Goal: Task Accomplishment & Management: Use online tool/utility

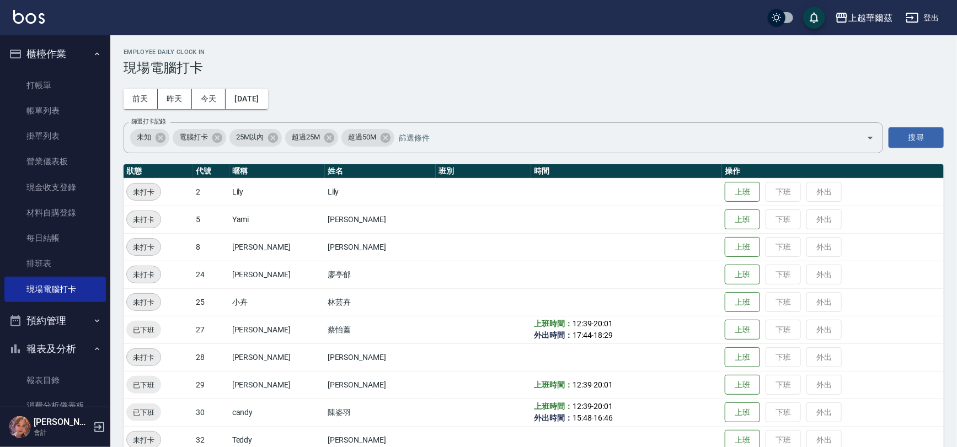
scroll to position [164, 0]
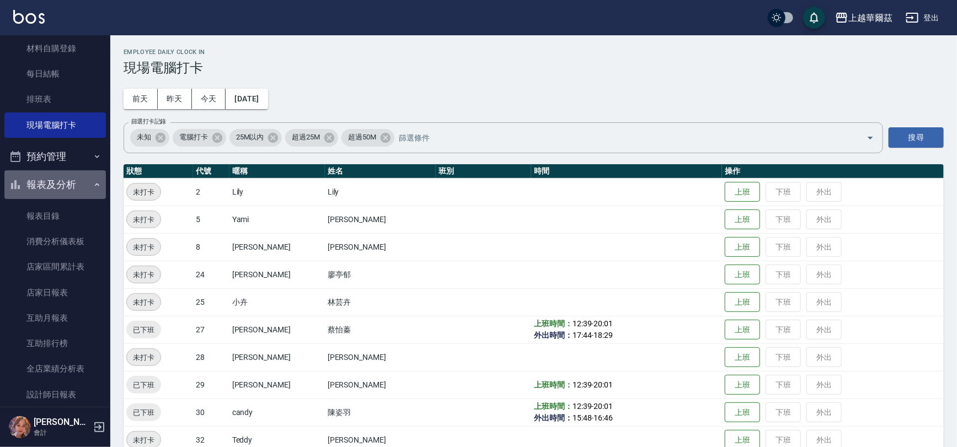
click at [64, 182] on button "報表及分析" at bounding box center [54, 184] width 101 height 29
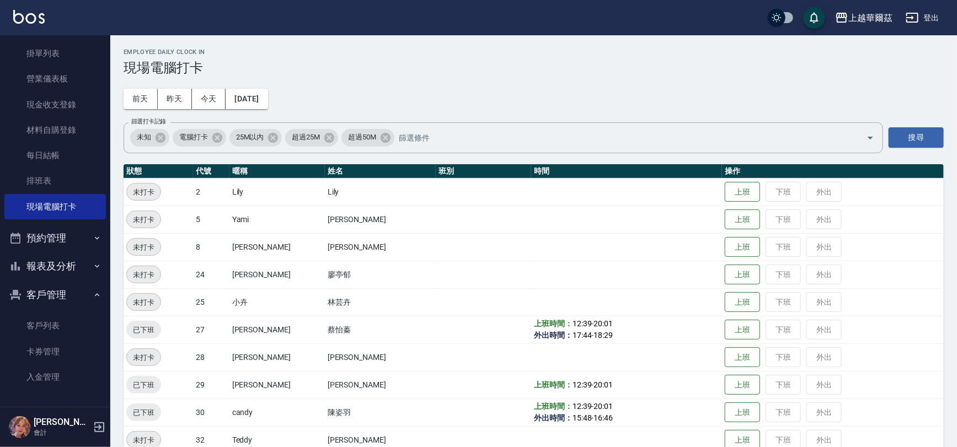
scroll to position [0, 0]
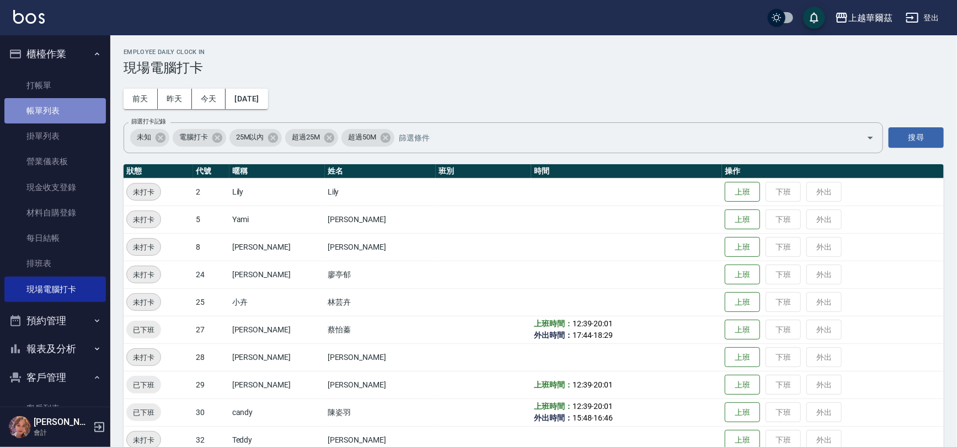
click at [56, 112] on link "帳單列表" at bounding box center [54, 110] width 101 height 25
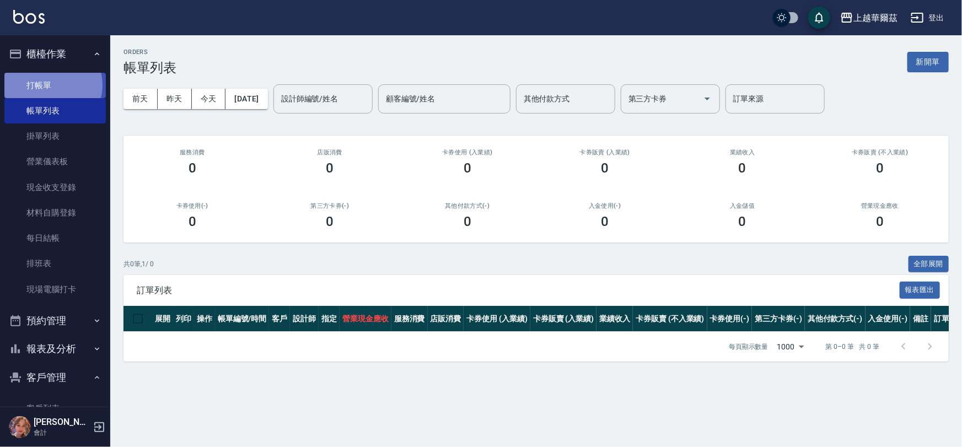
click at [51, 85] on link "打帳單" at bounding box center [54, 85] width 101 height 25
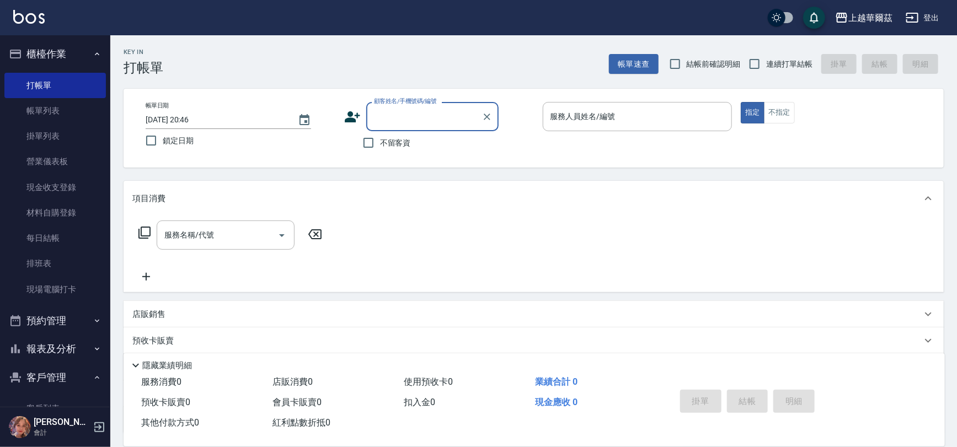
drag, startPoint x: 370, startPoint y: 141, endPoint x: 315, endPoint y: 142, distance: 54.6
click at [369, 141] on input "不留客資" at bounding box center [368, 142] width 23 height 23
checkbox input "true"
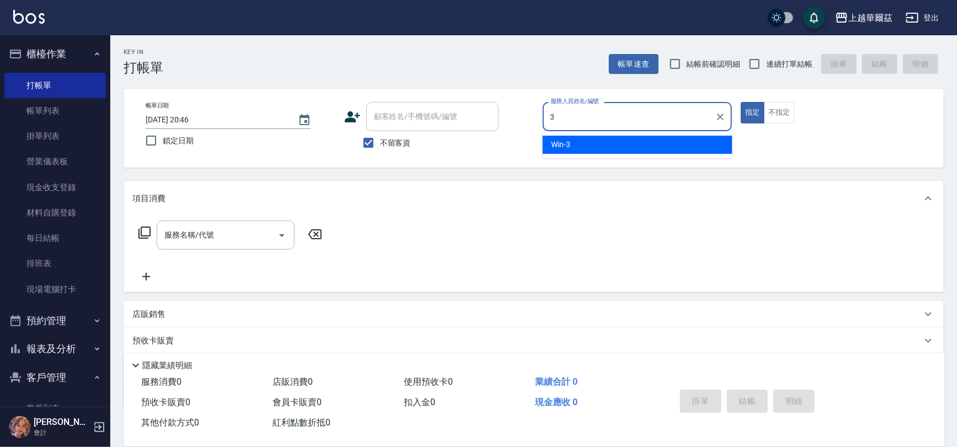
type input "3"
type button "true"
type input "Win-3"
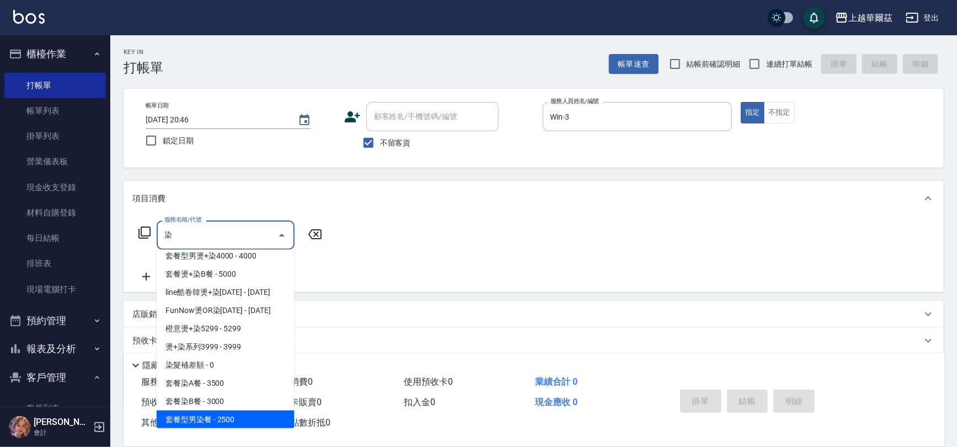
scroll to position [44, 0]
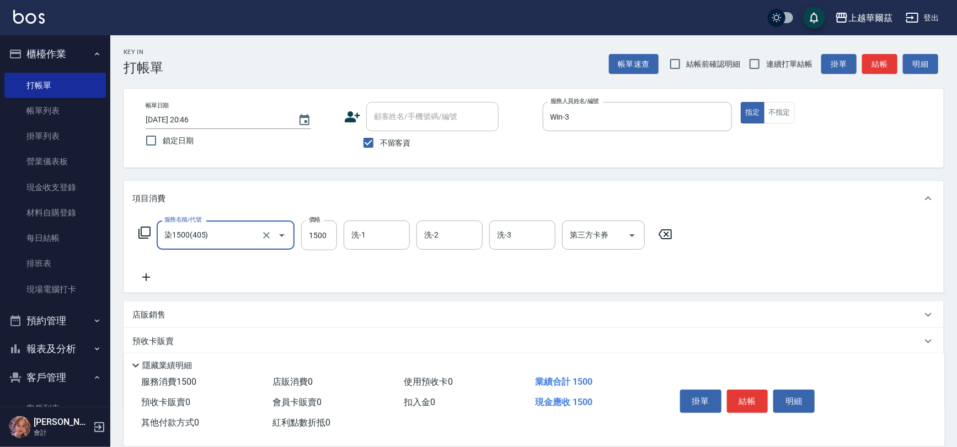
type input "染1500(405)"
type input "5000"
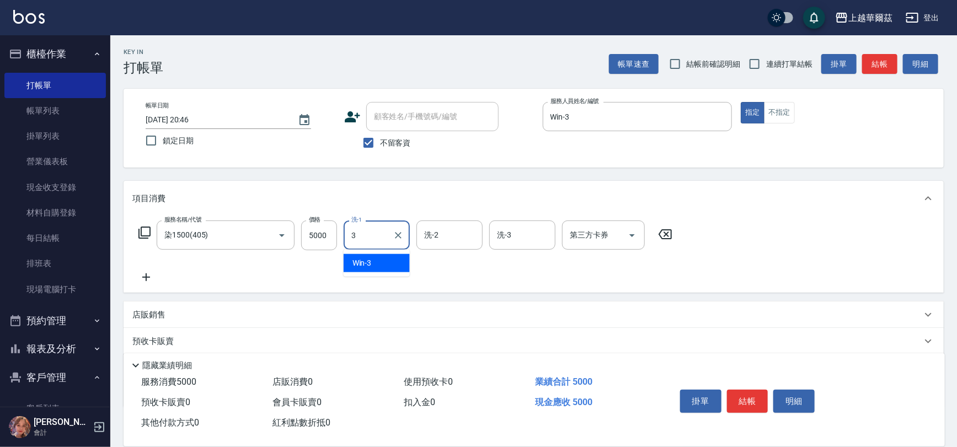
type input "Win-3"
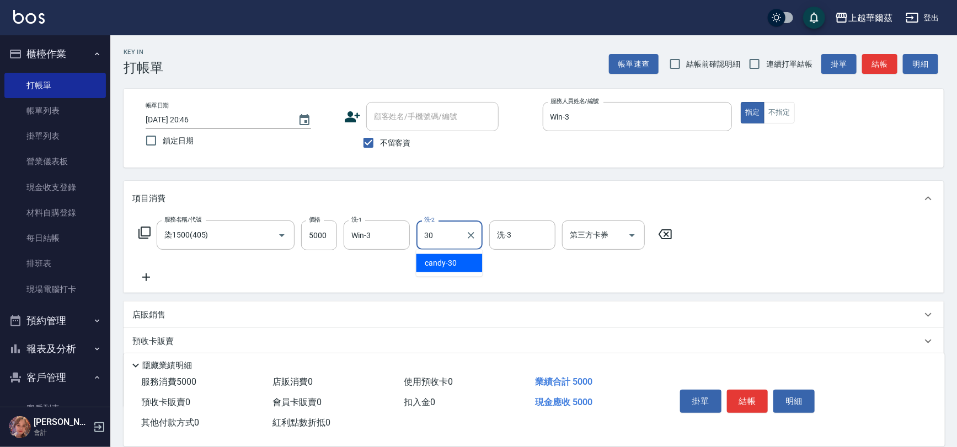
type input "candy-30"
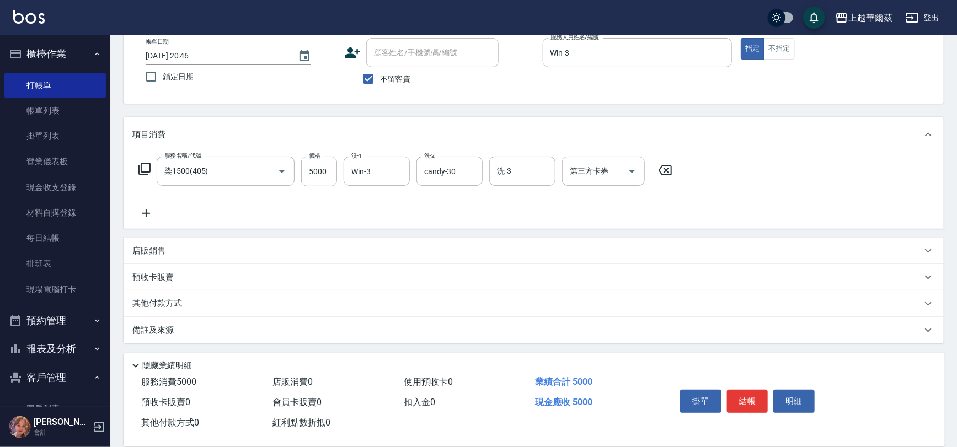
click at [206, 303] on div "其他付款方式" at bounding box center [526, 304] width 789 height 12
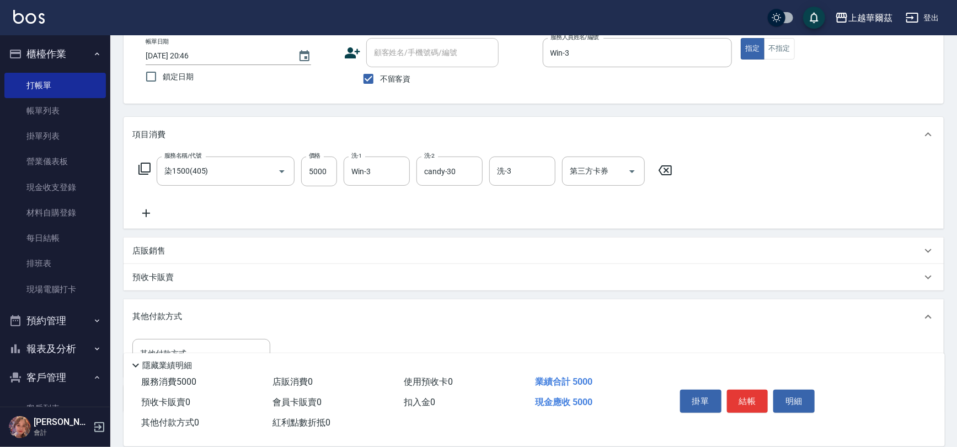
scroll to position [132, 0]
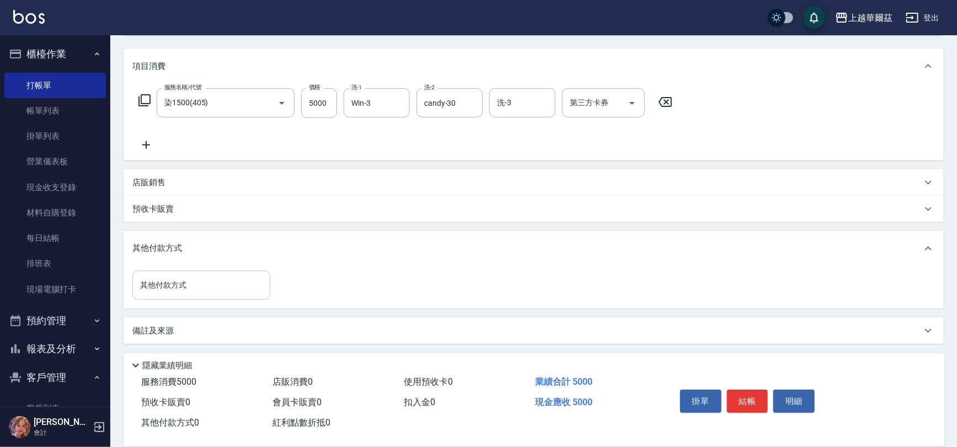
click at [193, 281] on input "其他付款方式" at bounding box center [201, 285] width 128 height 19
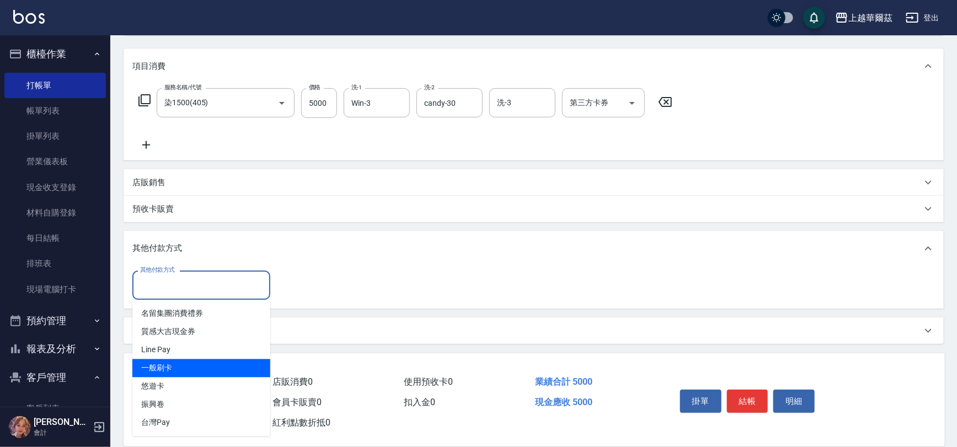
click at [184, 369] on span "一般刷卡" at bounding box center [201, 369] width 138 height 18
type input "一般刷卡"
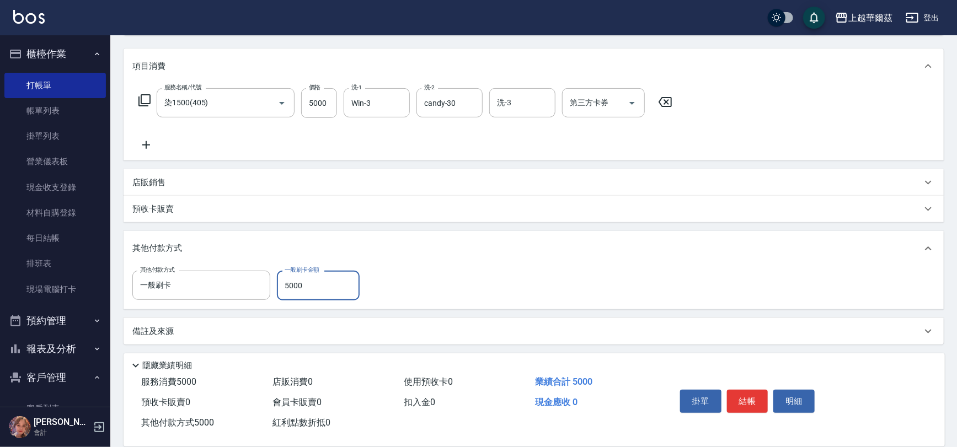
scroll to position [0, 0]
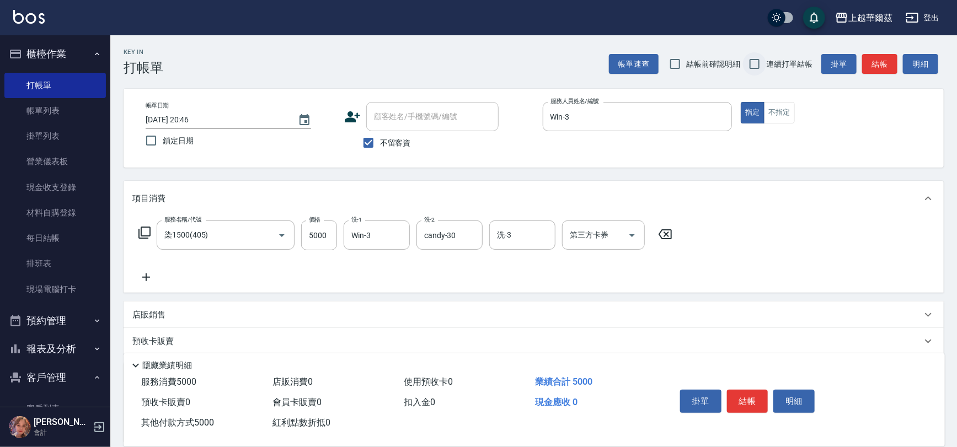
type input "5000"
click at [755, 64] on input "連續打單結帳" at bounding box center [754, 63] width 23 height 23
checkbox input "true"
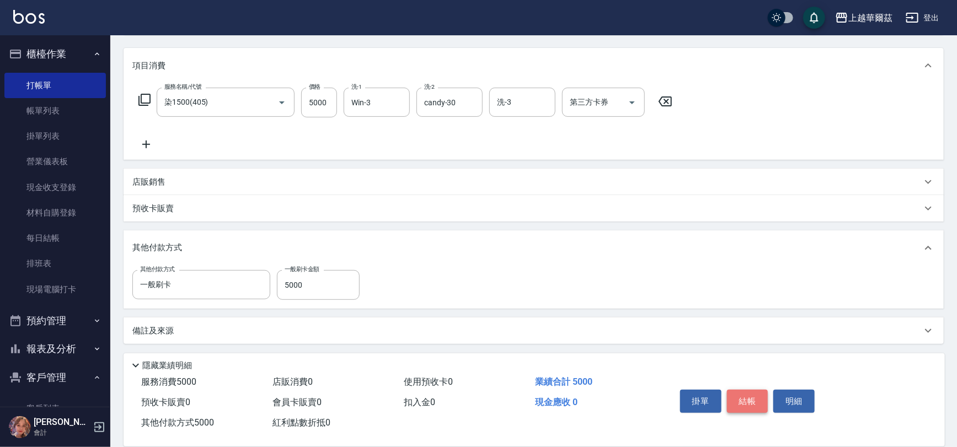
click at [744, 398] on button "結帳" at bounding box center [747, 401] width 41 height 23
type input "[DATE] 20:47"
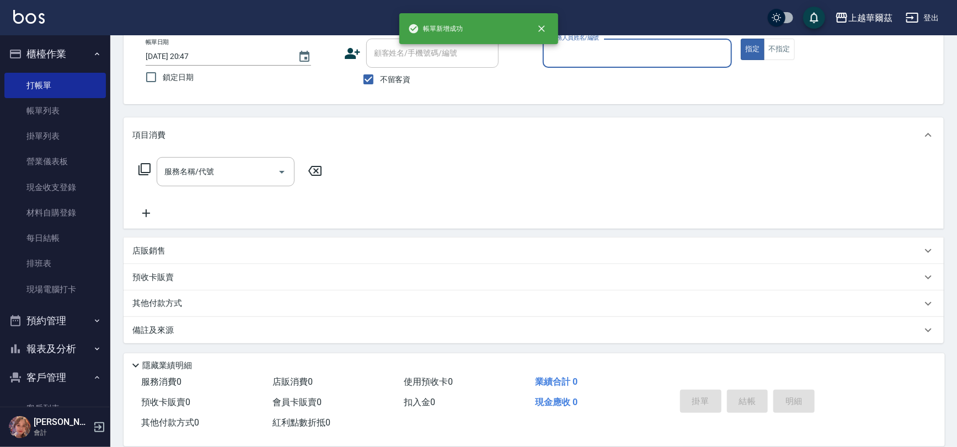
scroll to position [0, 0]
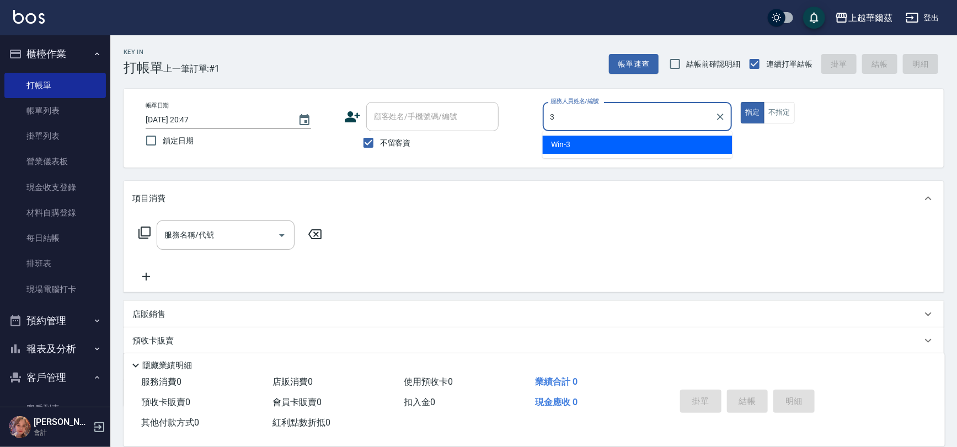
type input "Win-3"
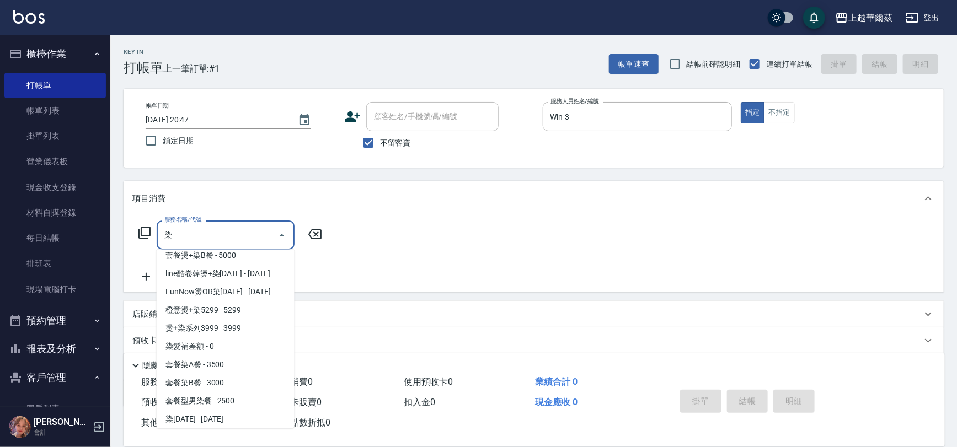
scroll to position [62, 0]
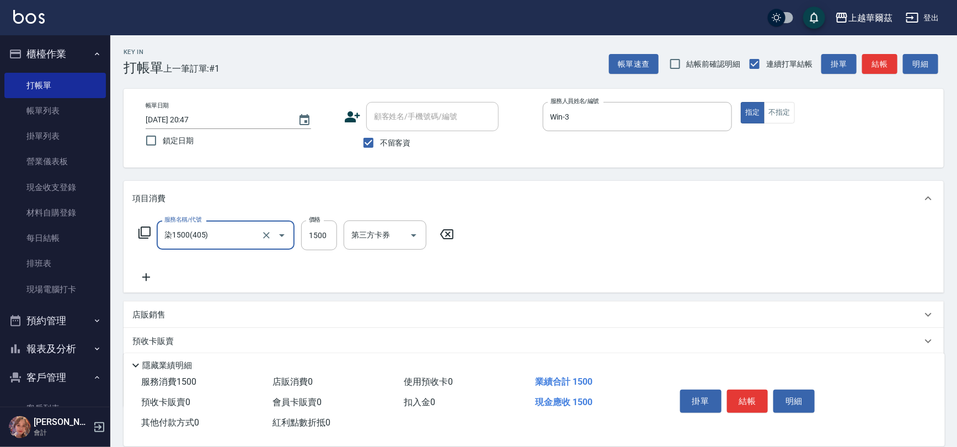
type input "染1500(405)"
type input "3800"
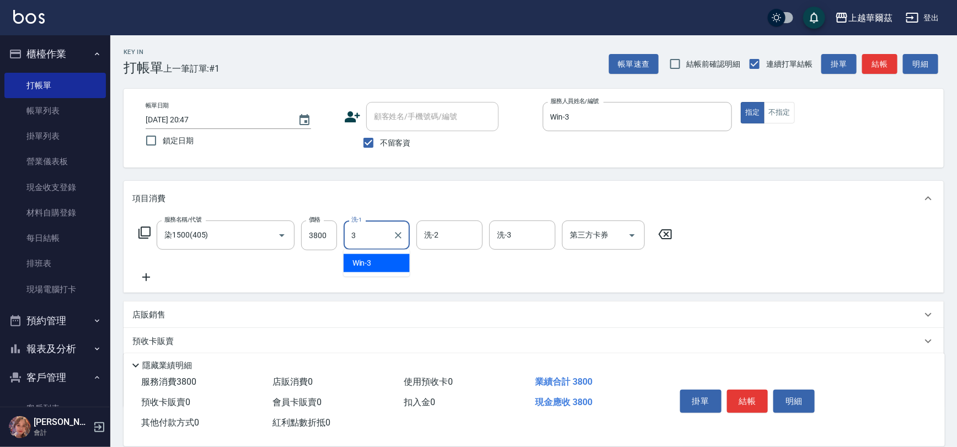
type input "Win-3"
type input "21"
click at [439, 230] on input "洗-2" at bounding box center [449, 235] width 56 height 19
type input "21"
click at [464, 238] on input "洗-2" at bounding box center [449, 235] width 56 height 19
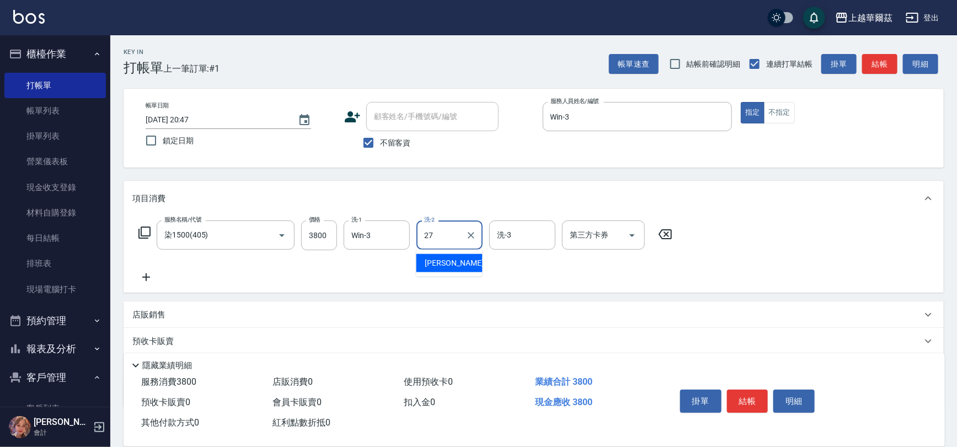
type input "Sandy-27"
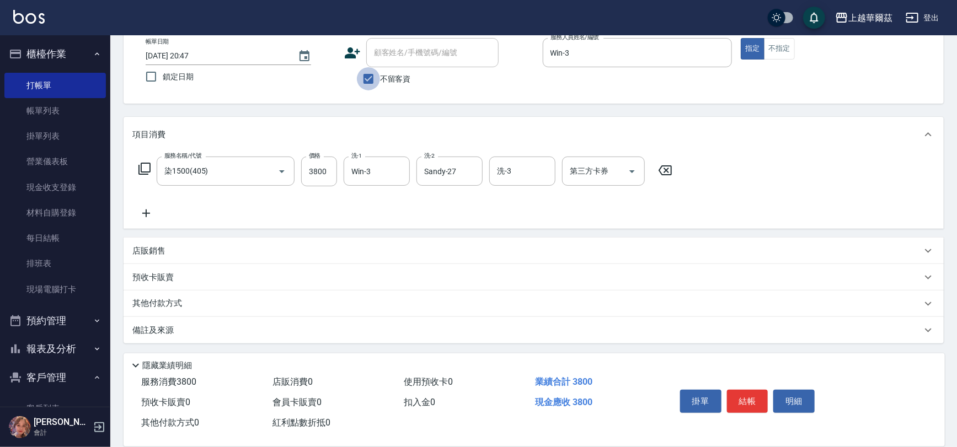
click at [363, 79] on input "不留客資" at bounding box center [368, 78] width 23 height 23
checkbox input "false"
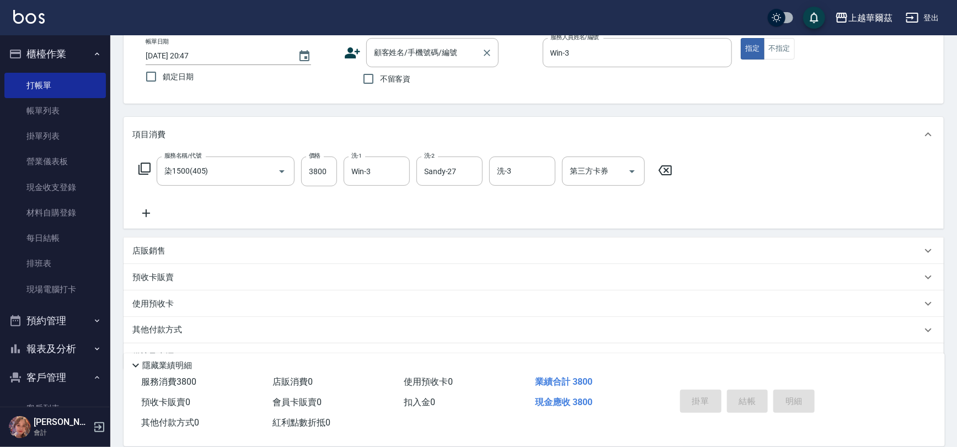
drag, startPoint x: 410, startPoint y: 38, endPoint x: 410, endPoint y: 53, distance: 14.9
click at [411, 48] on div "顧客姓名/手機號碼/編號" at bounding box center [432, 52] width 132 height 29
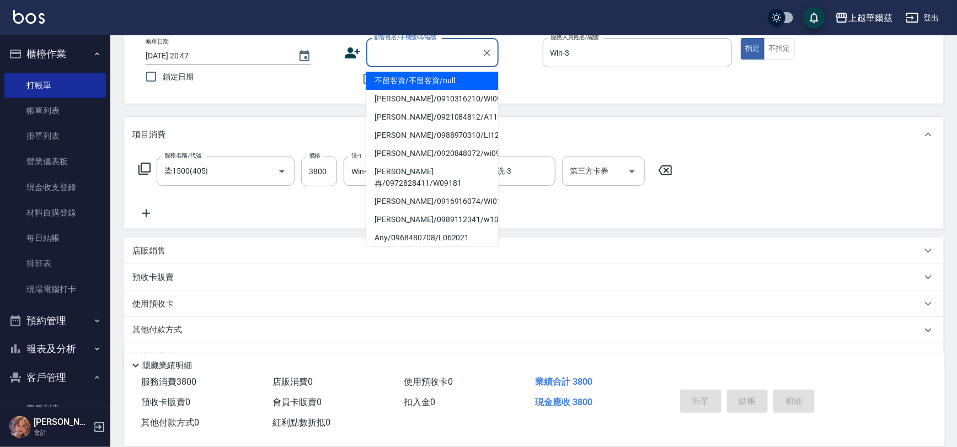
click at [410, 53] on input "顧客姓名/手機號碼/編號" at bounding box center [424, 52] width 106 height 19
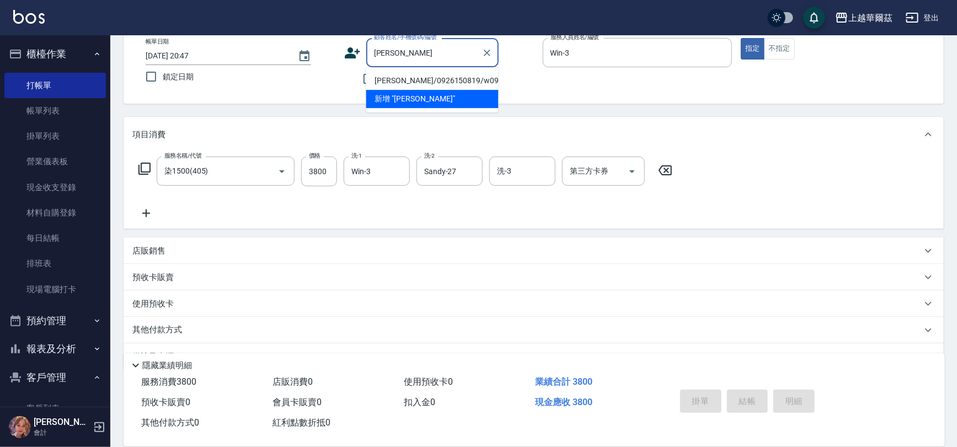
click at [406, 78] on li "[PERSON_NAME]/0926150819/w09172" at bounding box center [432, 81] width 132 height 18
type input "[PERSON_NAME]/0926150819/w09172"
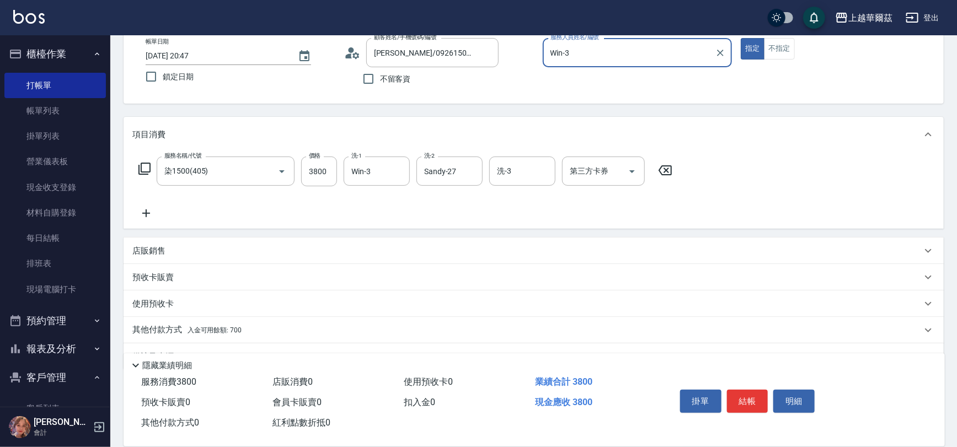
scroll to position [90, 0]
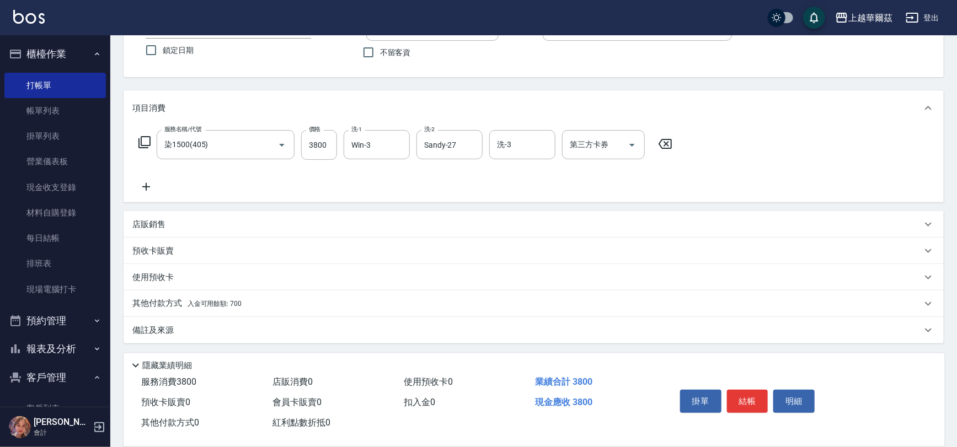
click at [238, 301] on span "入金可用餘額: 700" at bounding box center [214, 304] width 54 height 8
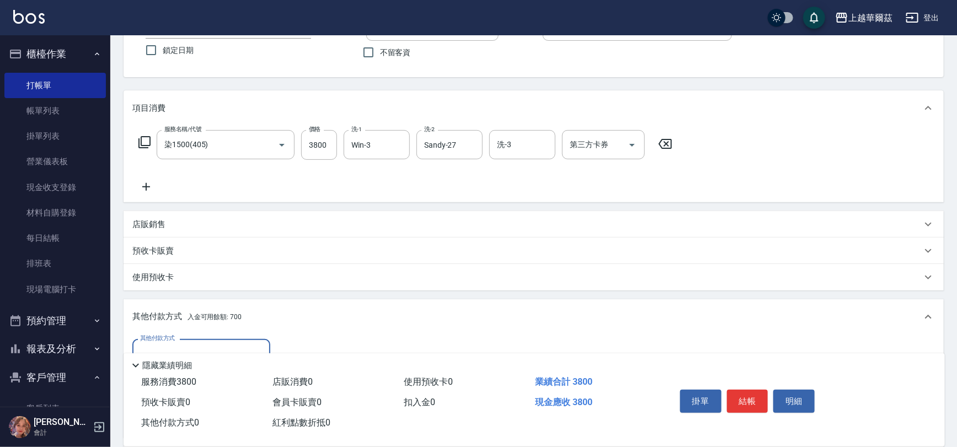
scroll to position [19, 0]
drag, startPoint x: 302, startPoint y: 274, endPoint x: 308, endPoint y: 305, distance: 31.4
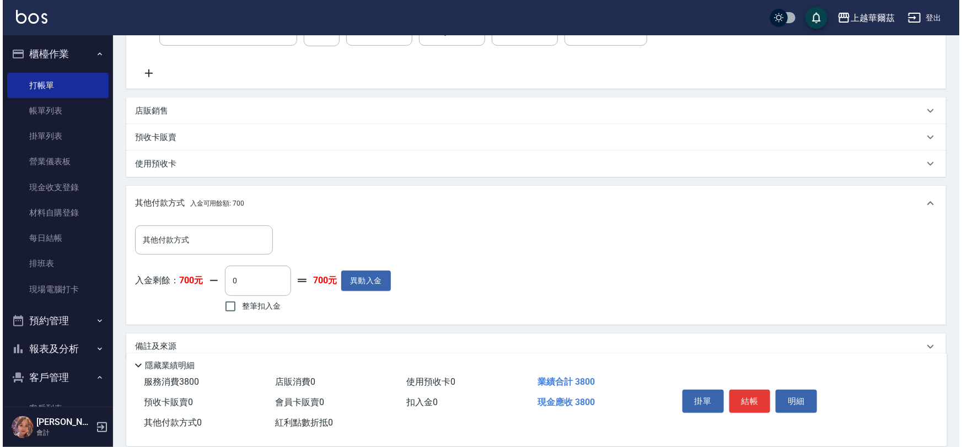
scroll to position [206, 0]
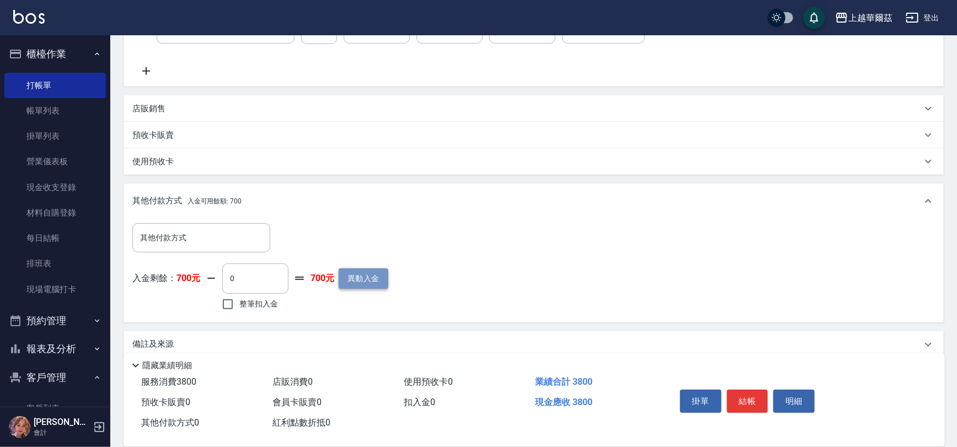
click at [366, 273] on button "異動入金" at bounding box center [364, 279] width 50 height 20
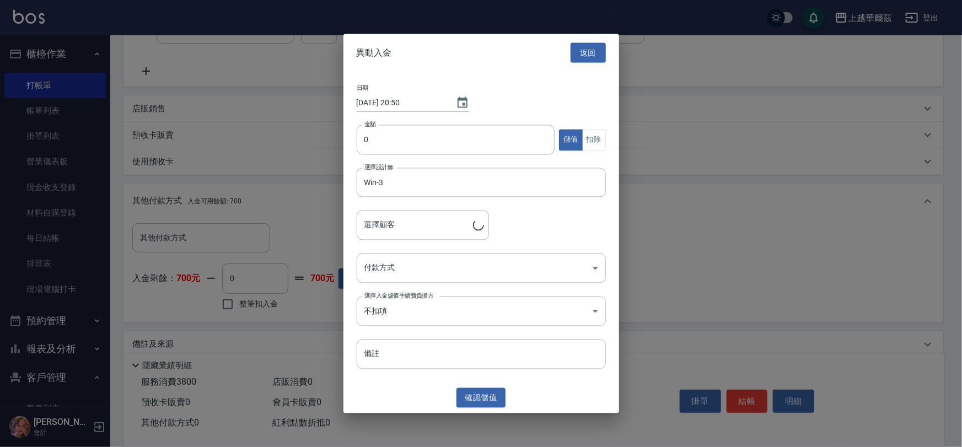
type input "[PERSON_NAME]/0926150819/w09172"
click at [398, 138] on input "0" at bounding box center [456, 140] width 199 height 30
type input "6000"
click at [420, 269] on body "上越華爾茲 登出 櫃檯作業 打帳單 帳單列表 掛單列表 營業儀表板 現金收支登錄 材料自購登錄 每日結帳 排班表 現場電腦打卡 預約管理 預約管理 單日預約紀…" at bounding box center [481, 128] width 962 height 668
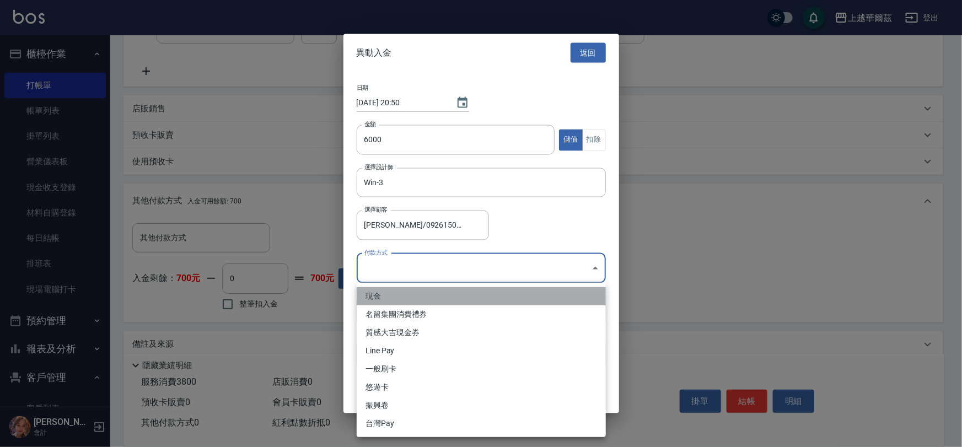
click at [404, 293] on li "現金" at bounding box center [481, 296] width 249 height 18
type input "現金"
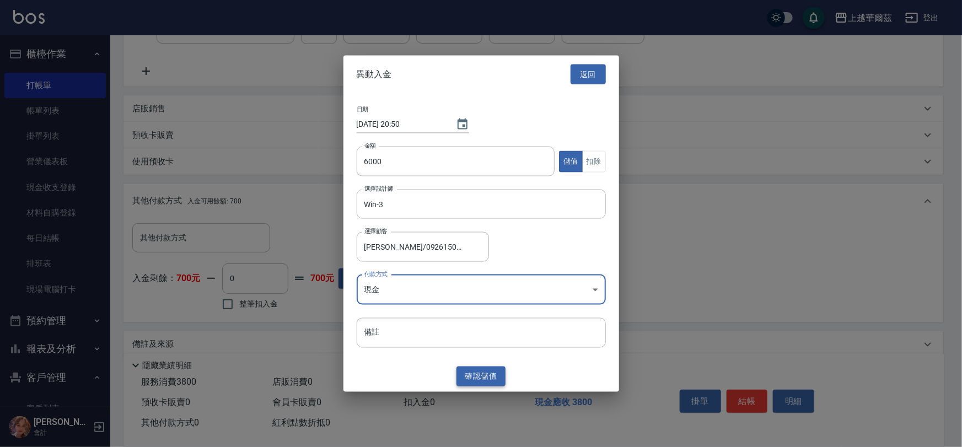
click at [486, 373] on button "確認 儲值" at bounding box center [482, 376] width 50 height 20
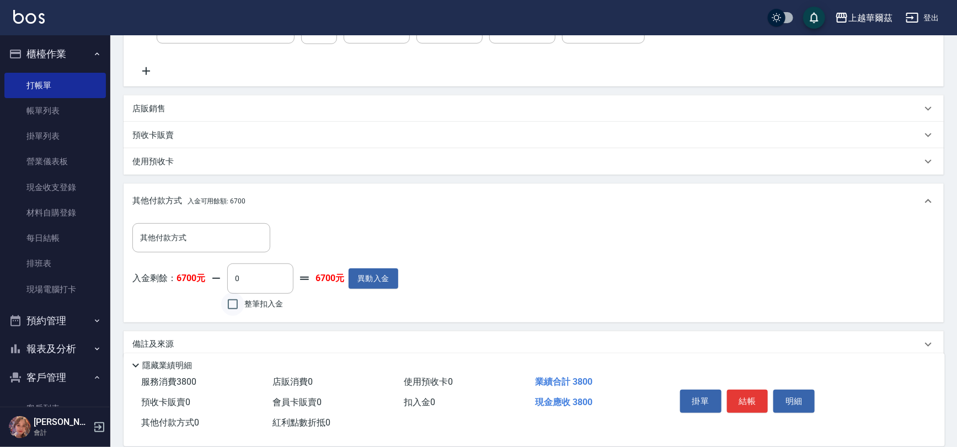
click at [234, 305] on input "整筆扣入金" at bounding box center [232, 304] width 23 height 23
checkbox input "true"
type input "3800"
click at [741, 404] on button "結帳" at bounding box center [747, 401] width 41 height 23
type input "[DATE] 20:52"
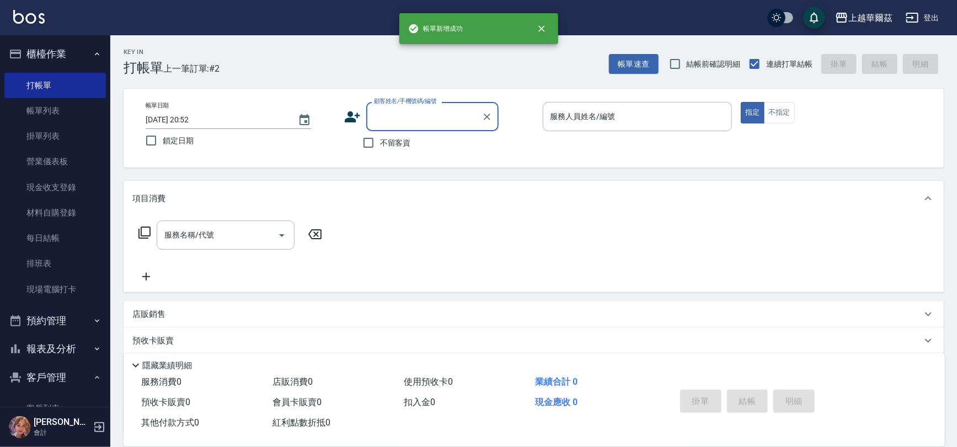
scroll to position [0, 0]
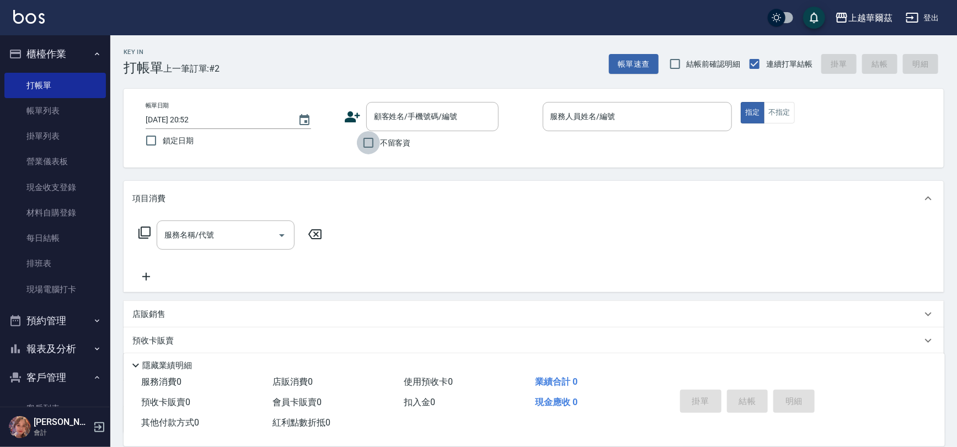
click at [373, 142] on input "不留客資" at bounding box center [368, 142] width 23 height 23
checkbox input "true"
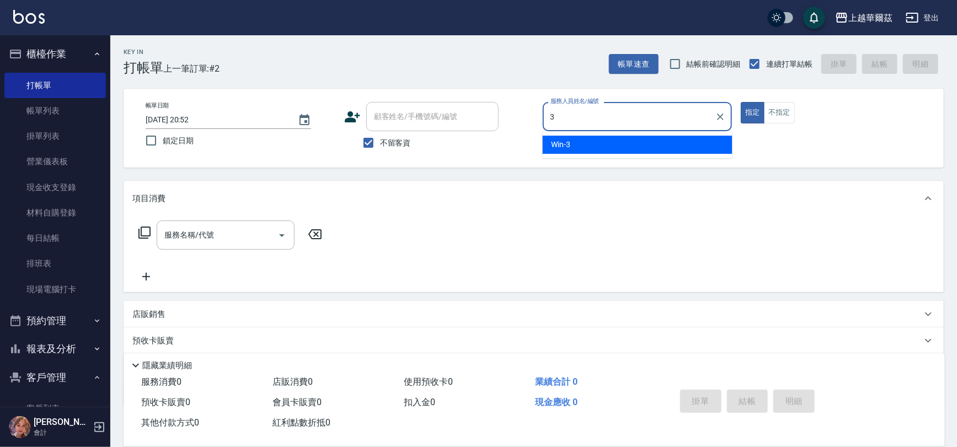
type input "Win-3"
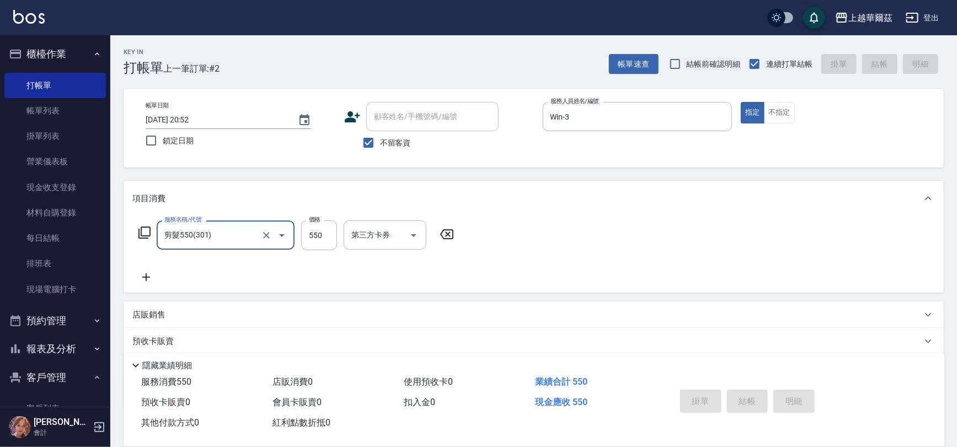
type input "剪髮550(301)"
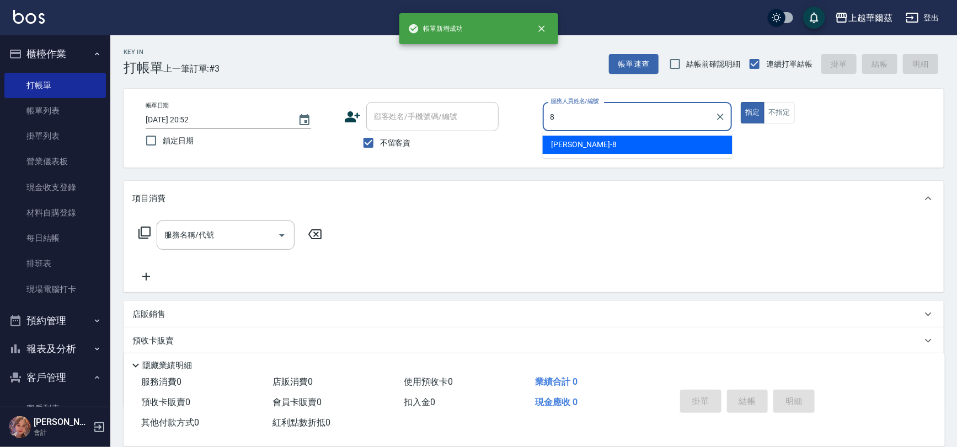
type input "[PERSON_NAME]-8"
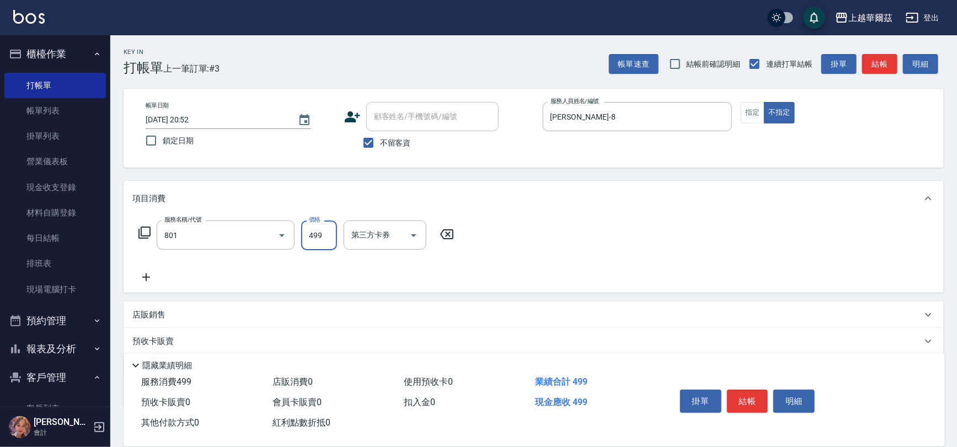
type input "舒壓洗499(801)"
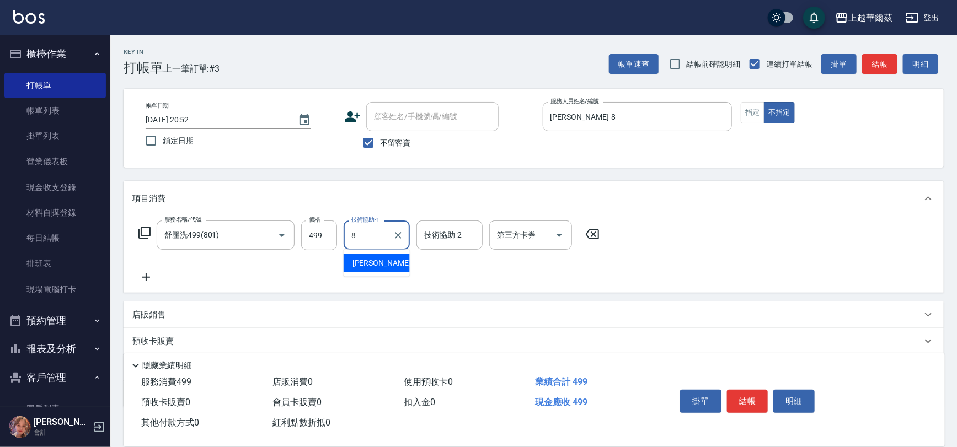
type input "[PERSON_NAME]-8"
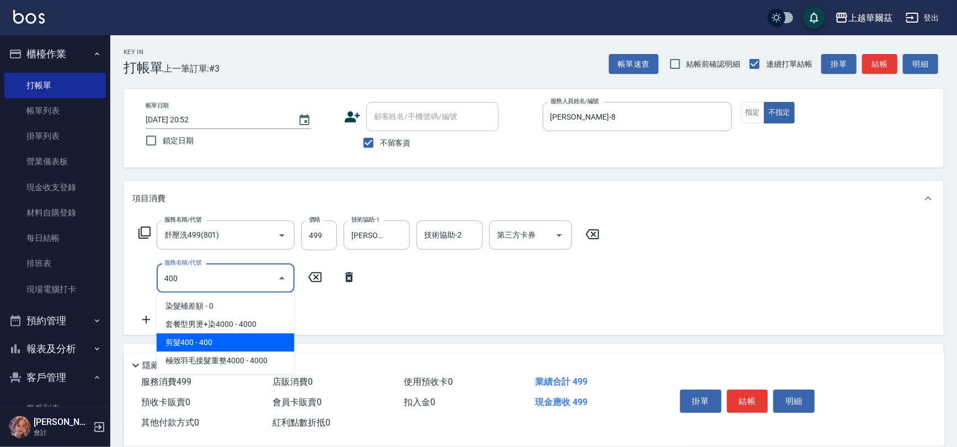
type input "剪髮400(303)"
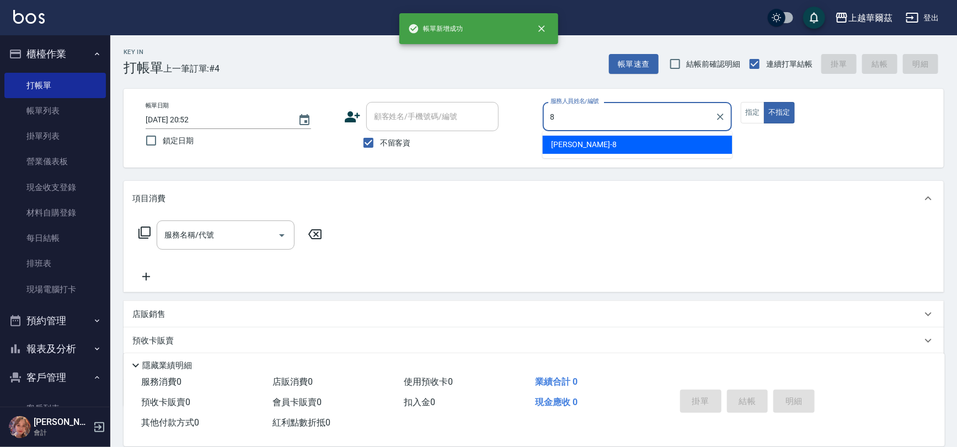
type input "[PERSON_NAME]-8"
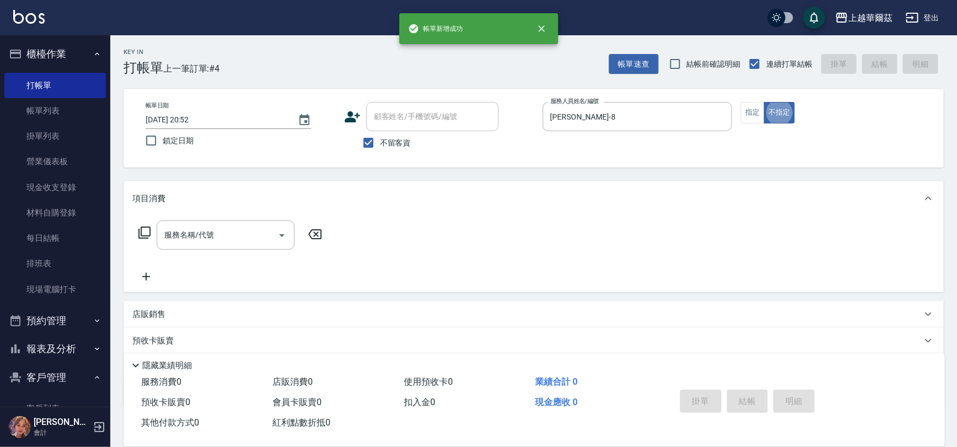
type button "false"
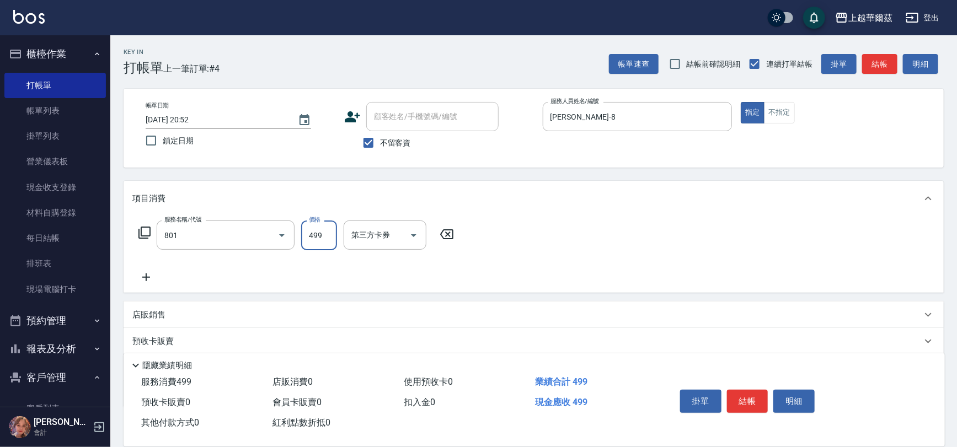
type input "舒壓洗499(801)"
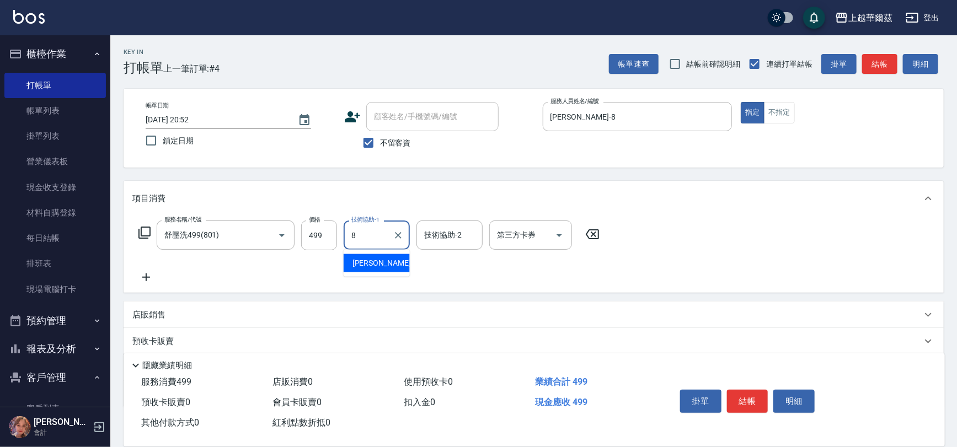
type input "[PERSON_NAME]-8"
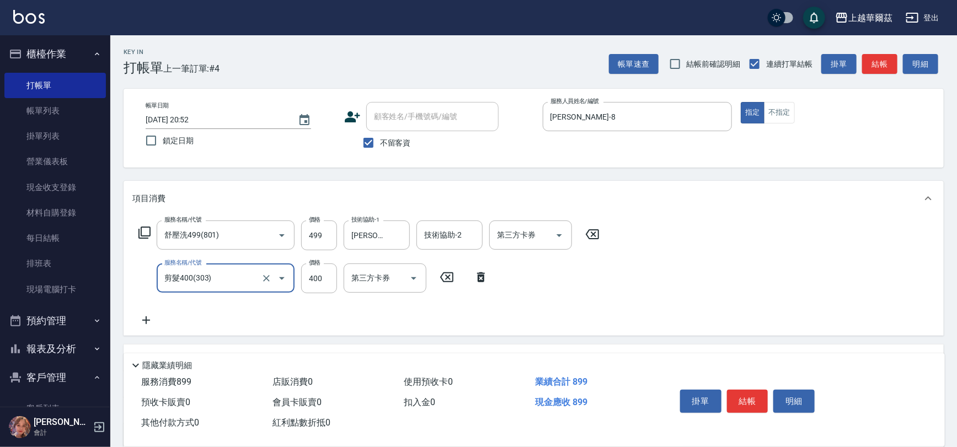
type input "剪髮400(303)"
type input "450"
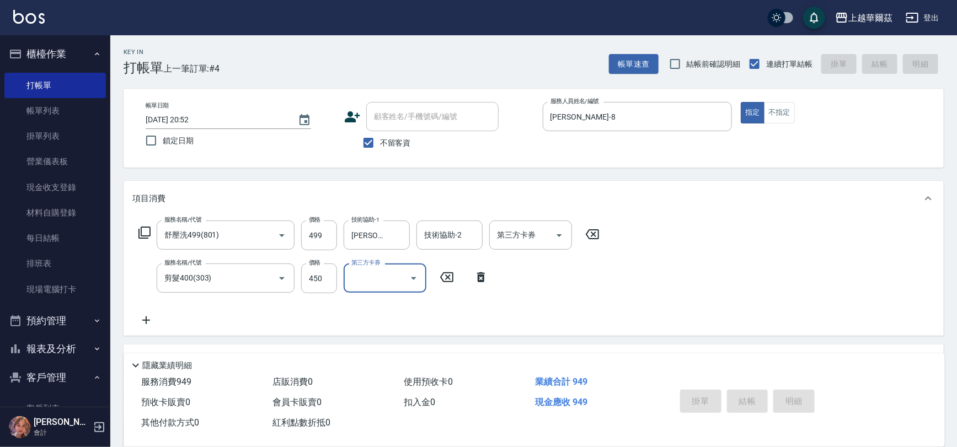
type input "[DATE] 20:53"
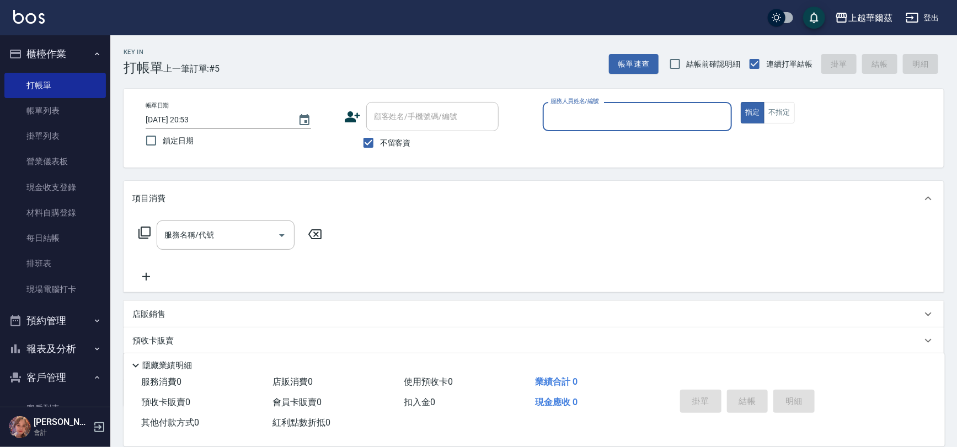
drag, startPoint x: 367, startPoint y: 145, endPoint x: 407, endPoint y: 116, distance: 49.9
click at [367, 144] on input "不留客資" at bounding box center [368, 142] width 23 height 23
checkbox input "false"
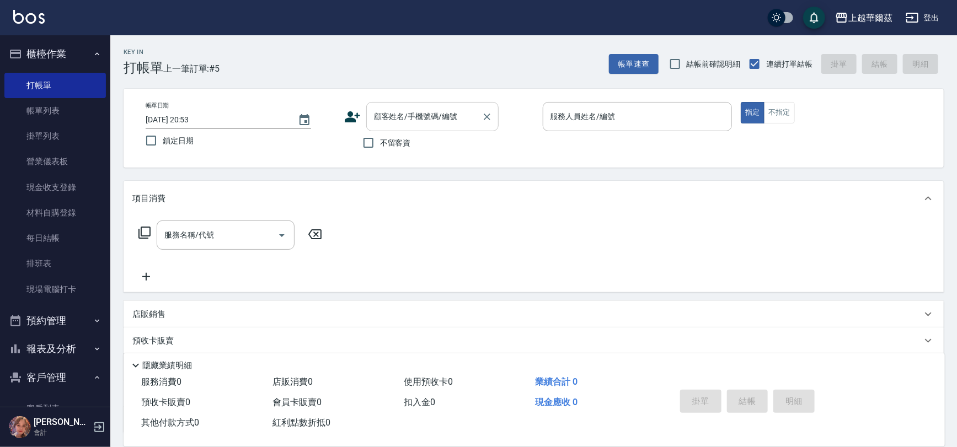
click at [407, 116] on div "顧客姓名/手機號碼/編號 顧客姓名/手機號碼/編號" at bounding box center [432, 116] width 132 height 29
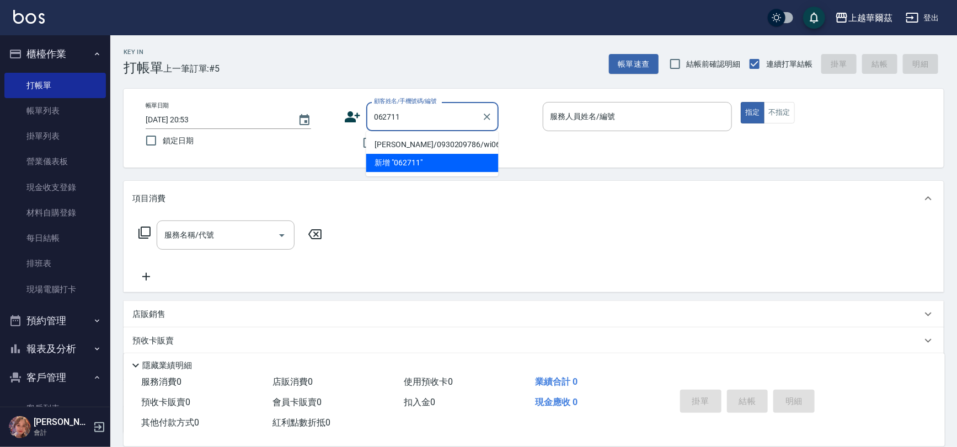
click at [415, 146] on li "[PERSON_NAME]/0930209786/wi062711" at bounding box center [432, 145] width 132 height 18
type input "[PERSON_NAME]/0930209786/wi062711"
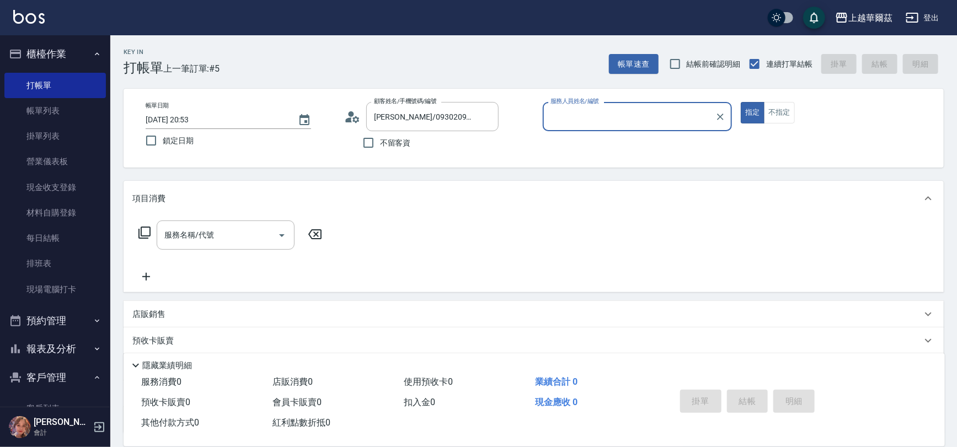
type input "Win-3"
click at [201, 235] on div "服務名稱/代號 服務名稱/代號" at bounding box center [226, 235] width 138 height 29
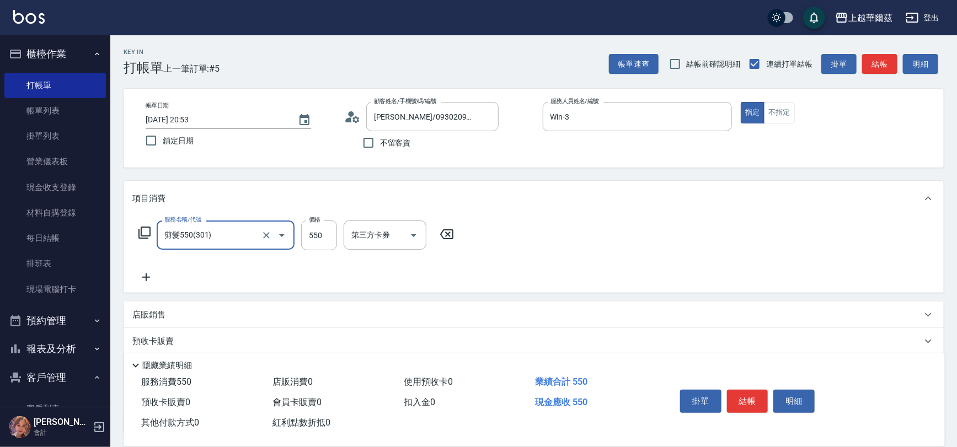
scroll to position [90, 0]
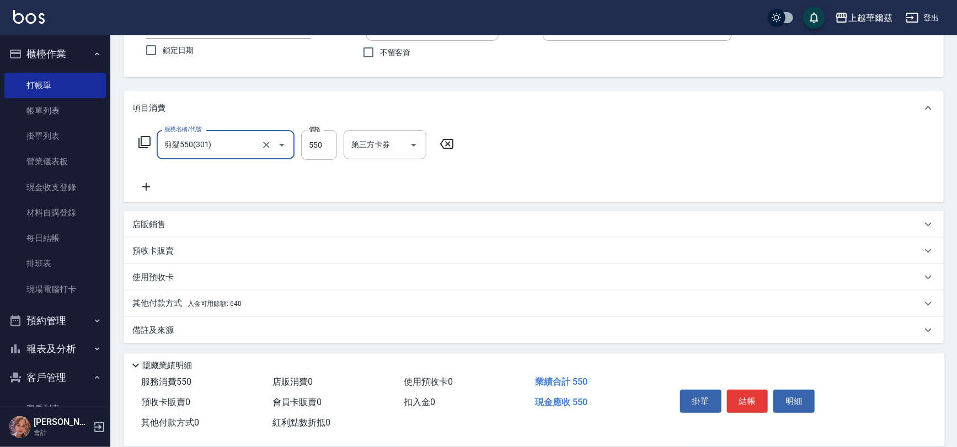
type input "剪髮550(301)"
click at [306, 299] on div "其他付款方式 入金可用餘額: 640" at bounding box center [526, 304] width 789 height 12
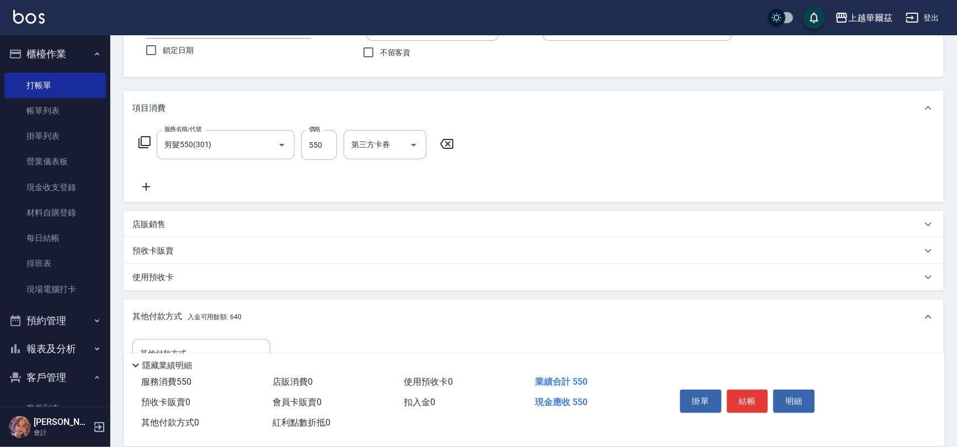
scroll to position [220, 0]
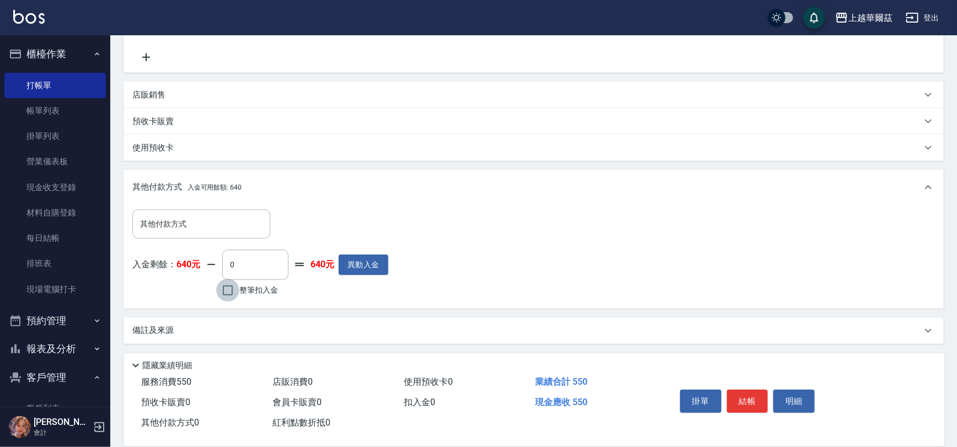
click at [226, 291] on input "整筆扣入金" at bounding box center [227, 290] width 23 height 23
checkbox input "true"
type input "550"
click at [747, 398] on button "結帳" at bounding box center [747, 401] width 41 height 23
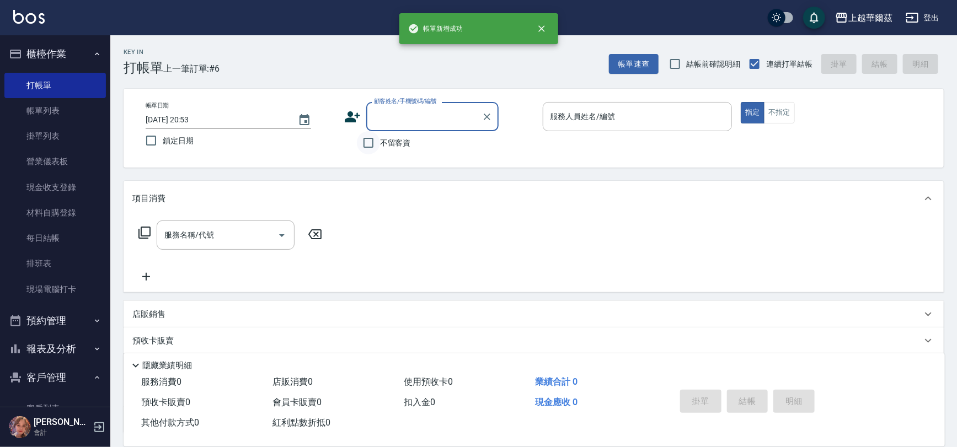
scroll to position [0, 0]
click at [369, 137] on input "不留客資" at bounding box center [368, 142] width 23 height 23
checkbox input "true"
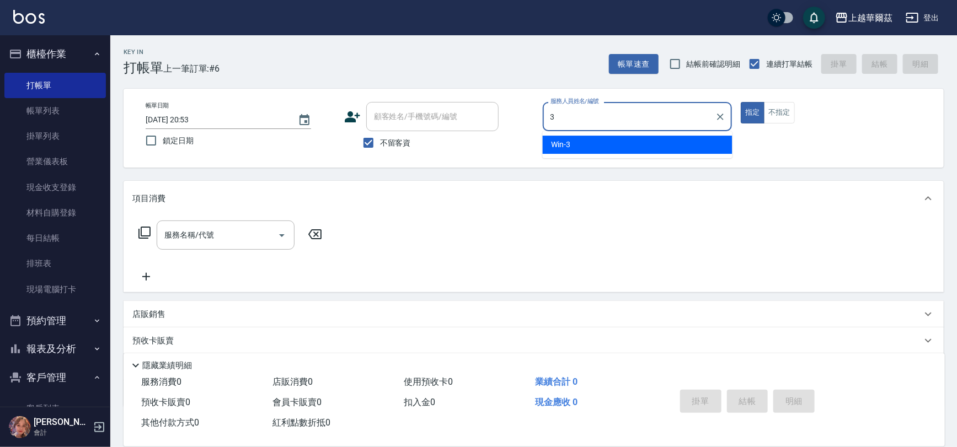
type input "Win-3"
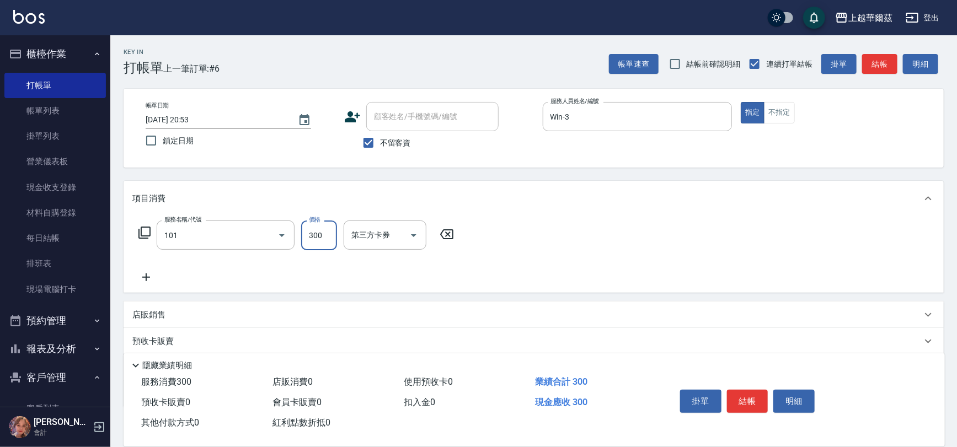
type input "洗髮300(101)"
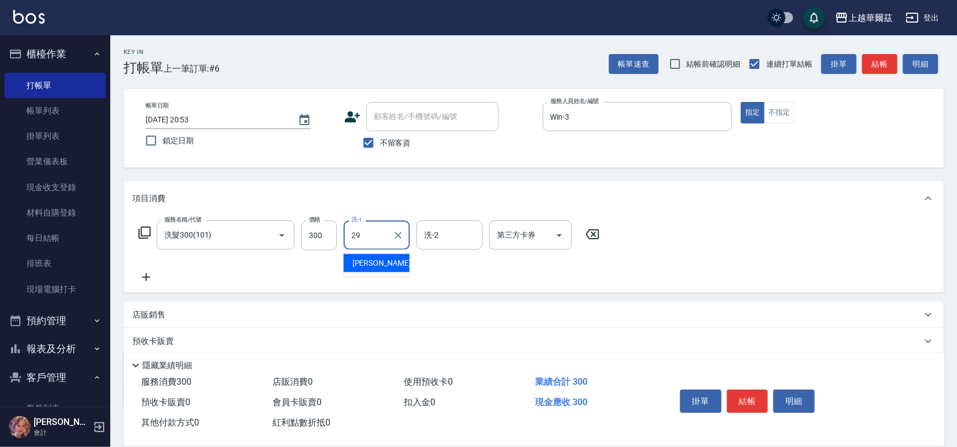
type input "[PERSON_NAME]-29"
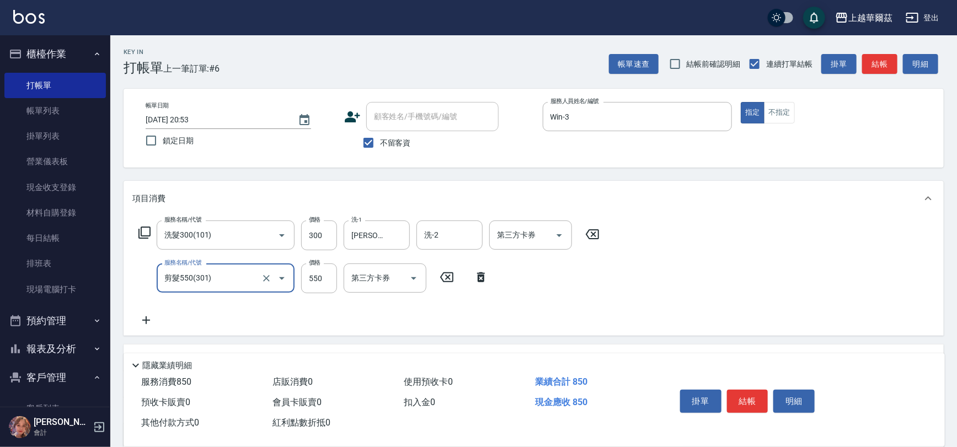
type input "剪髮550(301)"
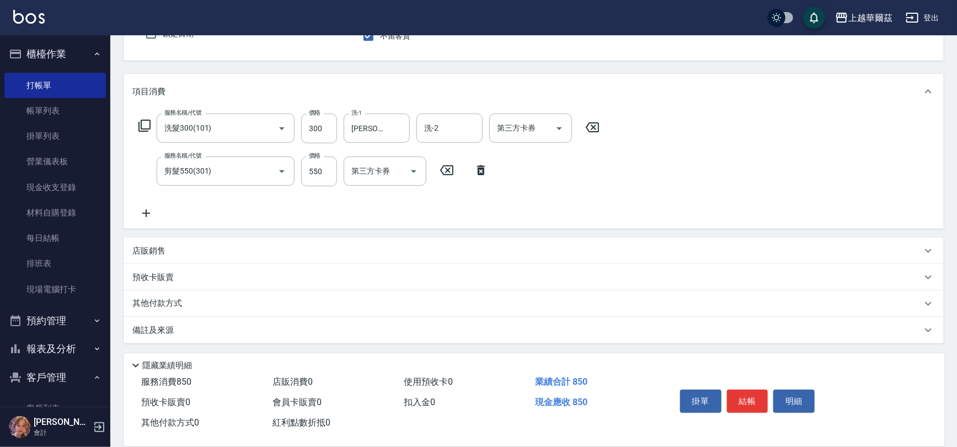
click at [146, 214] on icon at bounding box center [146, 214] width 8 height 8
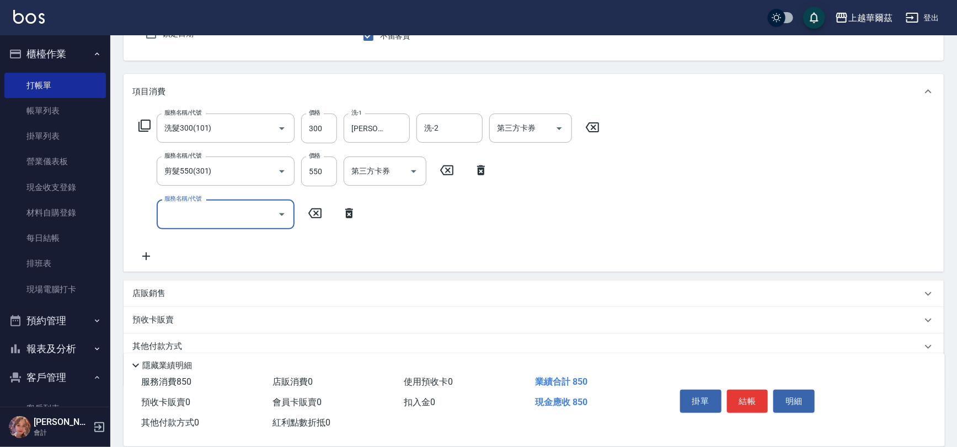
click at [179, 213] on input "服務名稱/代號" at bounding box center [217, 214] width 111 height 19
type input "慘"
type input "蟬"
type input "慘"
click at [242, 243] on span "蠶絲蛋白護髮 - 800" at bounding box center [226, 242] width 138 height 18
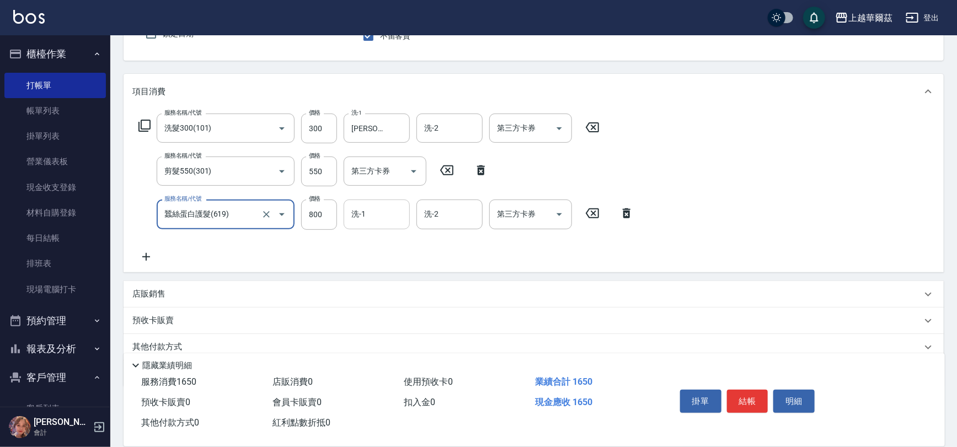
type input "蠶絲蛋白護髮(619)"
click at [367, 218] on input "洗-1" at bounding box center [376, 214] width 56 height 19
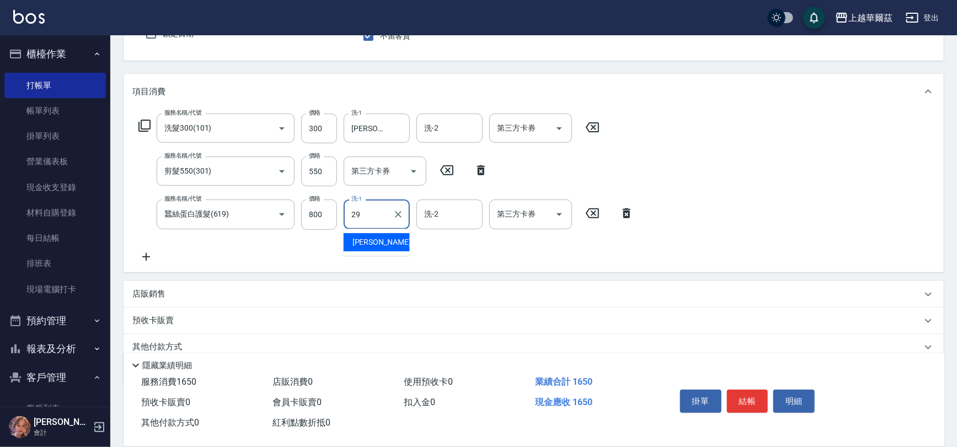
type input "[PERSON_NAME]-29"
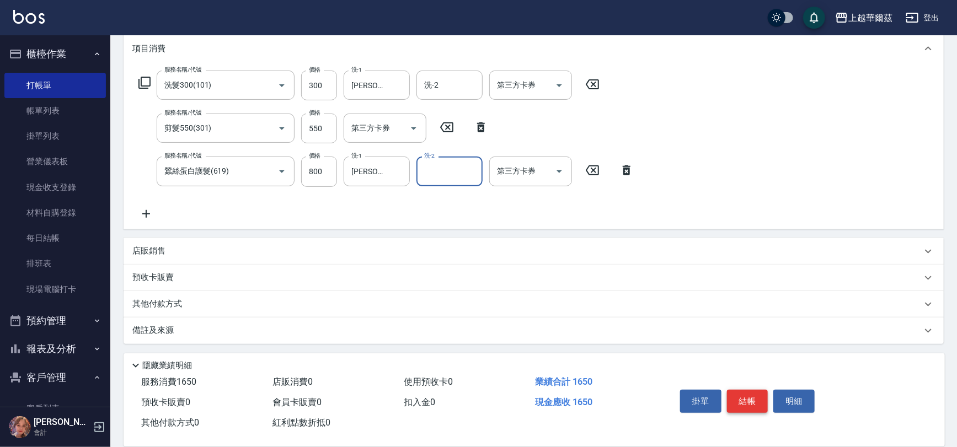
click at [748, 403] on button "結帳" at bounding box center [747, 401] width 41 height 23
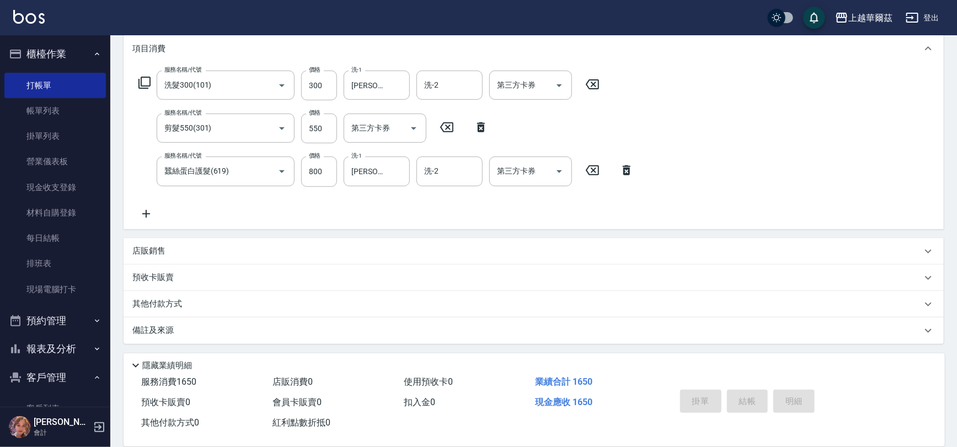
type input "[DATE] 20:54"
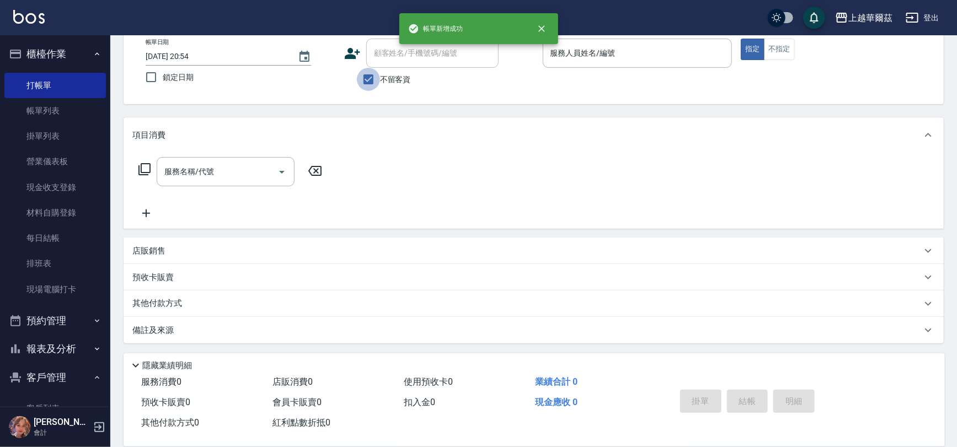
click at [366, 77] on input "不留客資" at bounding box center [368, 79] width 23 height 23
checkbox input "false"
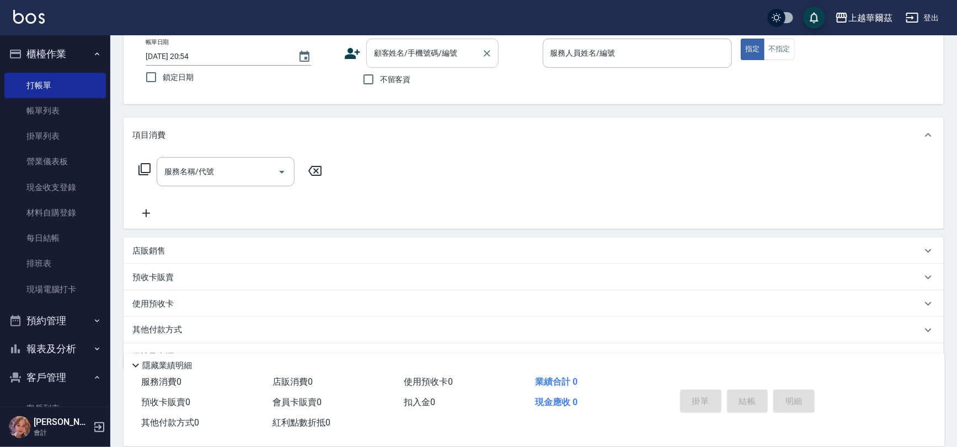
click at [379, 56] on div "顧客姓名/手機號碼/編號 顧客姓名/手機號碼/編號" at bounding box center [432, 53] width 132 height 29
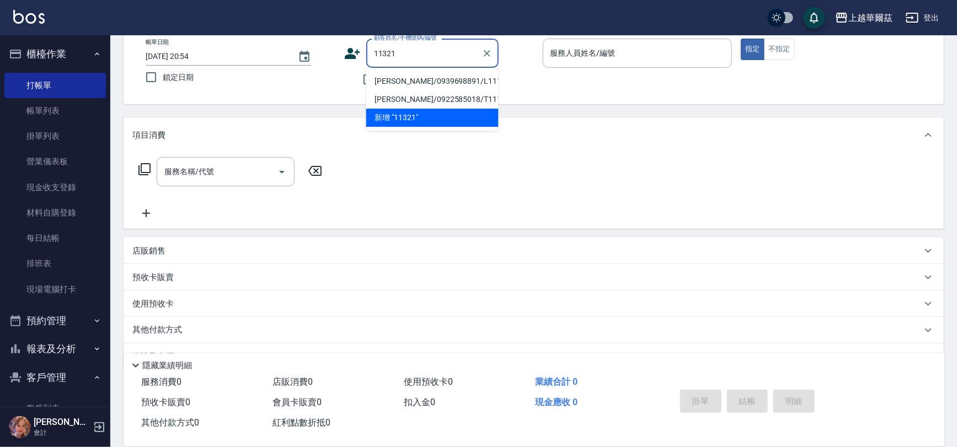
click at [423, 84] on li "[PERSON_NAME]/0939698891/L111321" at bounding box center [432, 81] width 132 height 18
type input "[PERSON_NAME]/0939698891/L111321"
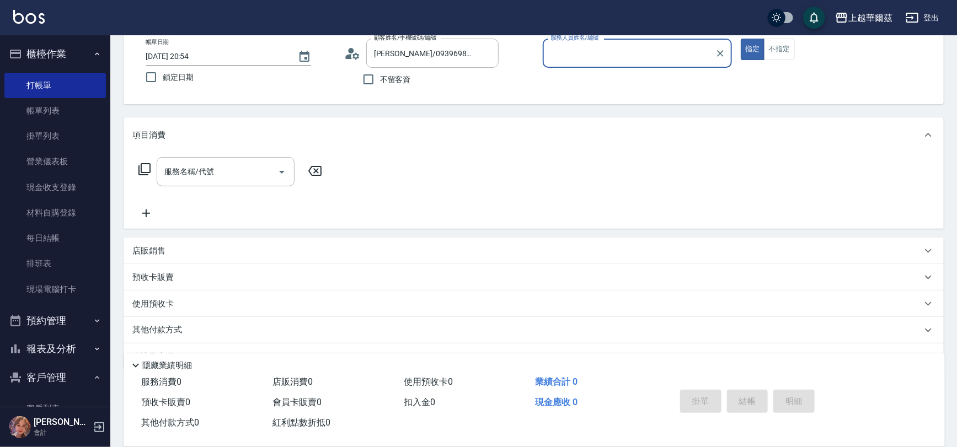
type input "Lily-2"
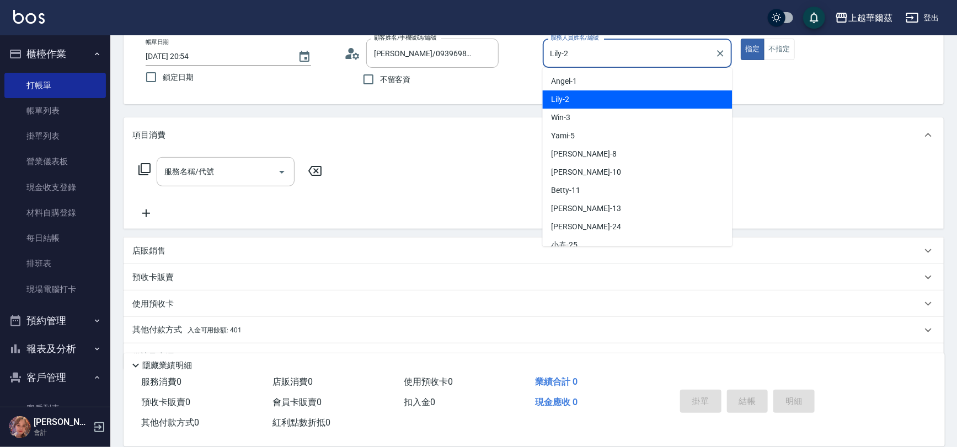
click at [575, 53] on input "Lily-2" at bounding box center [629, 53] width 163 height 19
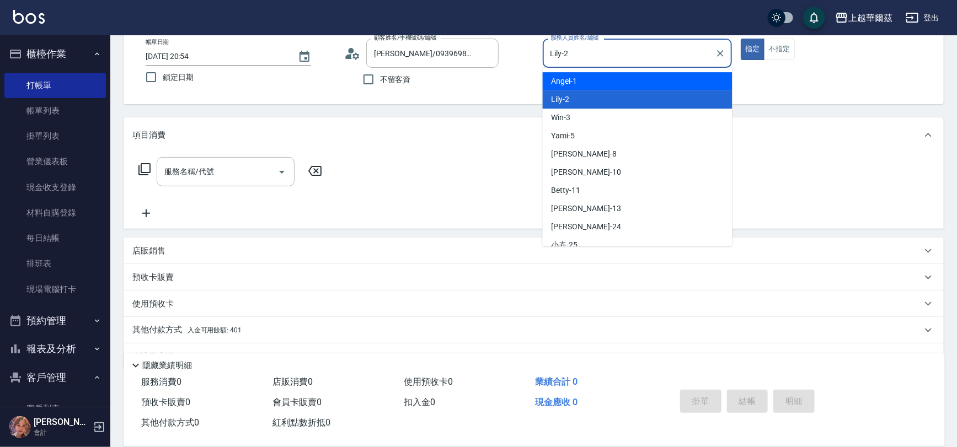
click at [248, 86] on label "鎖定日期" at bounding box center [233, 77] width 187 height 23
click at [163, 86] on input "鎖定日期" at bounding box center [151, 77] width 23 height 23
checkbox input "true"
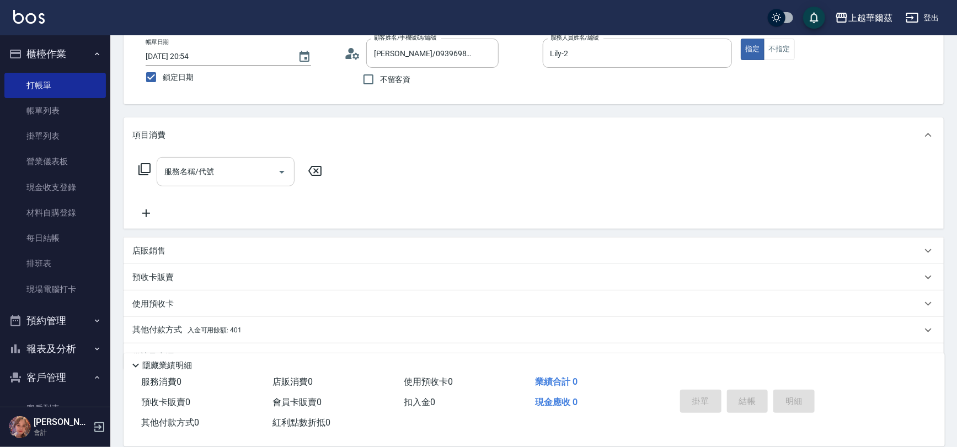
click at [222, 162] on input "服務名稱/代號" at bounding box center [217, 171] width 111 height 19
type input "9"
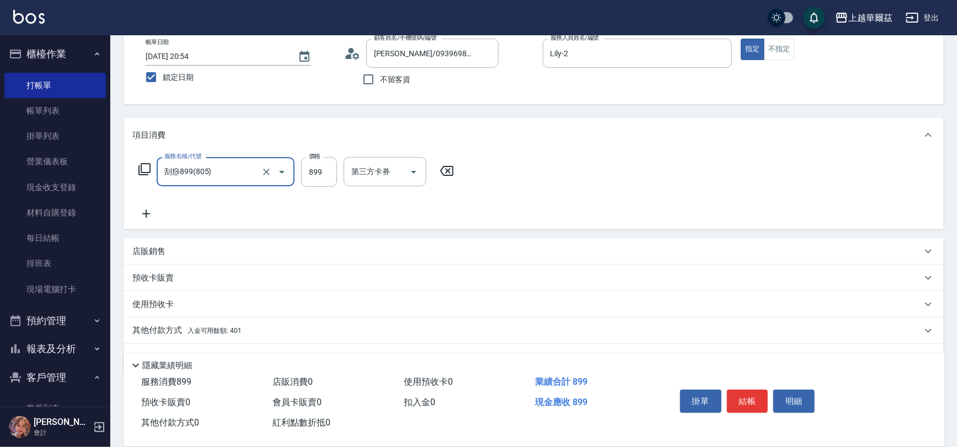
type input "刮痧899(805)"
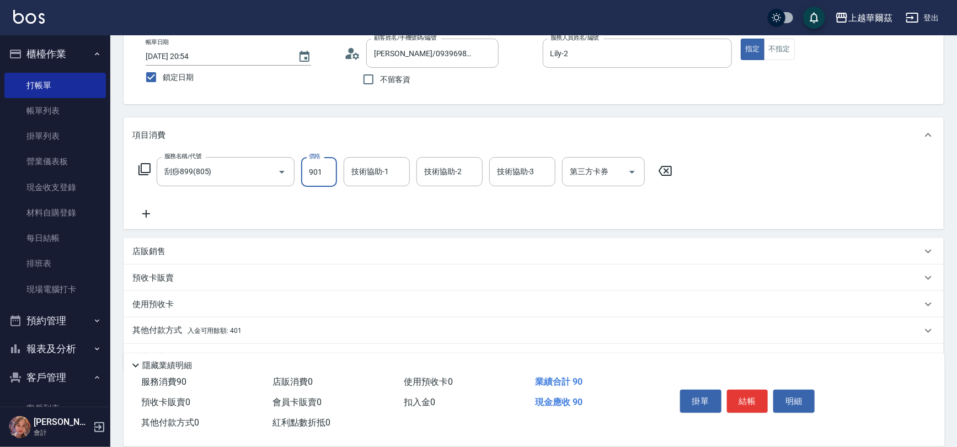
type input "901"
type input "candy-30"
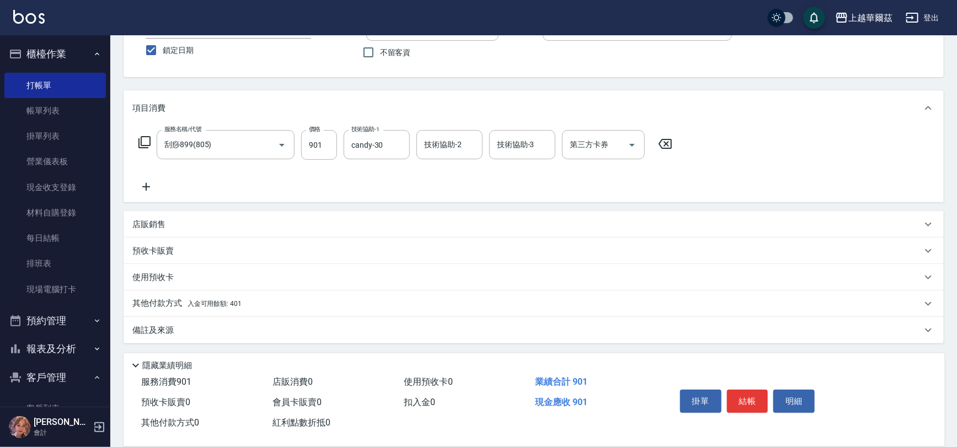
click at [212, 303] on span "入金可用餘額: 401" at bounding box center [214, 304] width 54 height 8
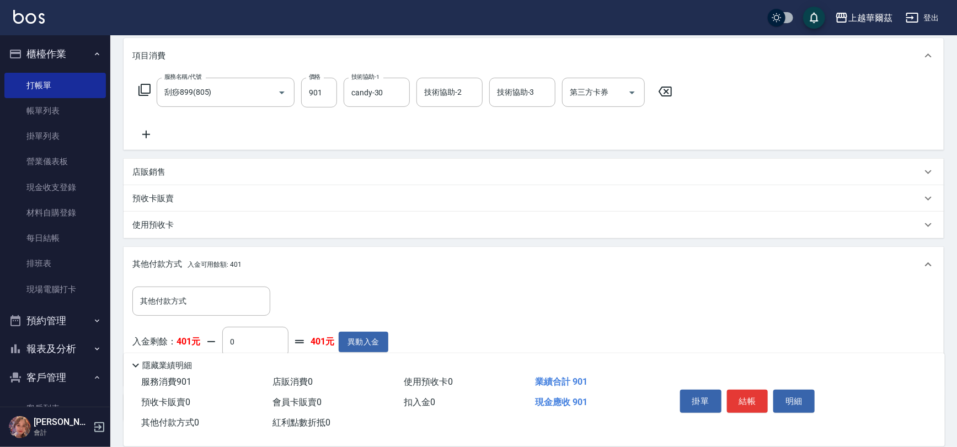
scroll to position [220, 0]
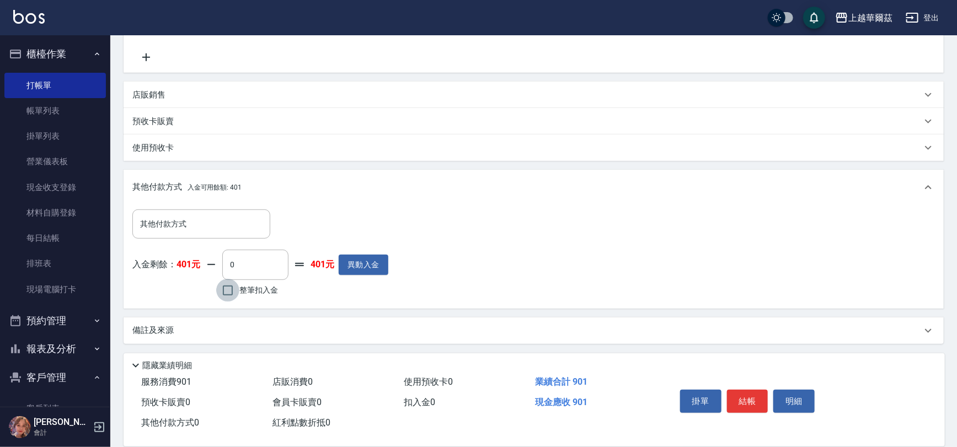
click at [229, 293] on input "整筆扣入金" at bounding box center [227, 290] width 23 height 23
checkbox input "true"
type input "401"
click at [751, 397] on button "結帳" at bounding box center [747, 401] width 41 height 23
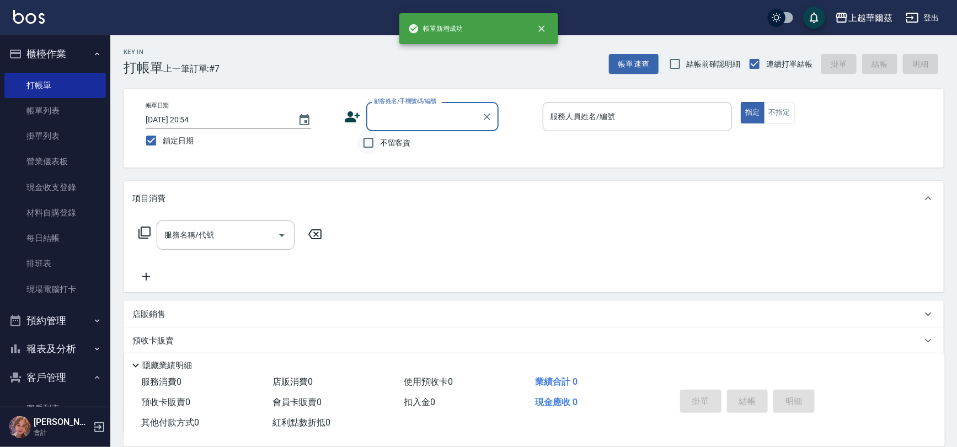
scroll to position [0, 0]
drag, startPoint x: 368, startPoint y: 143, endPoint x: 560, endPoint y: 83, distance: 201.1
click at [371, 142] on input "不留客資" at bounding box center [368, 142] width 23 height 23
checkbox input "true"
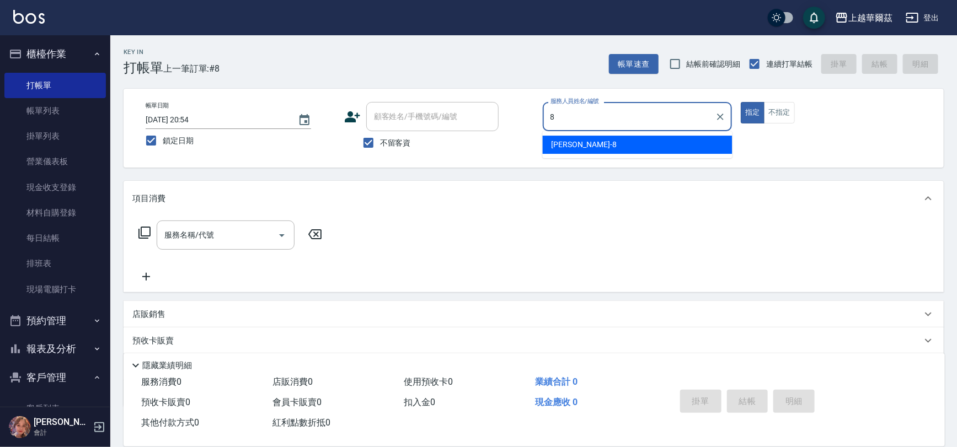
type input "[PERSON_NAME]-8"
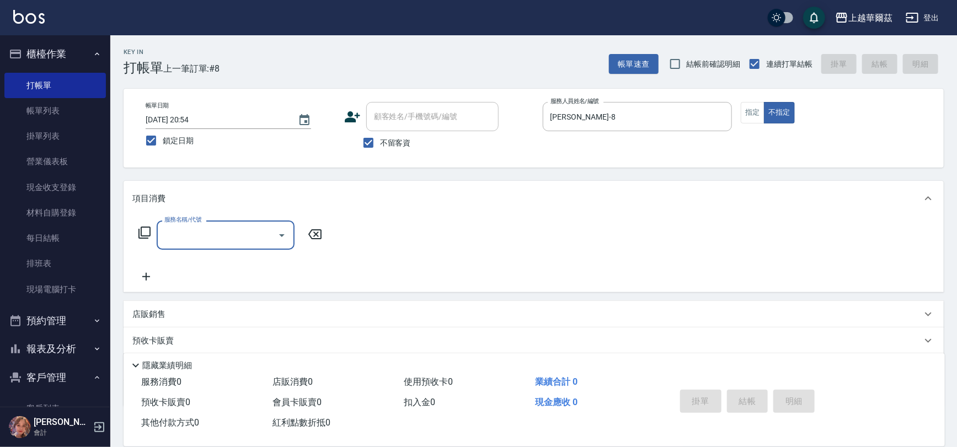
type input "4"
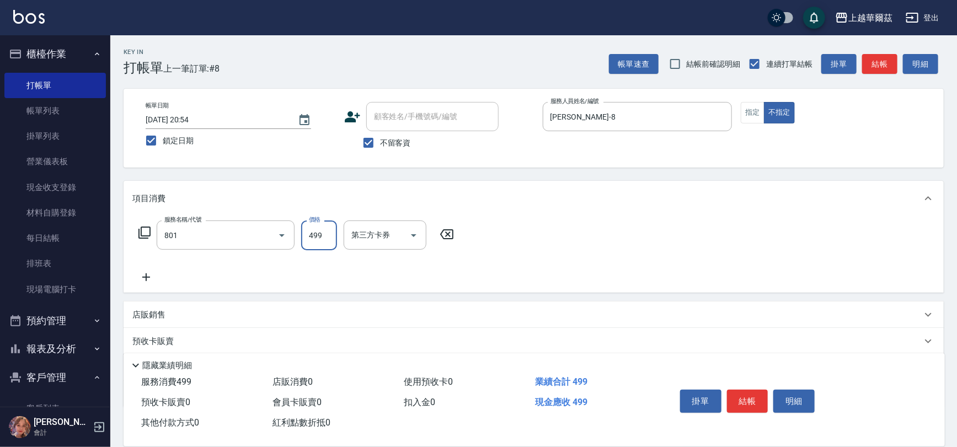
type input "舒壓洗499(801)"
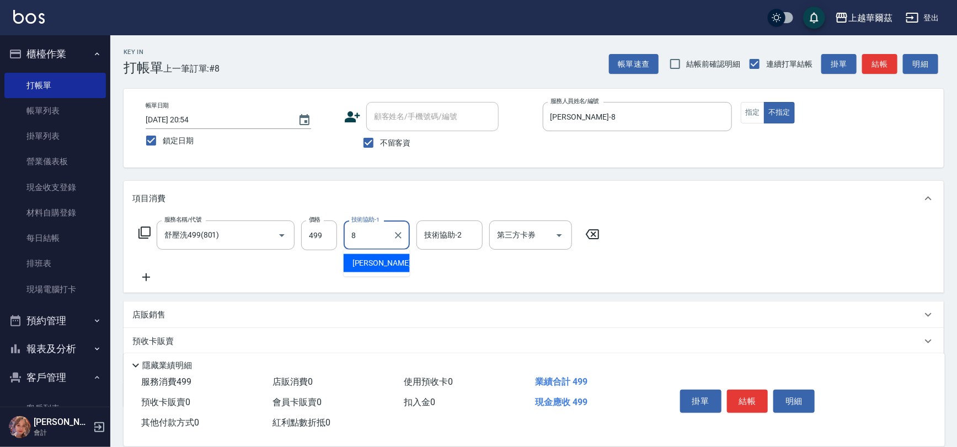
type input "[PERSON_NAME]-8"
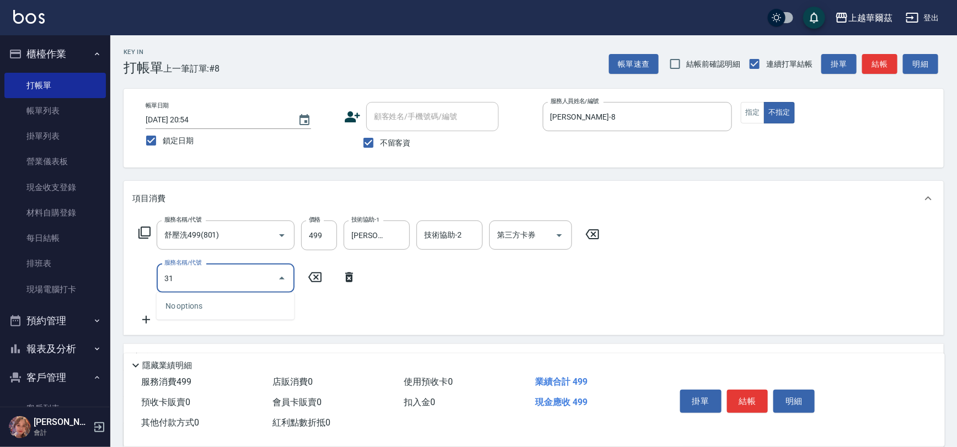
type input "310"
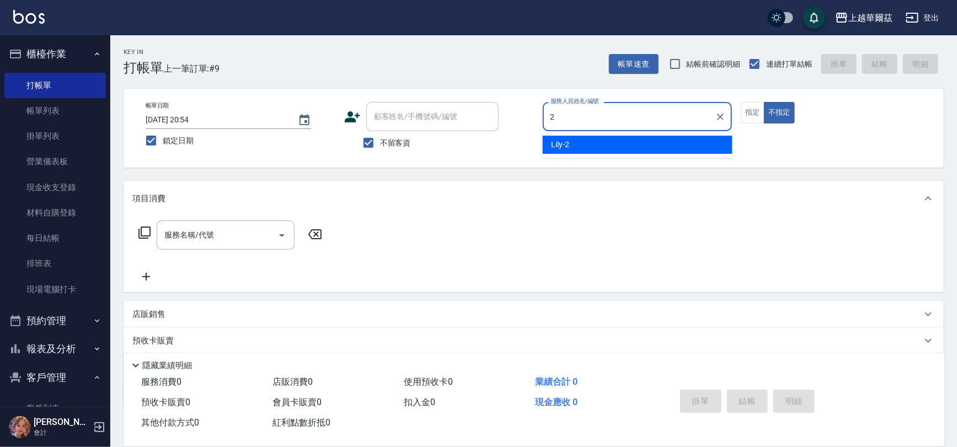
type input "Lily-2"
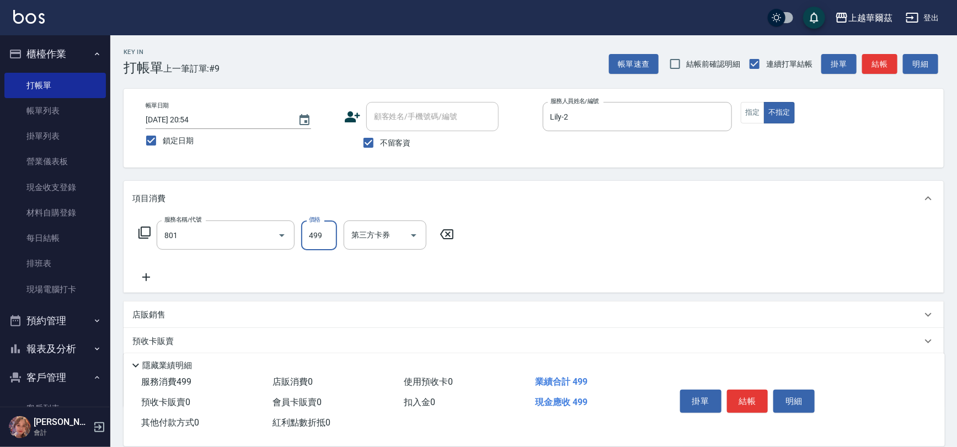
type input "舒壓洗499(801)"
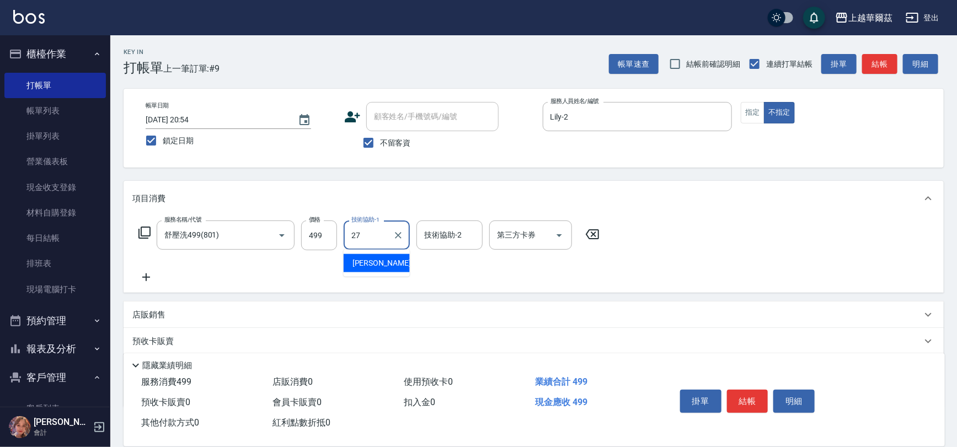
type input "Sandy-27"
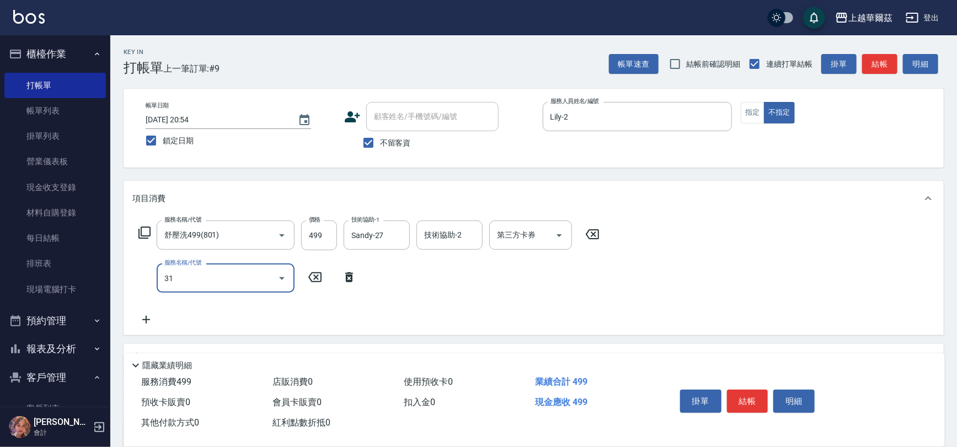
type input "310"
type input "瀏海100(310)"
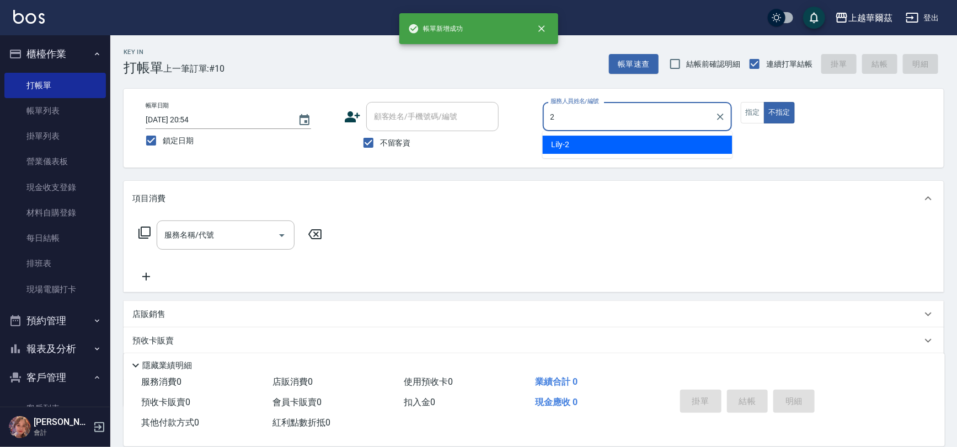
type input "Lily-2"
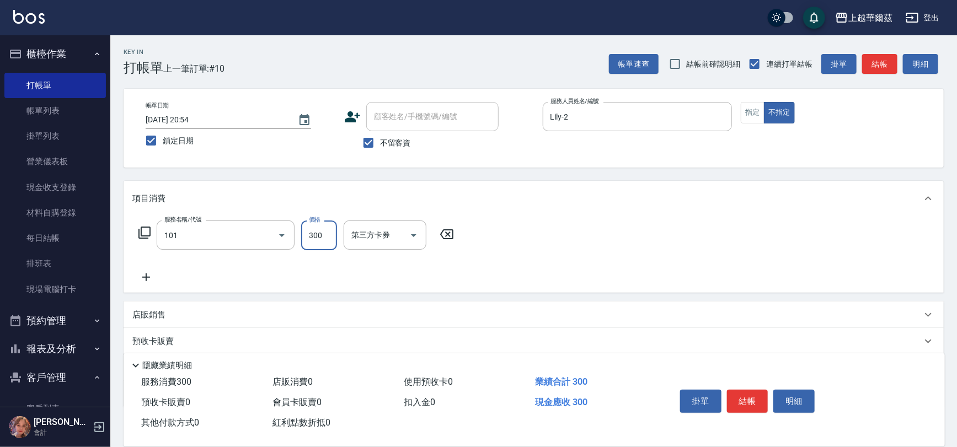
type input "洗髮300(101)"
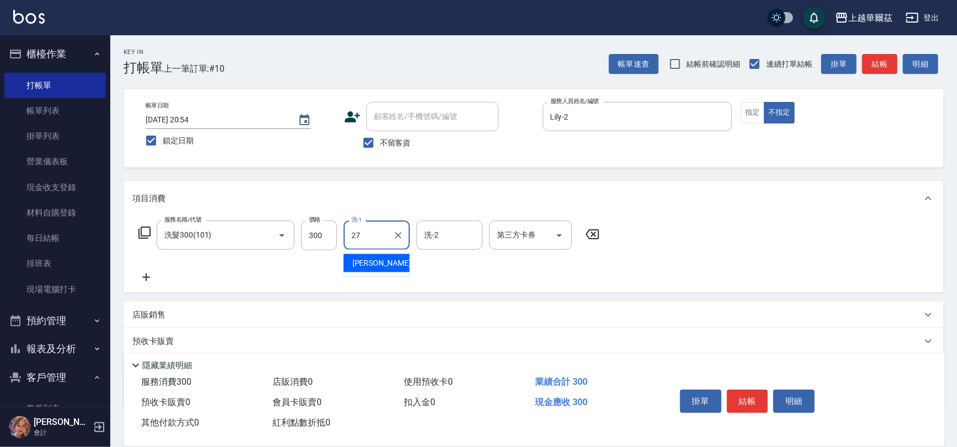
type input "Sandy-27"
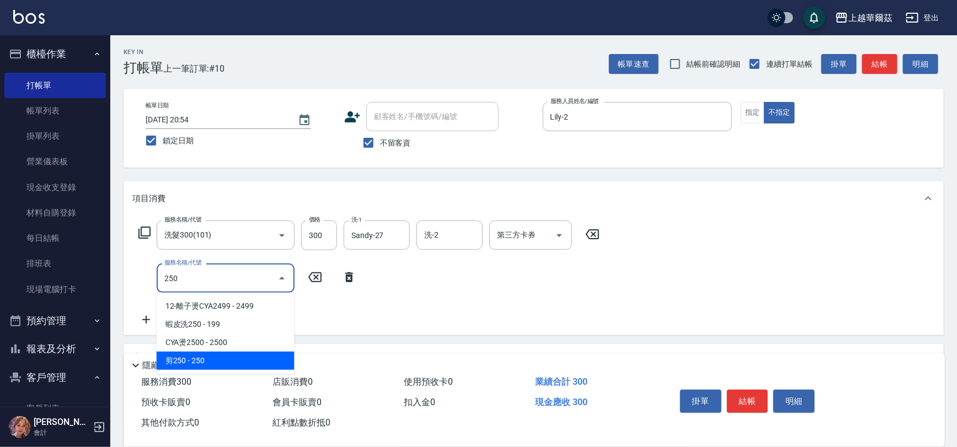
type input "剪250(306)"
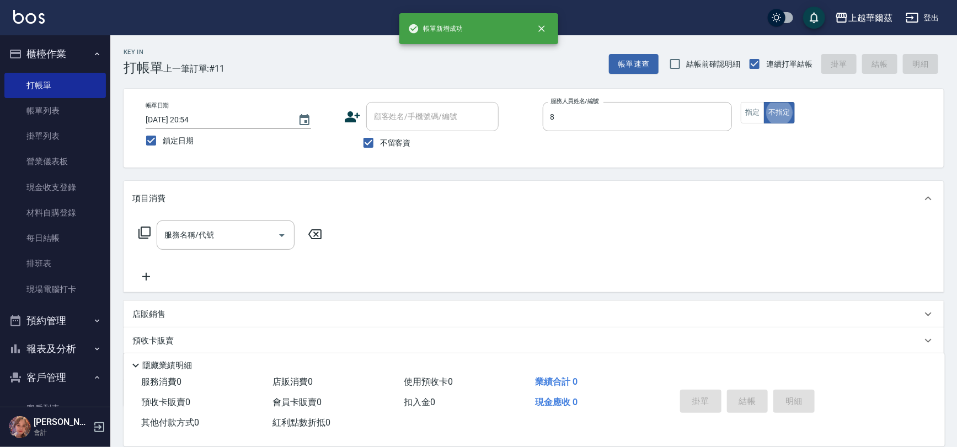
type input "[PERSON_NAME]-8"
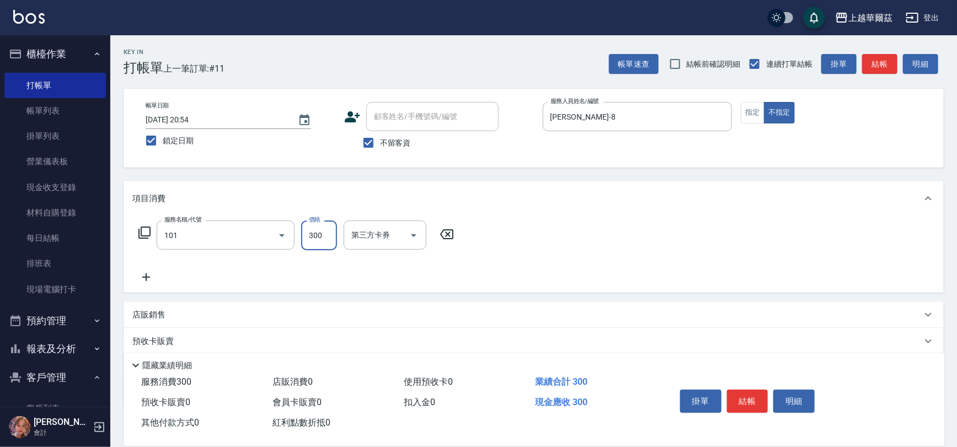
type input "洗髮300(101)"
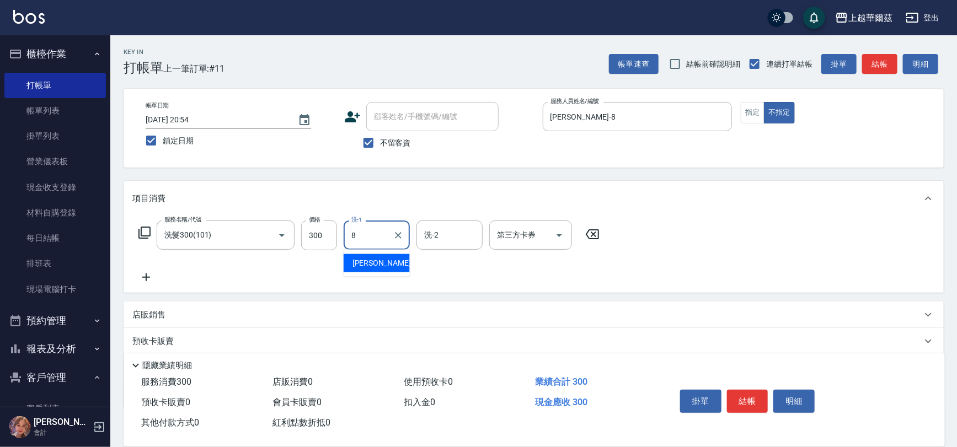
type input "[PERSON_NAME]-8"
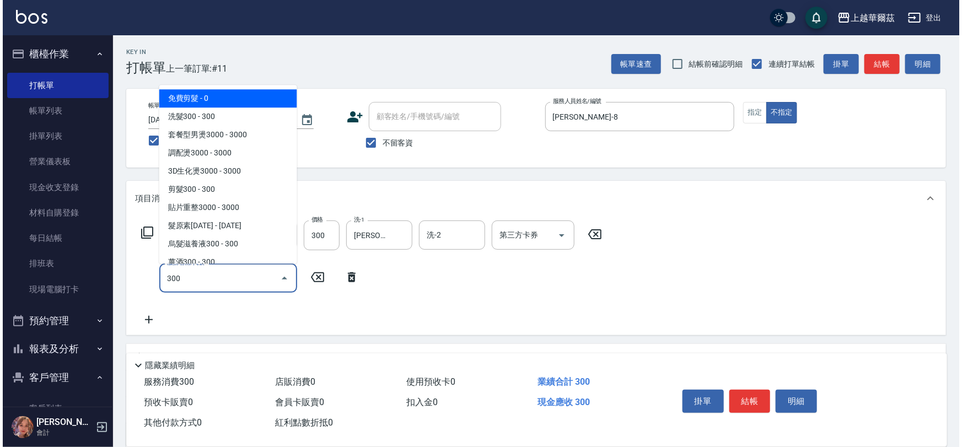
scroll to position [7, 0]
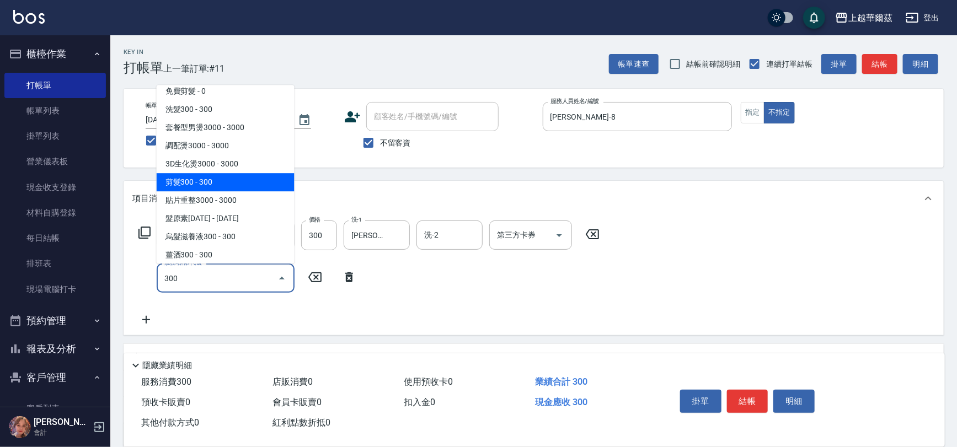
type input "剪髮300(305)"
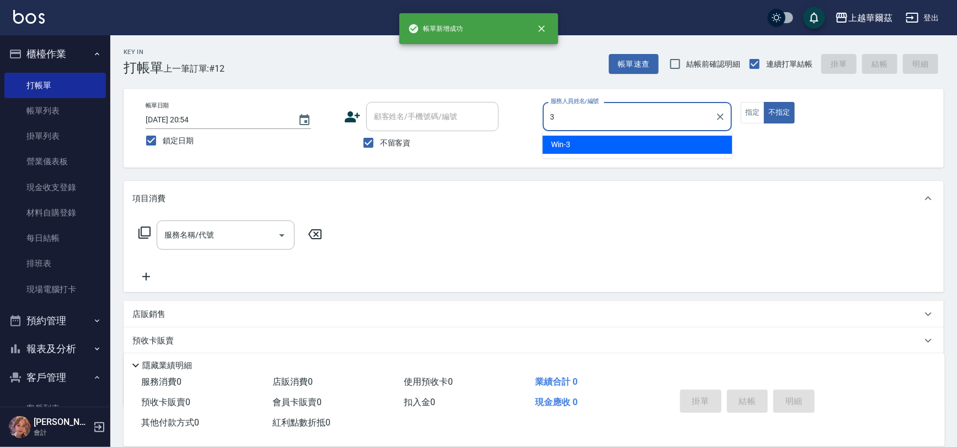
type input "Win-3"
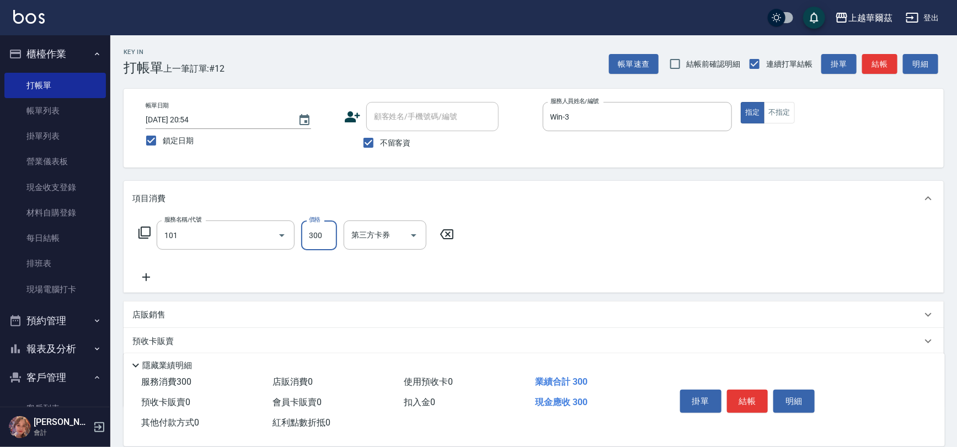
type input "洗髮300(101)"
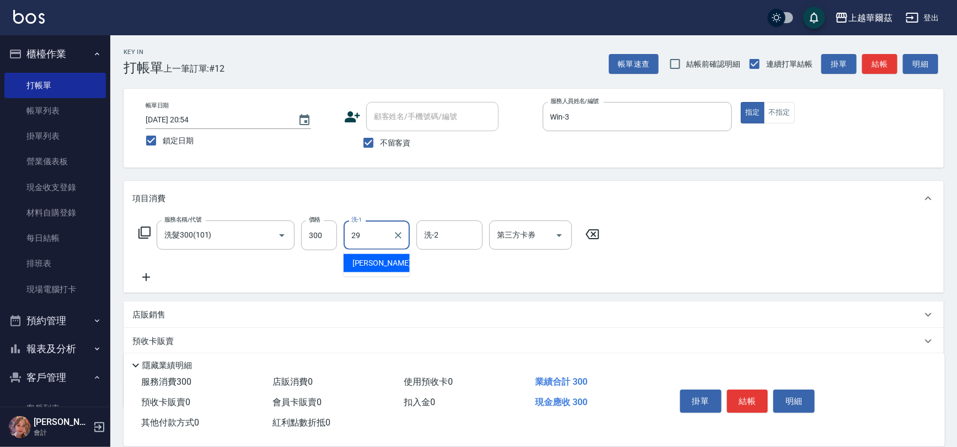
type input "[PERSON_NAME]-29"
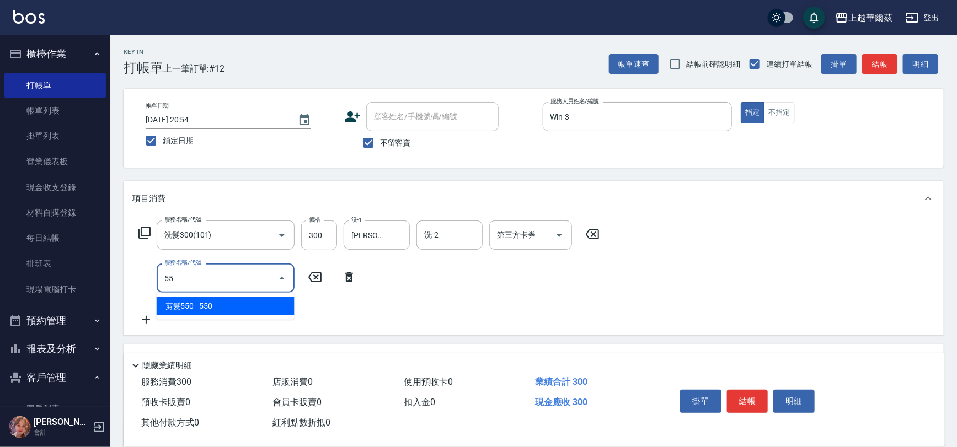
type input "剪髮550(301)"
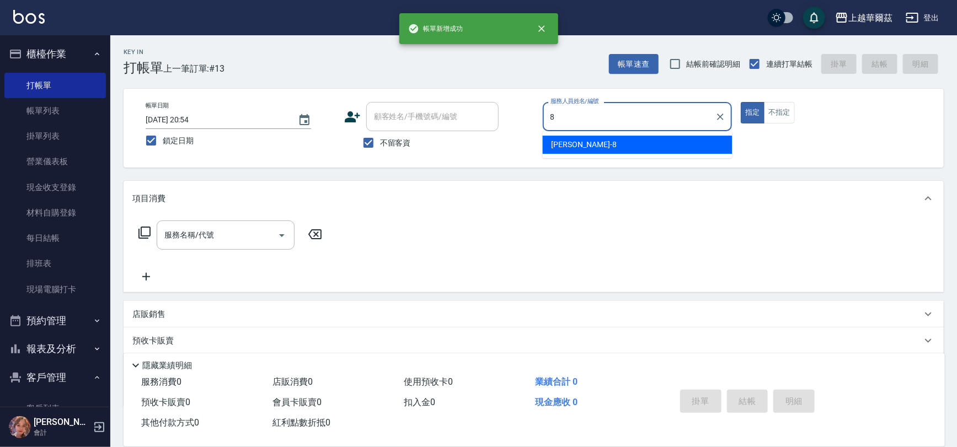
type input "[PERSON_NAME]-8"
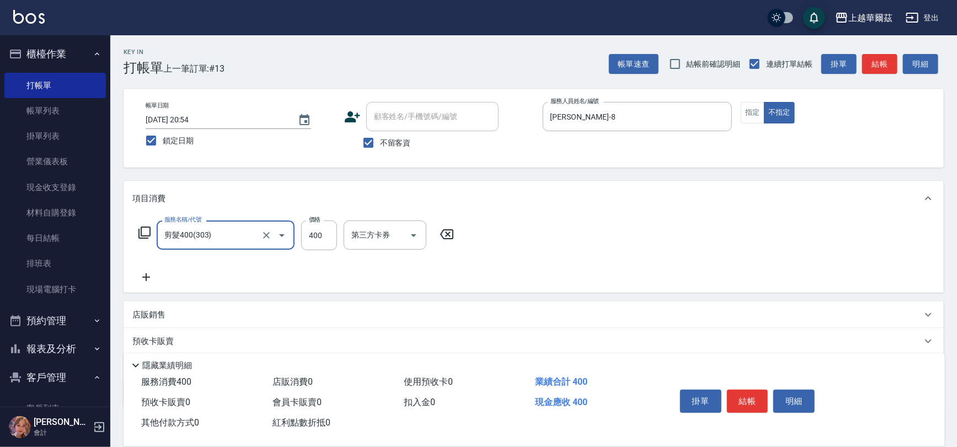
type input "剪髮400(303)"
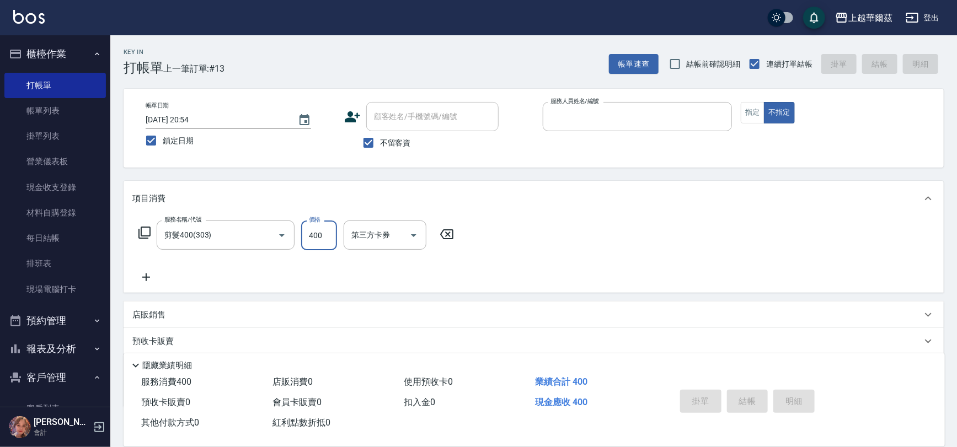
type input "8"
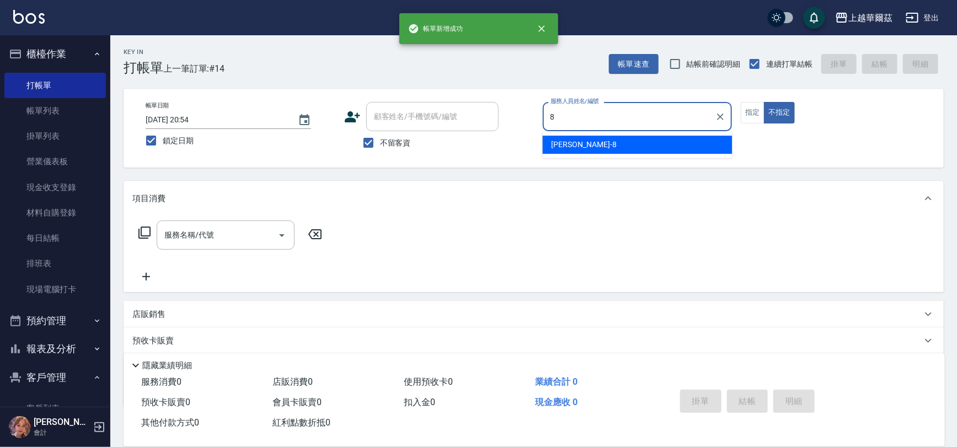
type input "[PERSON_NAME]-8"
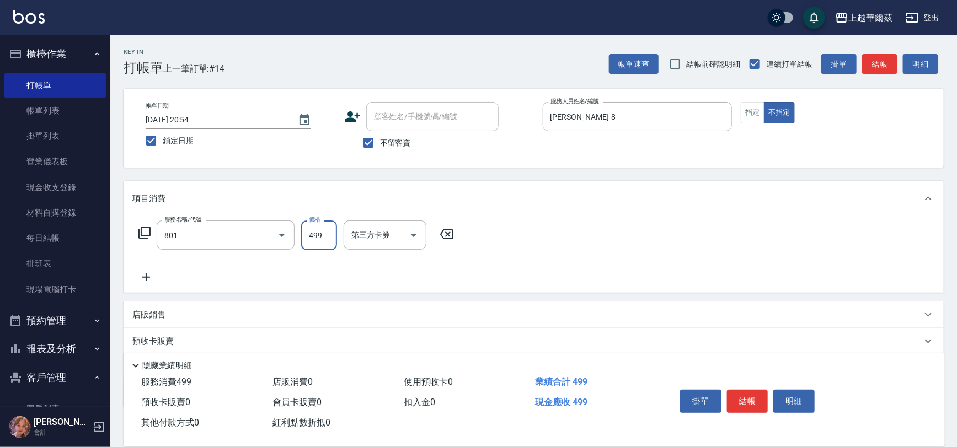
type input "舒壓洗499(801)"
type input "[PERSON_NAME]-8"
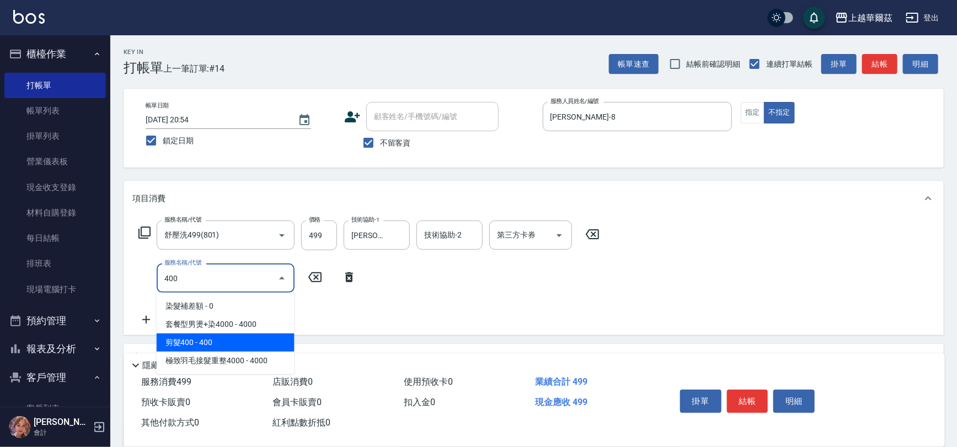
type input "剪髮400(303)"
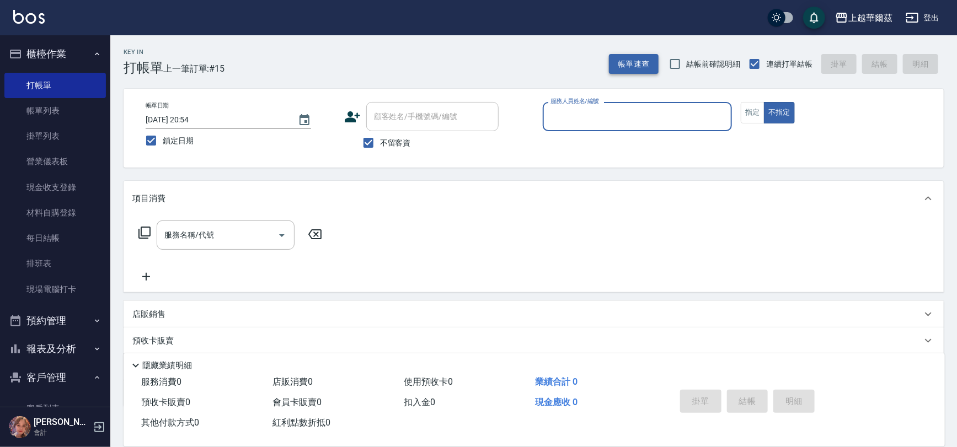
click at [629, 60] on button "帳單速查" at bounding box center [634, 64] width 50 height 20
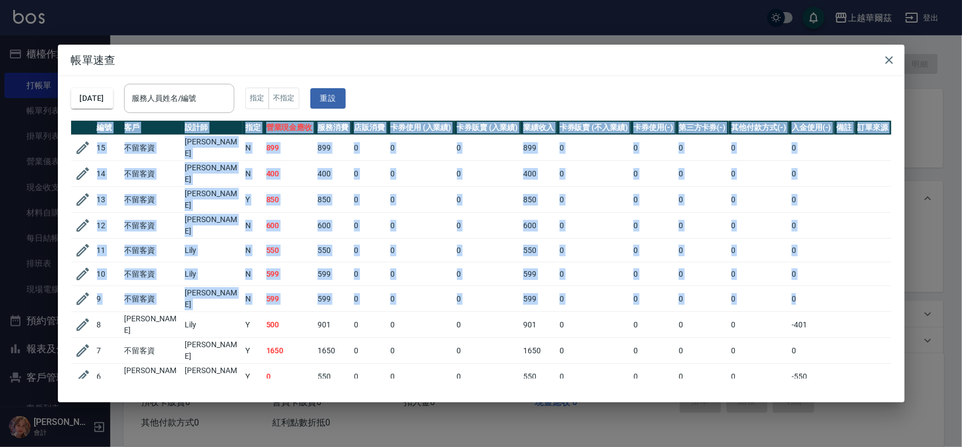
drag, startPoint x: 891, startPoint y: 148, endPoint x: 881, endPoint y: 297, distance: 148.7
click at [881, 297] on div "編號 客戶 設計師 指定 營業現金應收 服務消費 店販消費 卡券使用 (入業績) 卡券販賣 (入業績) 業績收入 卡券販賣 (不入業績) 卡券使用(-) 第三…" at bounding box center [481, 250] width 820 height 258
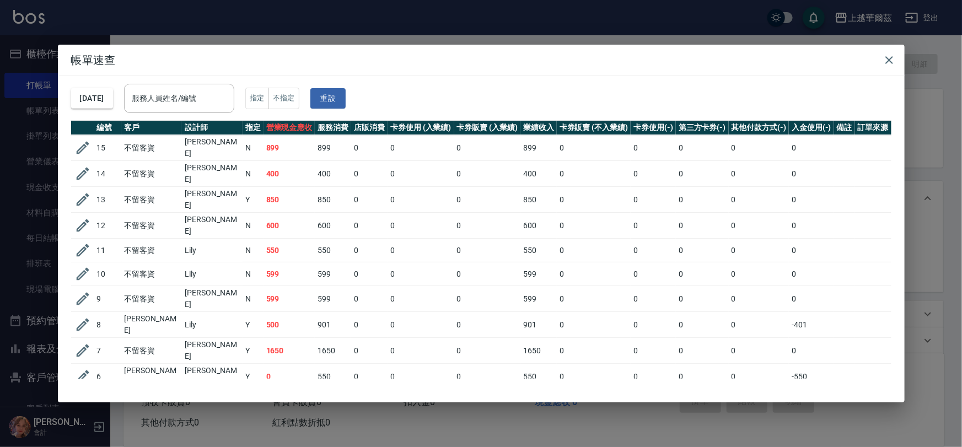
click at [869, 92] on div "[DATE] 服務人員姓名/編號 服務人員姓名/編號 指定 不指定 重設" at bounding box center [481, 98] width 820 height 45
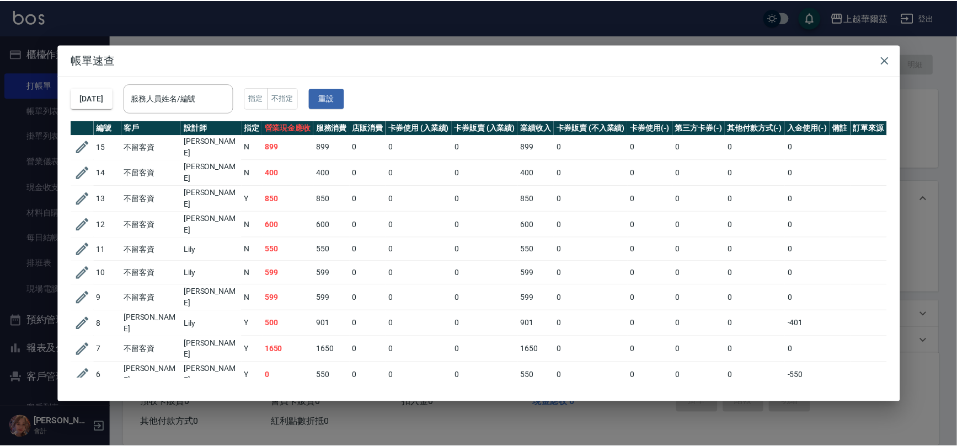
scroll to position [0, 0]
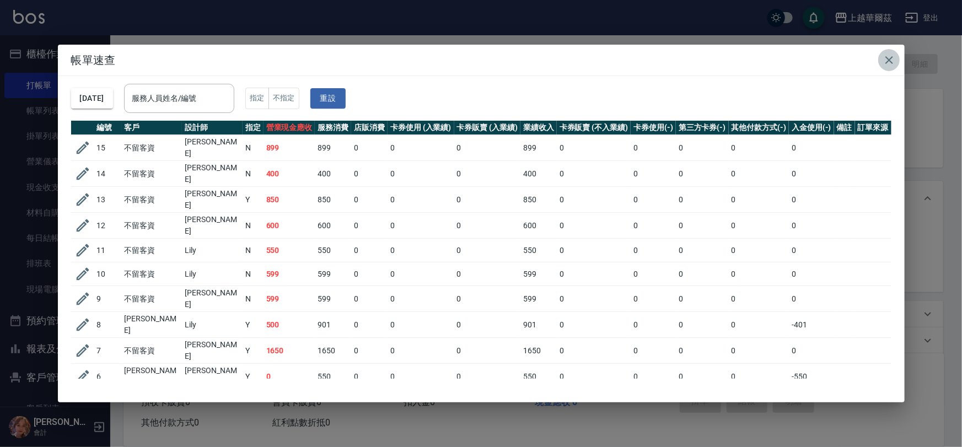
click at [888, 59] on icon "button" at bounding box center [890, 60] width 8 height 8
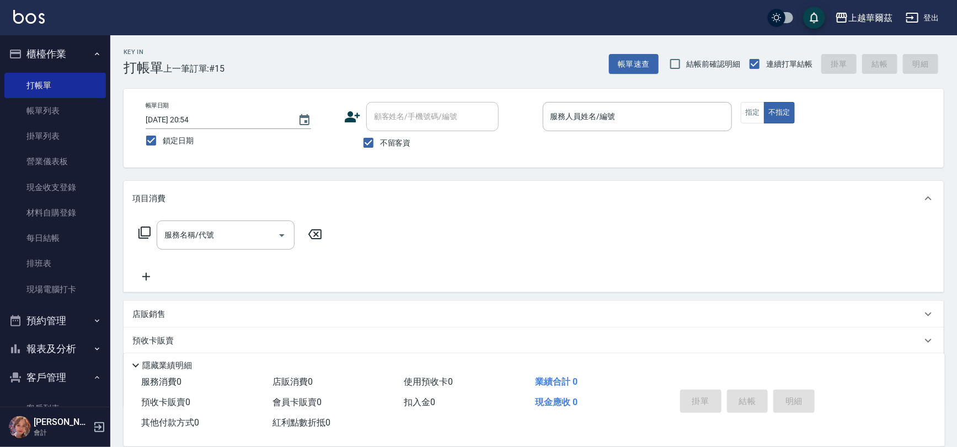
click at [56, 55] on button "櫃檯作業" at bounding box center [54, 54] width 101 height 29
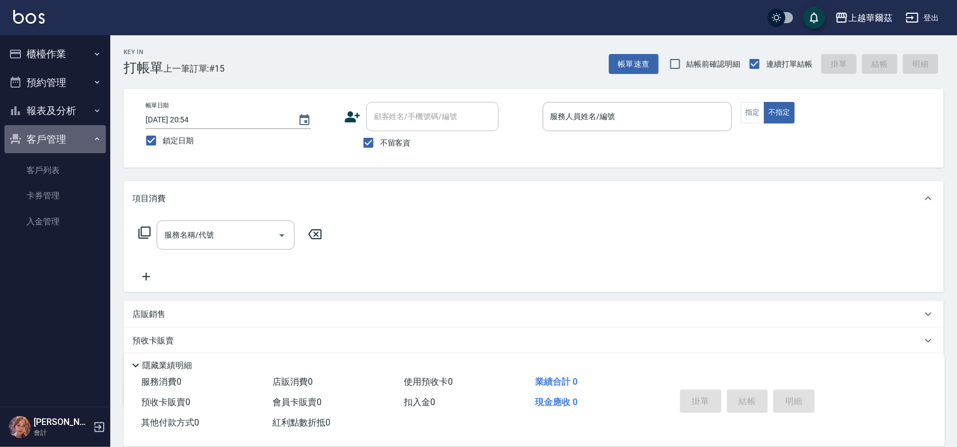
click at [34, 141] on button "客戶管理" at bounding box center [54, 139] width 101 height 29
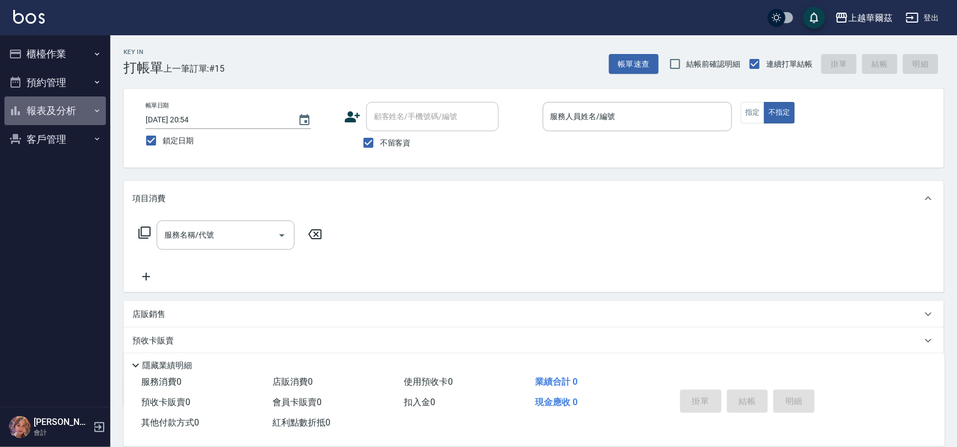
click at [47, 106] on button "報表及分析" at bounding box center [54, 110] width 101 height 29
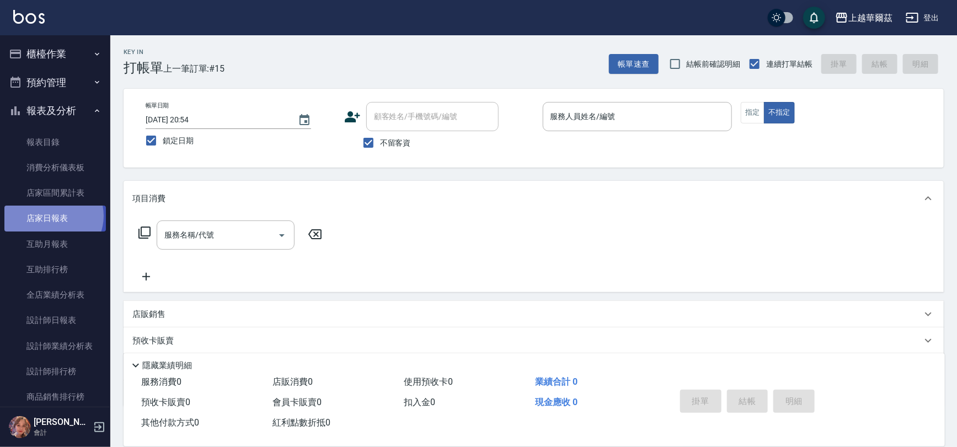
click at [52, 216] on link "店家日報表" at bounding box center [54, 218] width 101 height 25
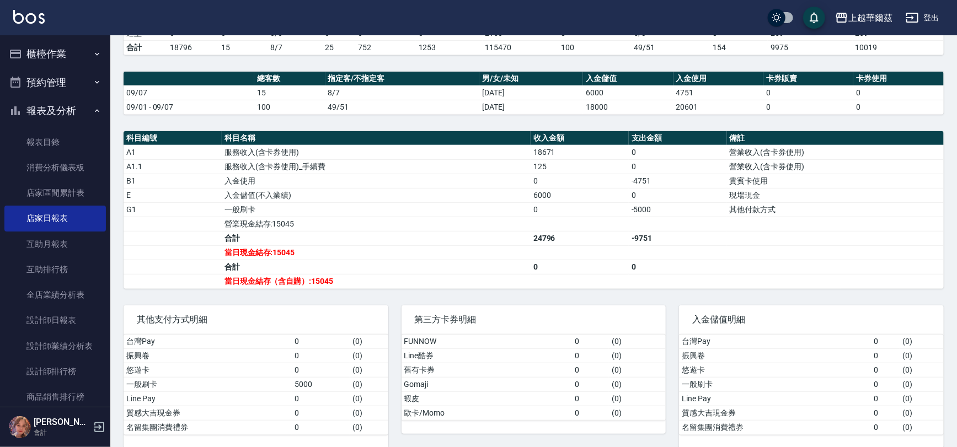
scroll to position [277, 0]
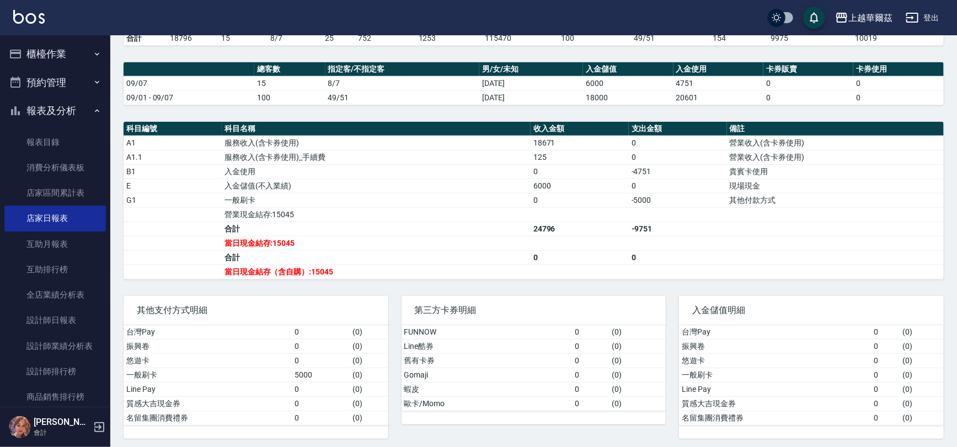
drag, startPoint x: 52, startPoint y: 105, endPoint x: 55, endPoint y: 93, distance: 12.4
click at [52, 103] on button "報表及分析" at bounding box center [54, 110] width 101 height 29
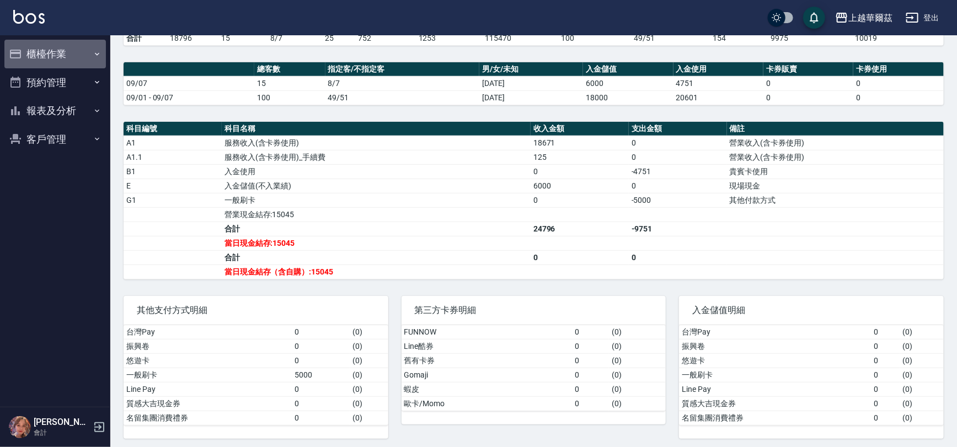
click at [64, 52] on button "櫃檯作業" at bounding box center [54, 54] width 101 height 29
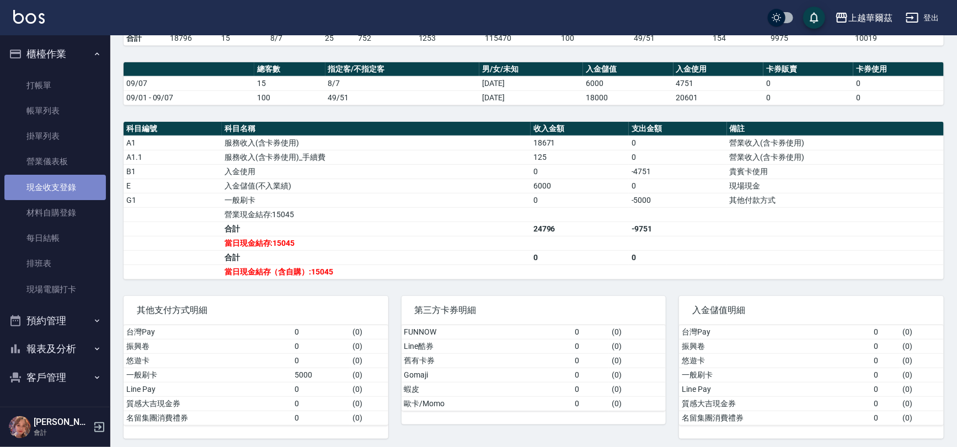
click at [66, 187] on link "現金收支登錄" at bounding box center [54, 187] width 101 height 25
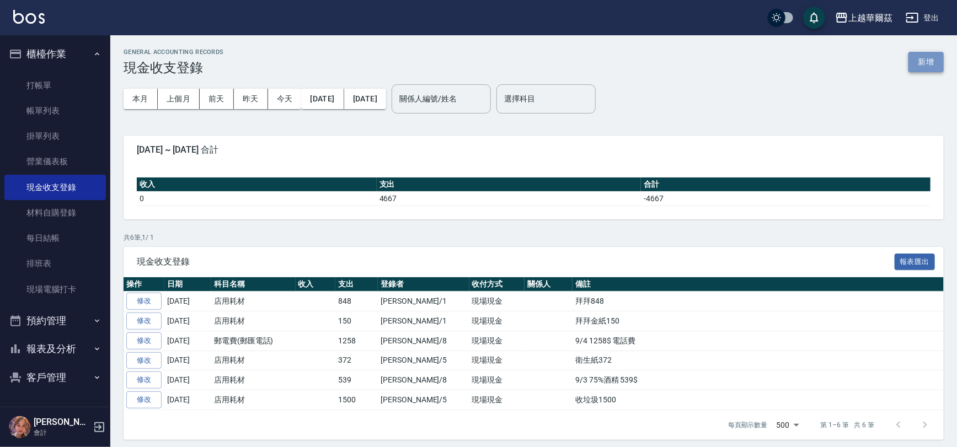
click at [925, 60] on button "新增" at bounding box center [925, 62] width 35 height 20
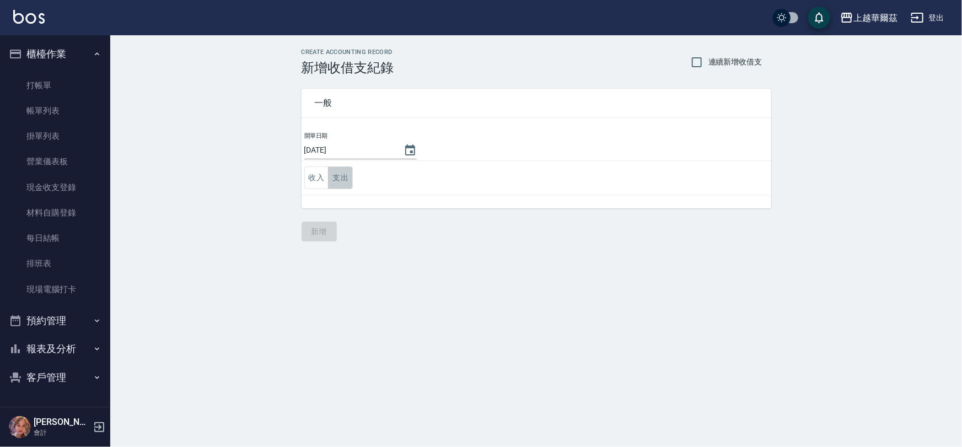
click at [339, 176] on button "支出" at bounding box center [340, 178] width 25 height 23
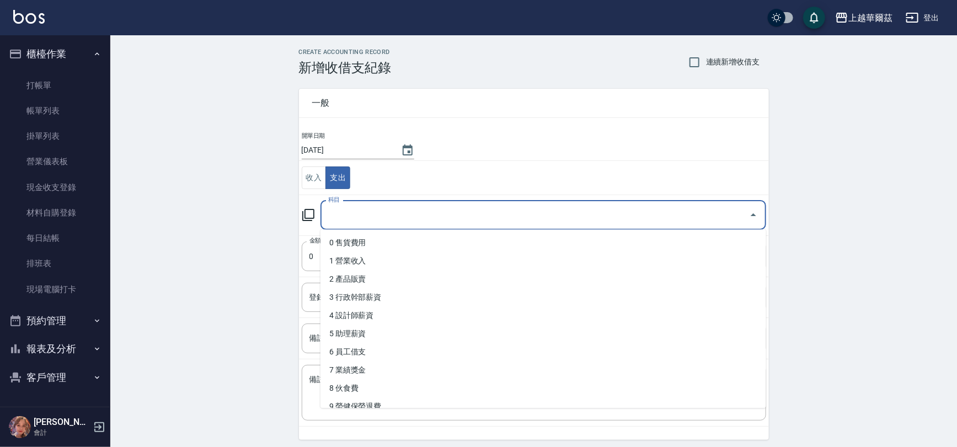
click at [386, 212] on input "科目" at bounding box center [534, 215] width 419 height 19
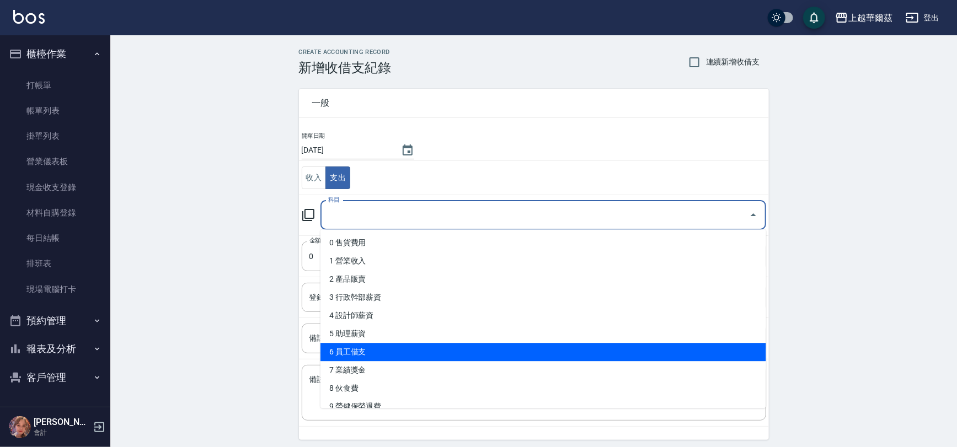
click at [364, 350] on li "6 員工借支" at bounding box center [543, 352] width 446 height 18
type input "6 員工借支"
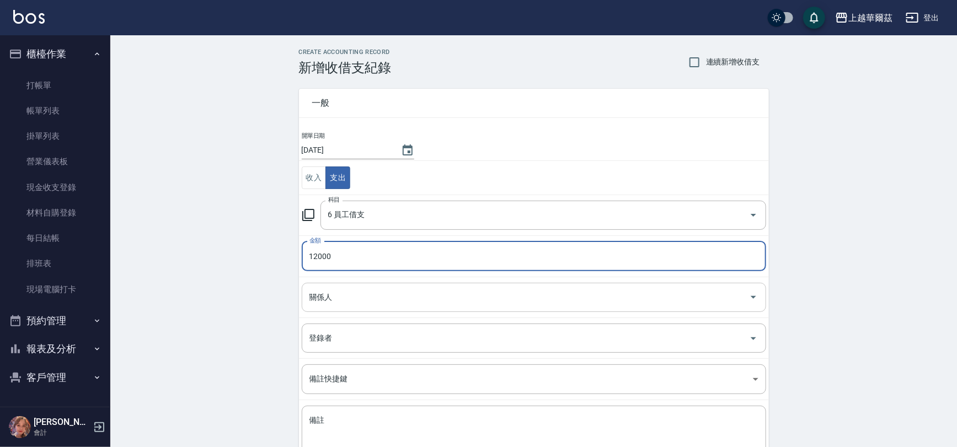
type input "12000"
click at [388, 302] on input "關係人" at bounding box center [526, 297] width 438 height 19
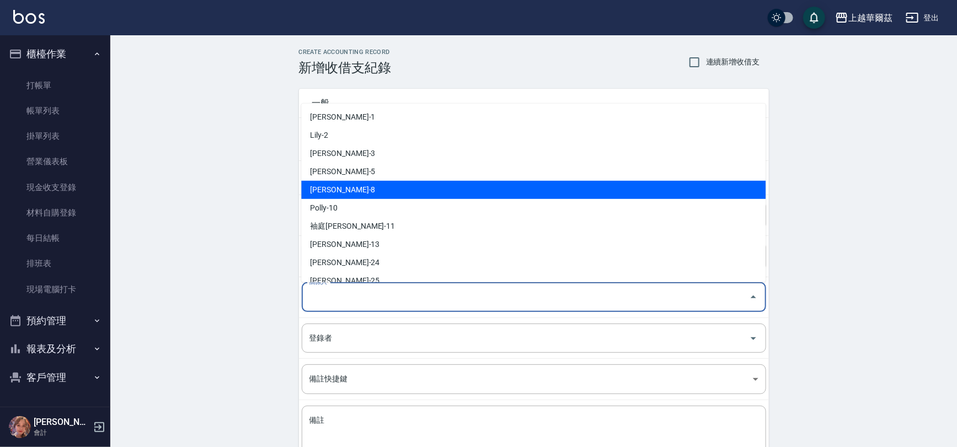
click at [363, 183] on li "[PERSON_NAME]-8" at bounding box center [533, 190] width 464 height 18
type input "[PERSON_NAME]-8"
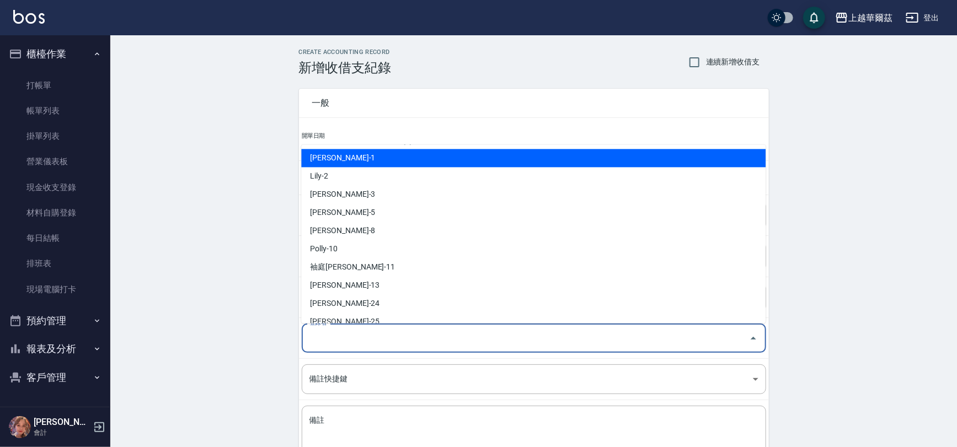
click at [382, 339] on input "登錄者" at bounding box center [526, 338] width 438 height 19
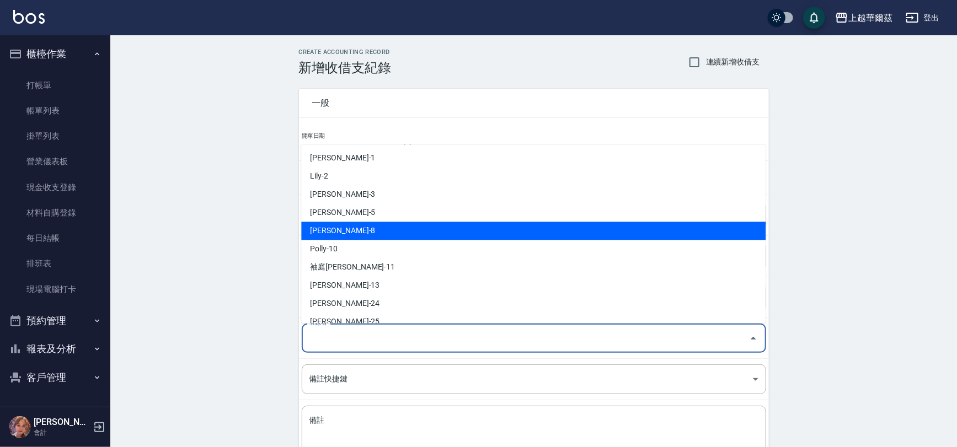
click at [356, 227] on li "[PERSON_NAME]-8" at bounding box center [533, 231] width 464 height 18
type input "[PERSON_NAME]-8"
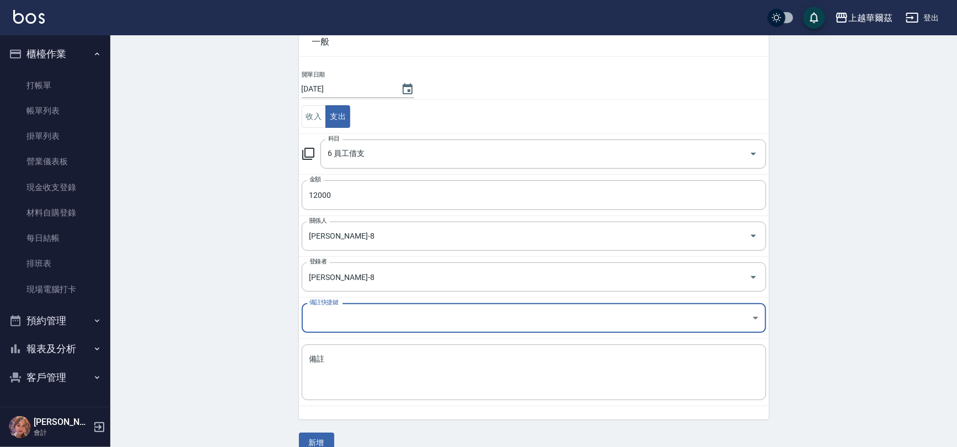
scroll to position [79, 0]
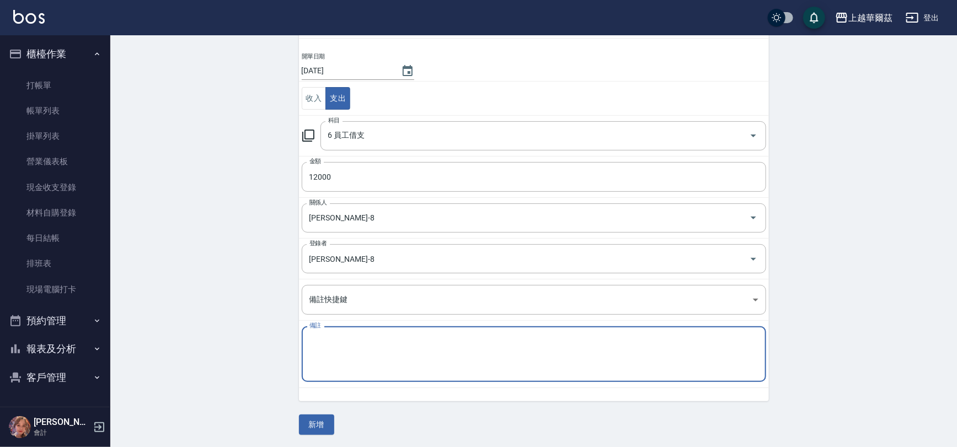
click at [344, 340] on textarea "備註" at bounding box center [533, 354] width 449 height 37
type textarea "9/7[PERSON_NAME]借支 12000$"
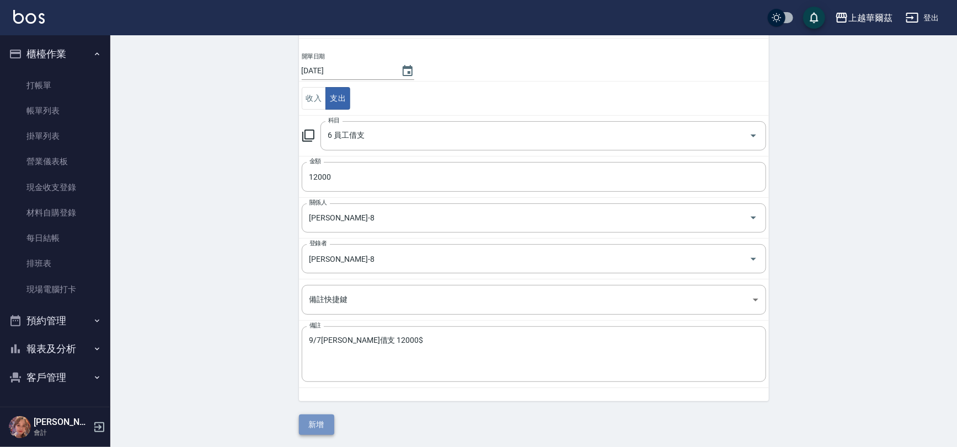
click at [324, 423] on button "新增" at bounding box center [316, 425] width 35 height 20
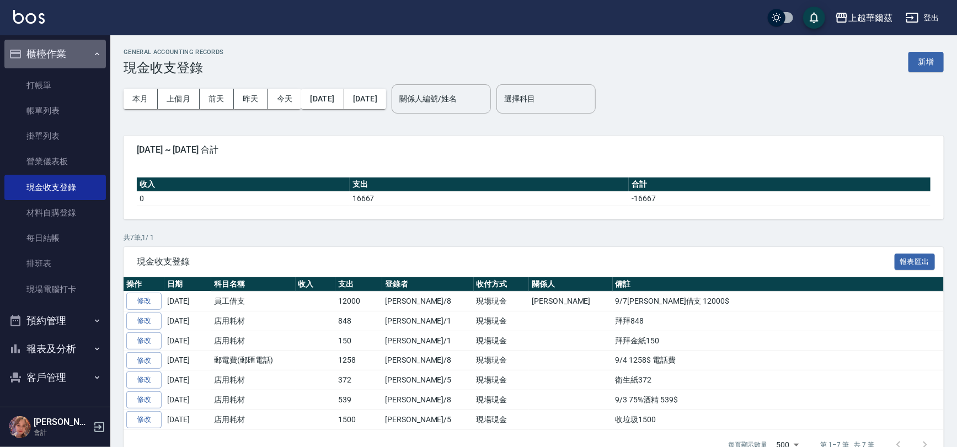
click at [73, 51] on button "櫃檯作業" at bounding box center [54, 54] width 101 height 29
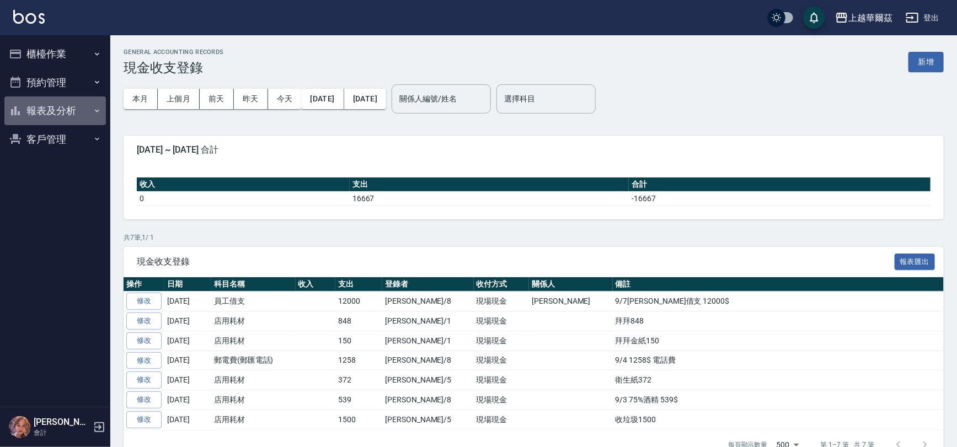
click at [55, 109] on button "報表及分析" at bounding box center [54, 110] width 101 height 29
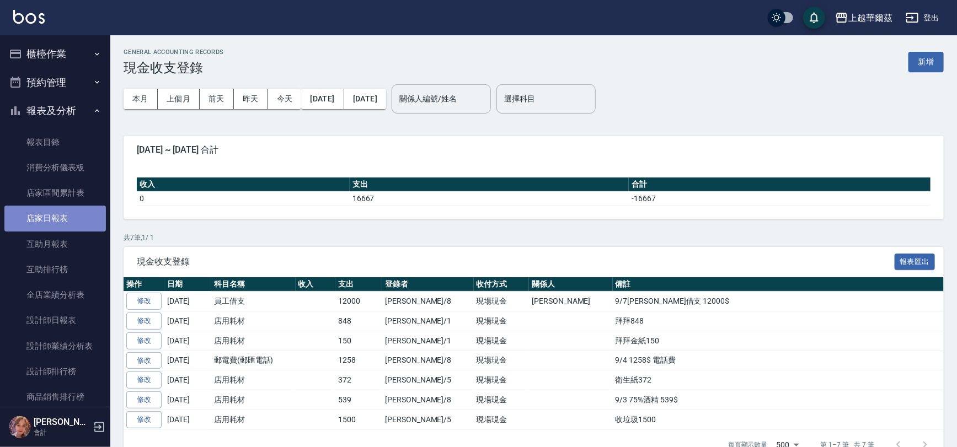
click at [64, 217] on link "店家日報表" at bounding box center [54, 218] width 101 height 25
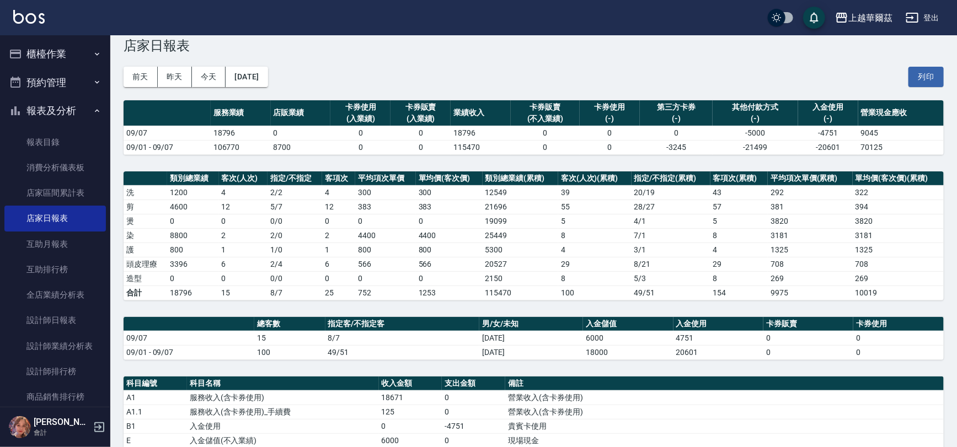
scroll to position [293, 0]
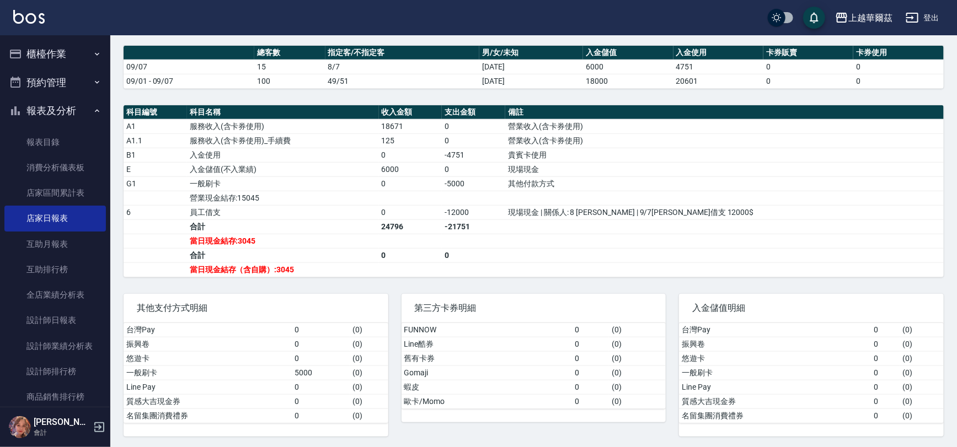
drag, startPoint x: 45, startPoint y: 111, endPoint x: 55, endPoint y: 69, distance: 43.1
click at [46, 110] on button "報表及分析" at bounding box center [54, 110] width 101 height 29
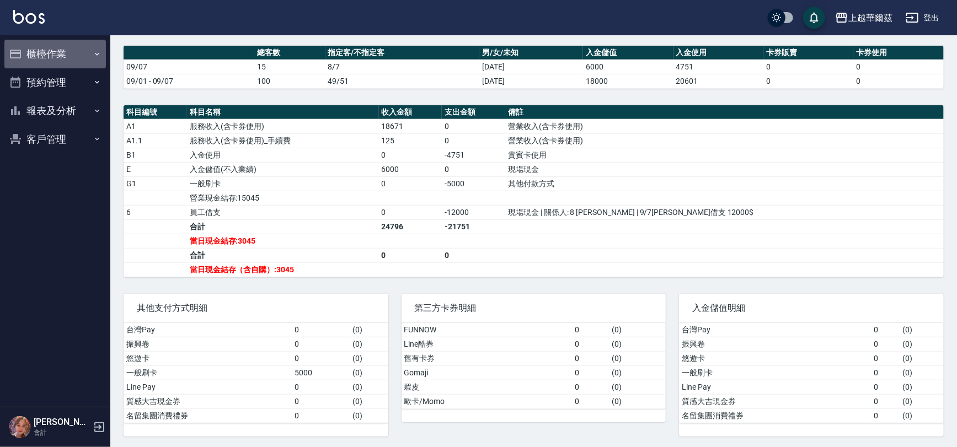
click at [60, 49] on button "櫃檯作業" at bounding box center [54, 54] width 101 height 29
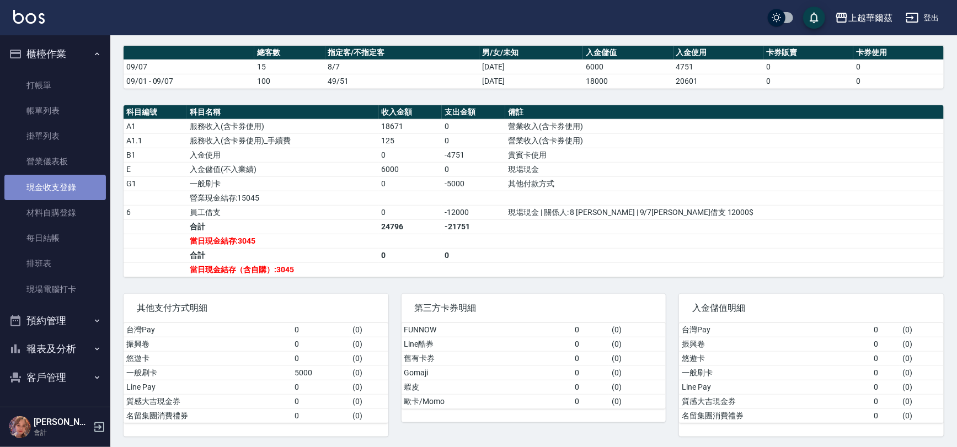
click at [58, 191] on link "現金收支登錄" at bounding box center [54, 187] width 101 height 25
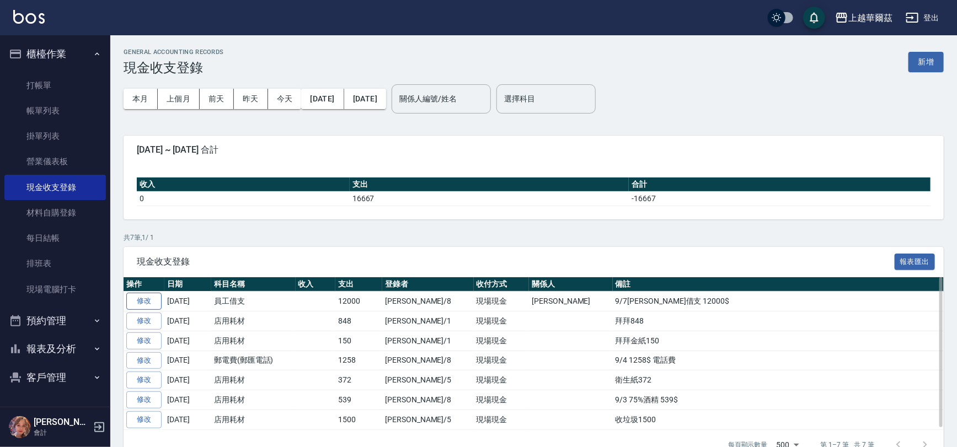
click at [136, 298] on link "修改" at bounding box center [143, 301] width 35 height 17
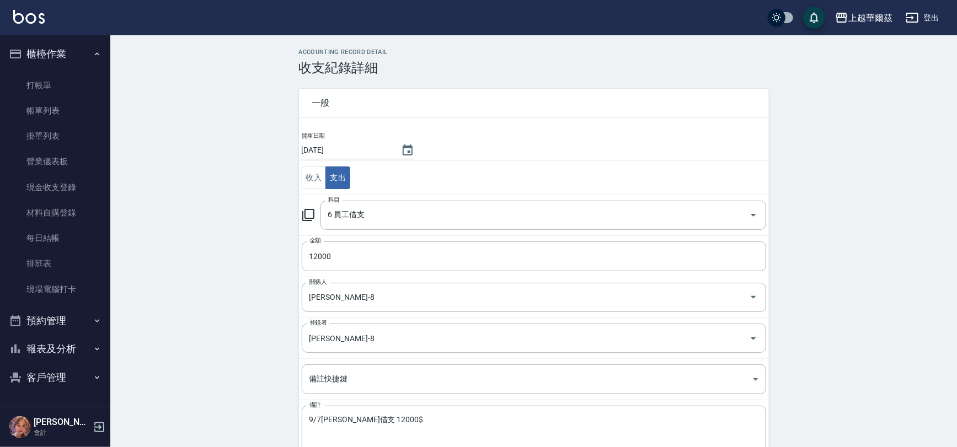
scroll to position [66, 0]
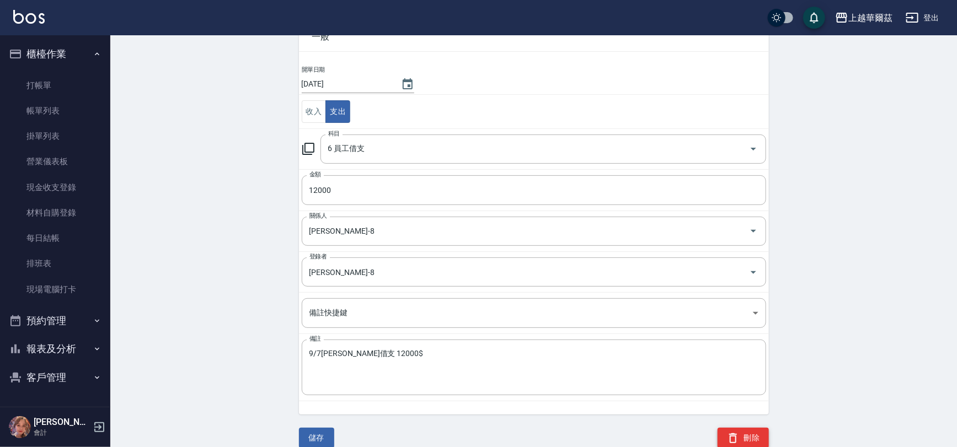
click at [743, 438] on button "刪除" at bounding box center [742, 438] width 51 height 20
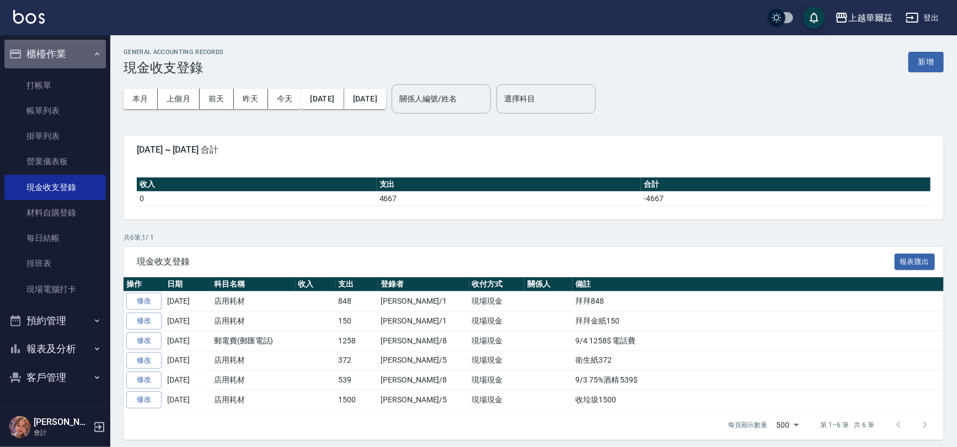
click at [77, 50] on button "櫃檯作業" at bounding box center [54, 54] width 101 height 29
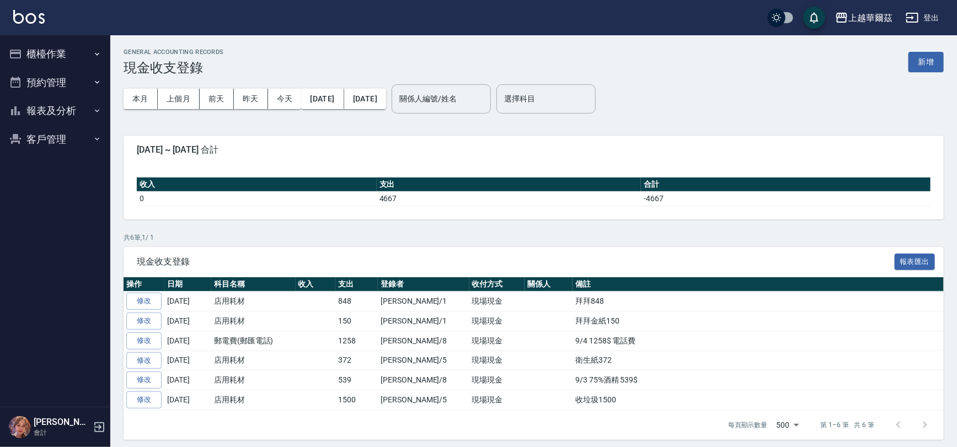
click at [61, 110] on button "報表及分析" at bounding box center [54, 110] width 101 height 29
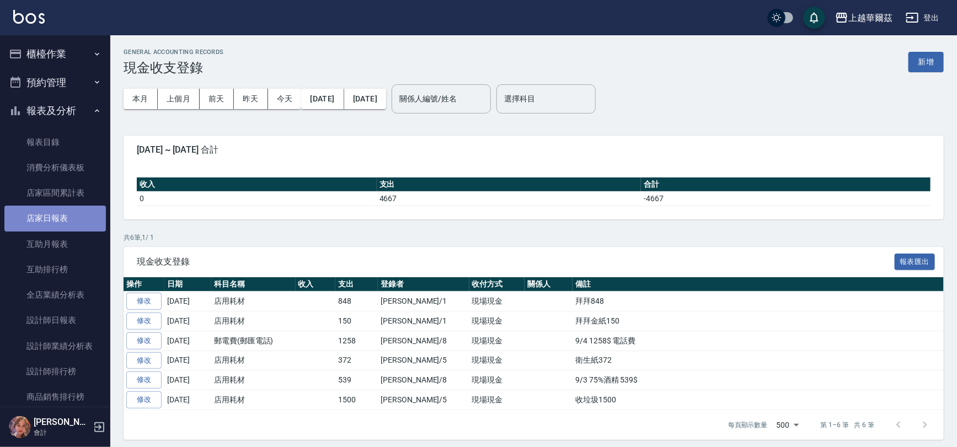
click at [69, 216] on link "店家日報表" at bounding box center [54, 218] width 101 height 25
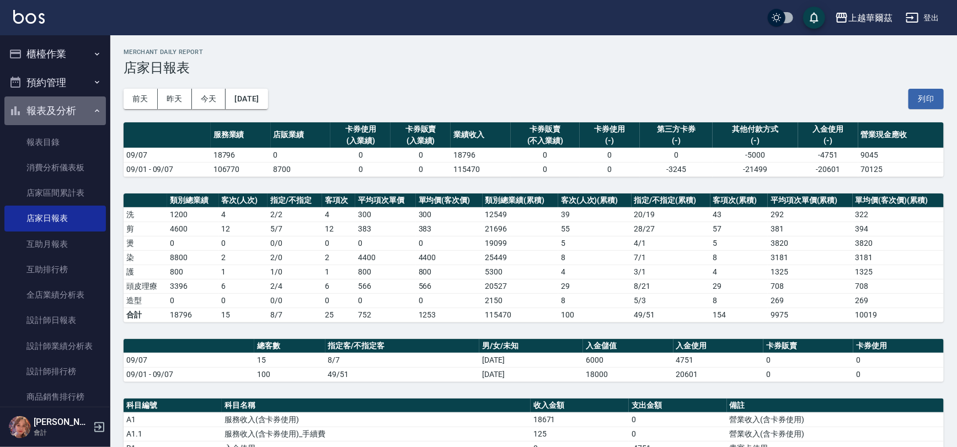
click at [56, 109] on button "報表及分析" at bounding box center [54, 110] width 101 height 29
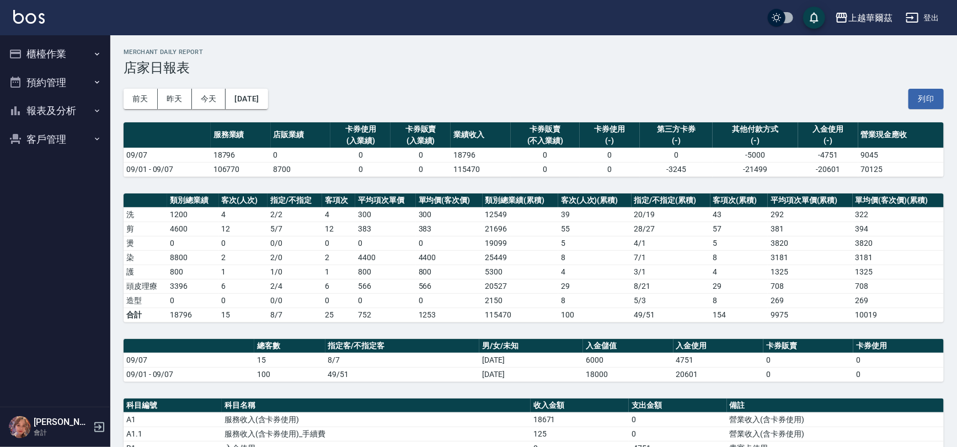
click at [67, 49] on button "櫃檯作業" at bounding box center [54, 54] width 101 height 29
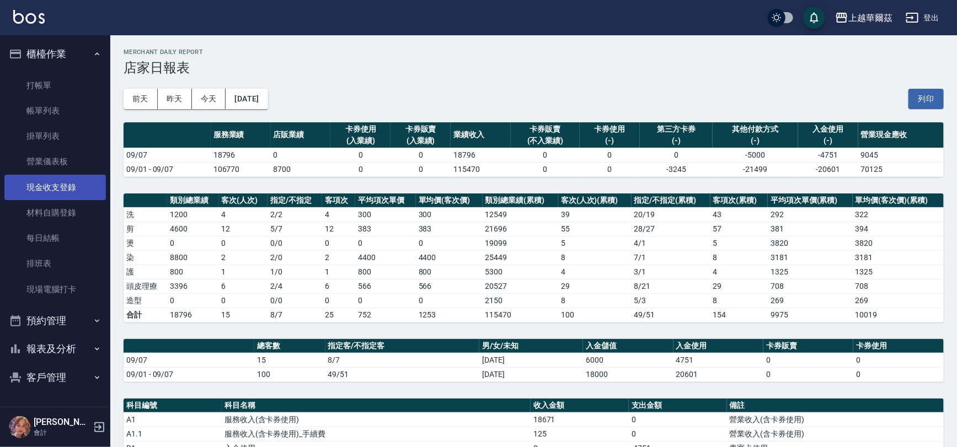
click at [62, 185] on link "現金收支登錄" at bounding box center [54, 187] width 101 height 25
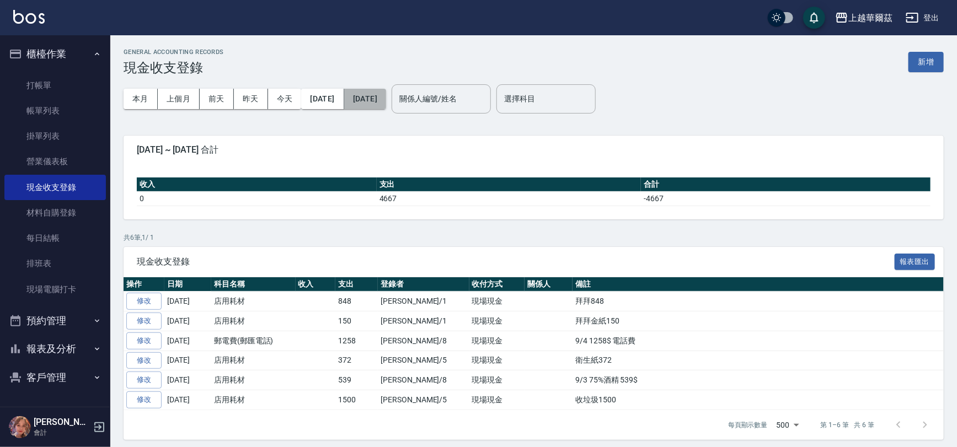
click at [386, 98] on button "[DATE]" at bounding box center [365, 99] width 42 height 20
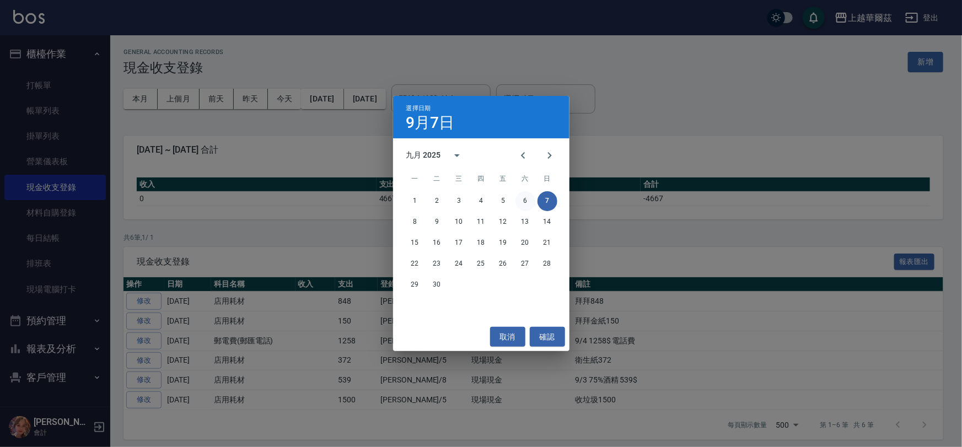
click at [524, 201] on button "6" at bounding box center [526, 201] width 20 height 20
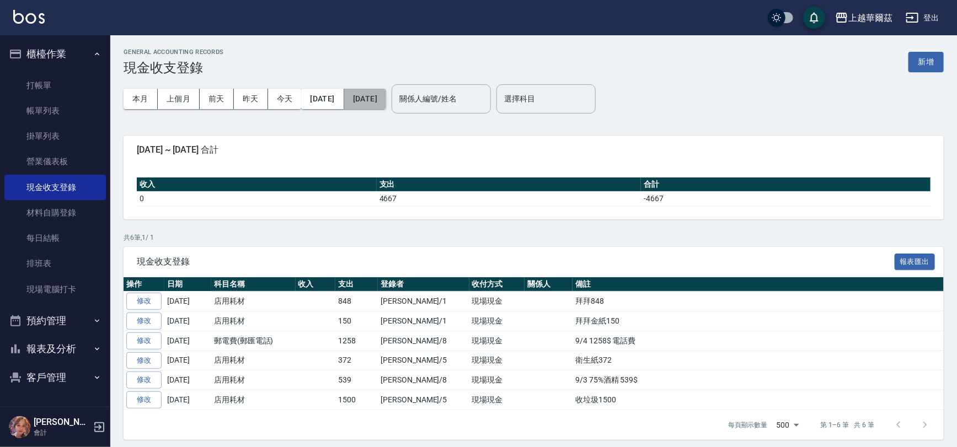
click at [386, 96] on button "[DATE]" at bounding box center [365, 99] width 42 height 20
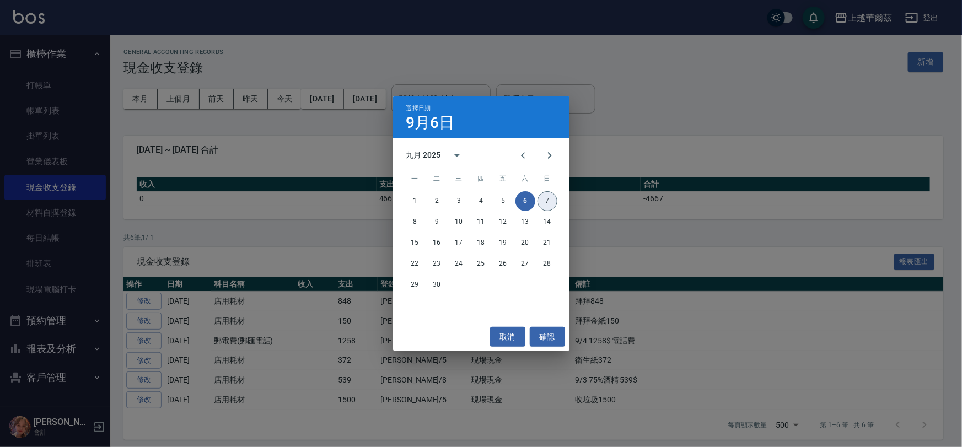
drag, startPoint x: 548, startPoint y: 199, endPoint x: 592, endPoint y: 280, distance: 92.5
click at [548, 200] on button "7" at bounding box center [548, 201] width 20 height 20
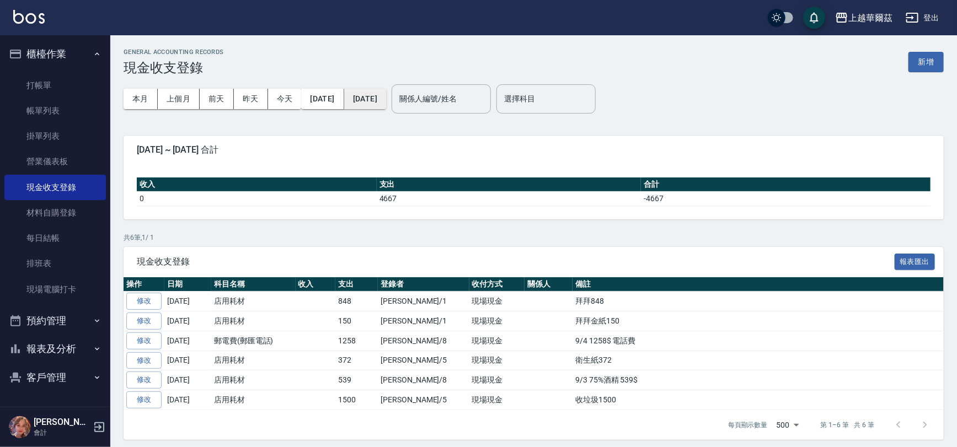
click at [386, 99] on button "[DATE]" at bounding box center [365, 99] width 42 height 20
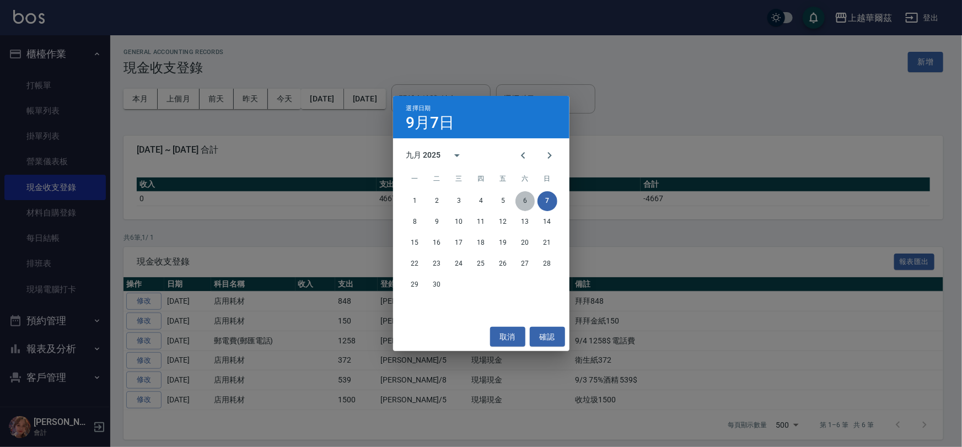
click at [523, 202] on button "6" at bounding box center [526, 201] width 20 height 20
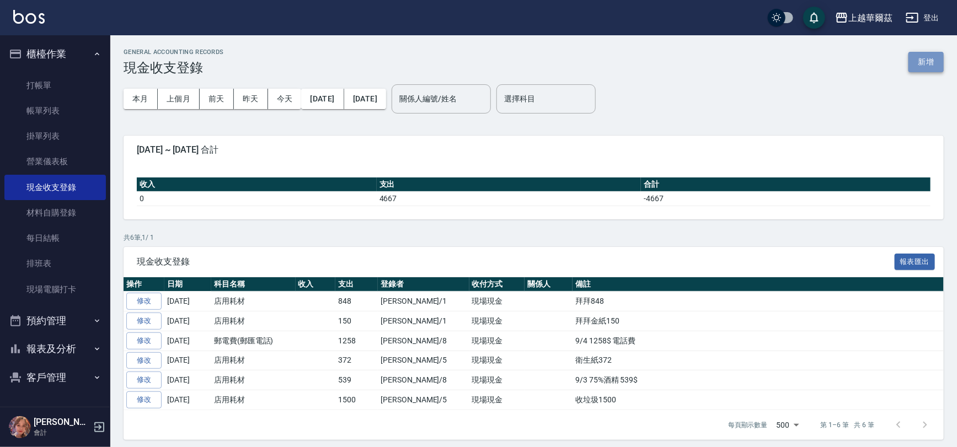
click at [930, 56] on button "新增" at bounding box center [925, 62] width 35 height 20
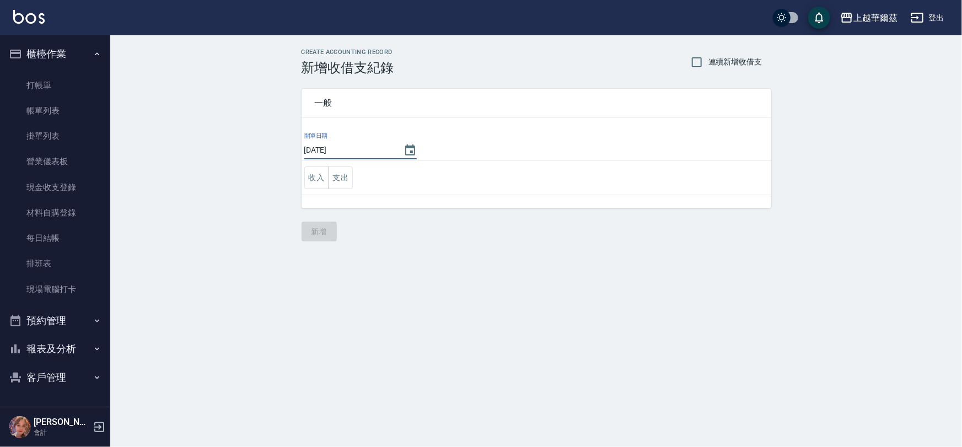
click at [357, 152] on input "[DATE]" at bounding box center [348, 150] width 88 height 18
click at [411, 146] on icon "Choose date, selected date is 2025-09-07" at bounding box center [410, 149] width 10 height 11
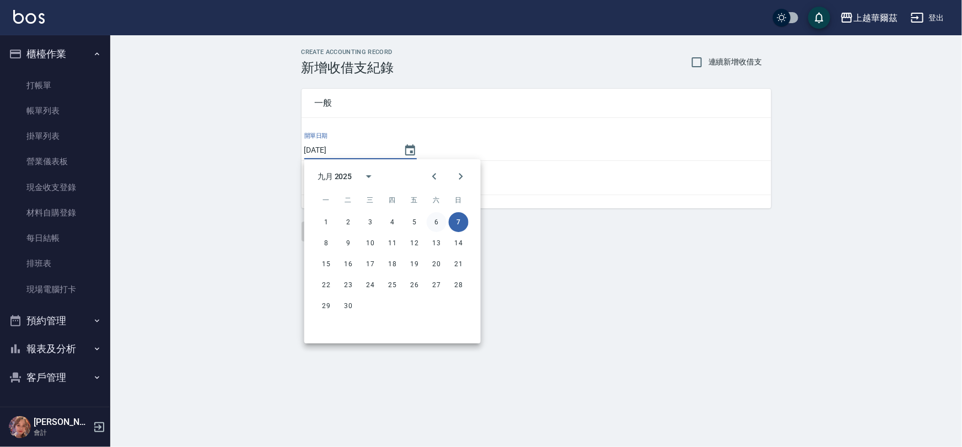
click at [439, 222] on button "6" at bounding box center [437, 222] width 20 height 20
type input "[DATE]"
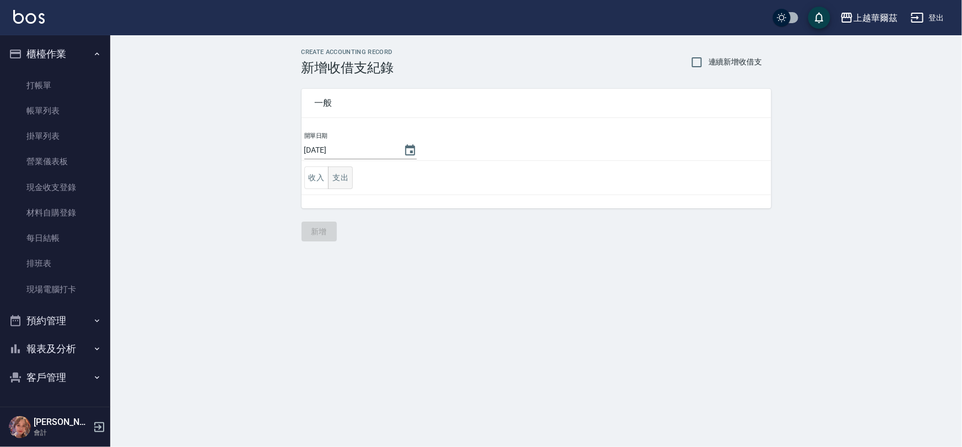
click at [342, 178] on button "支出" at bounding box center [340, 178] width 25 height 23
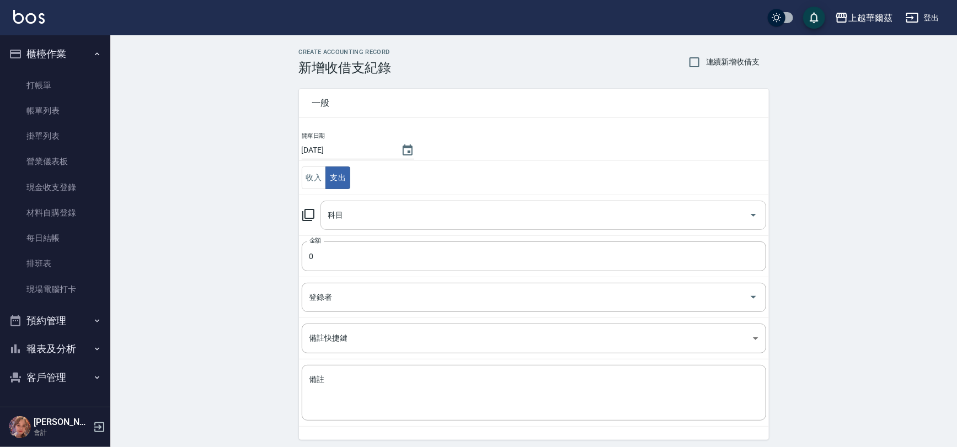
click at [364, 214] on input "科目" at bounding box center [534, 215] width 419 height 19
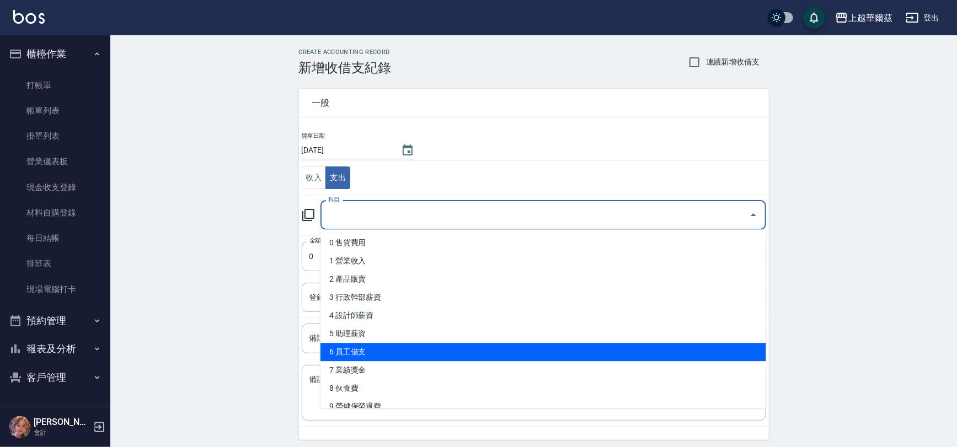
click at [381, 348] on li "6 員工借支" at bounding box center [543, 352] width 446 height 18
type input "6 員工借支"
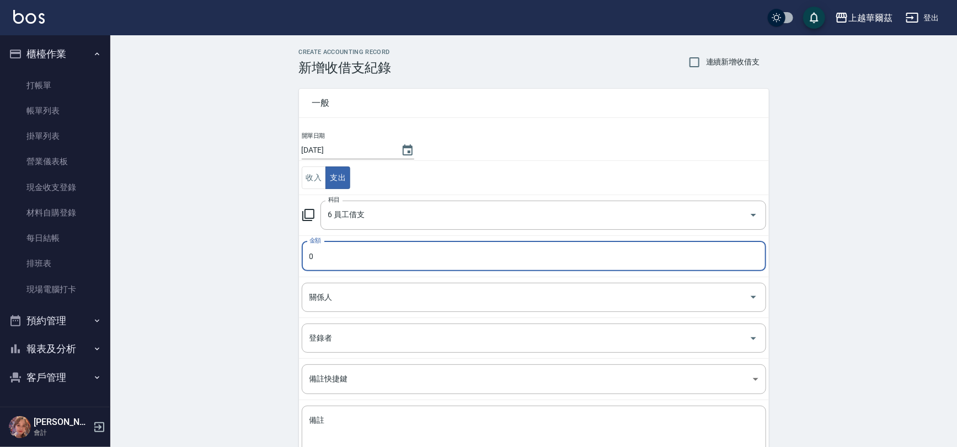
click at [355, 269] on input "0" at bounding box center [534, 257] width 464 height 30
type input "12000"
click at [355, 305] on input "關係人" at bounding box center [526, 297] width 438 height 19
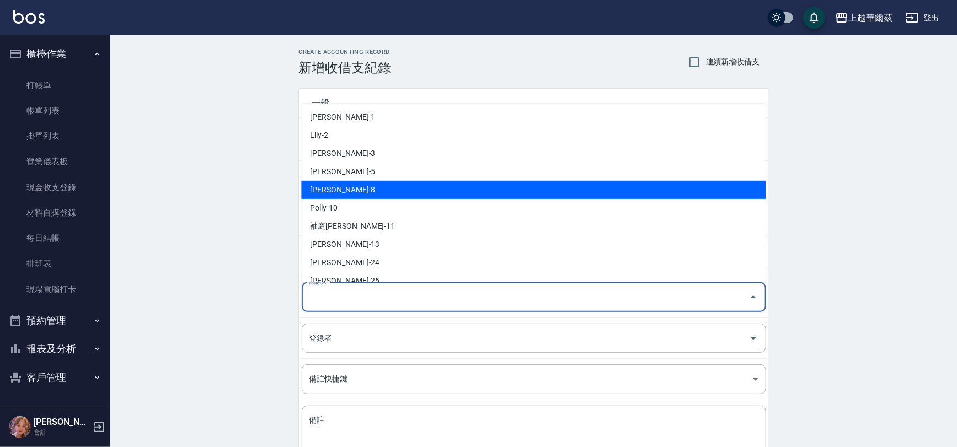
click at [364, 182] on li "[PERSON_NAME]-8" at bounding box center [533, 190] width 464 height 18
type input "[PERSON_NAME]-8"
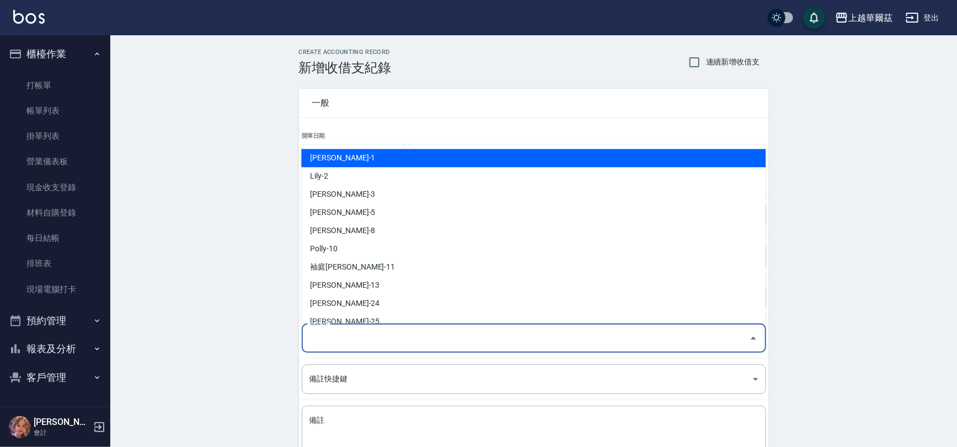
click at [361, 334] on input "登錄者" at bounding box center [526, 338] width 438 height 19
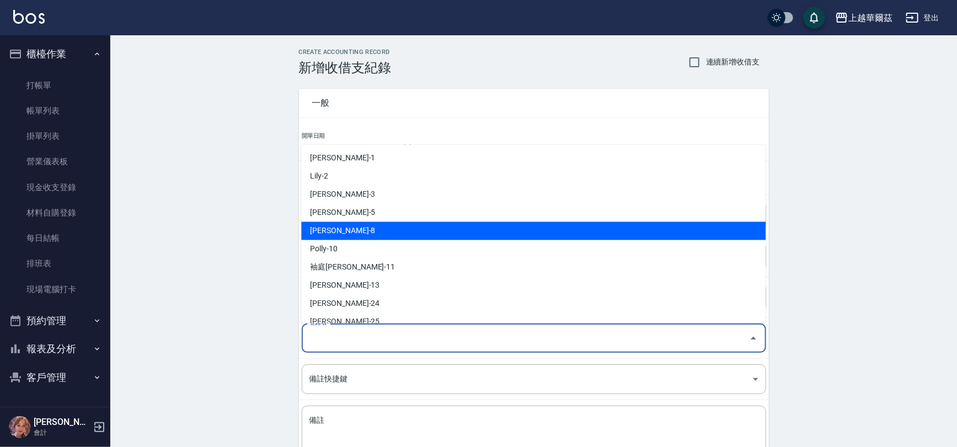
click at [355, 227] on li "[PERSON_NAME]-8" at bounding box center [533, 231] width 464 height 18
type input "[PERSON_NAME]-8"
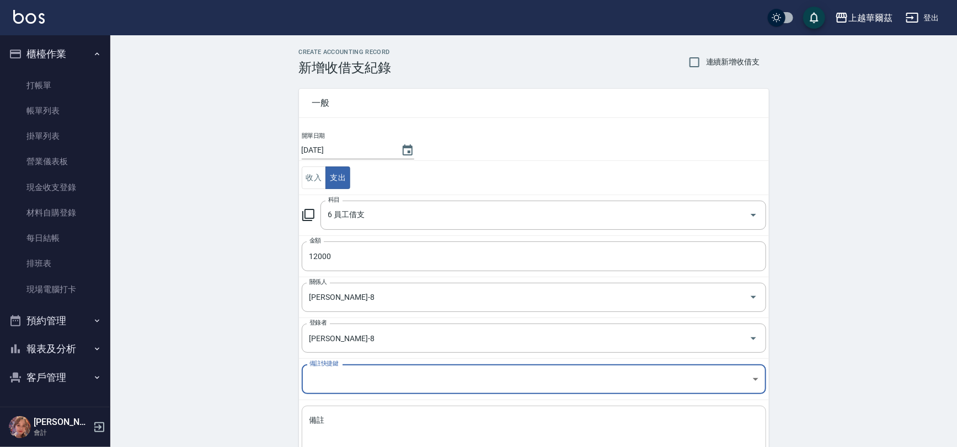
click at [347, 417] on textarea "備註" at bounding box center [533, 433] width 449 height 37
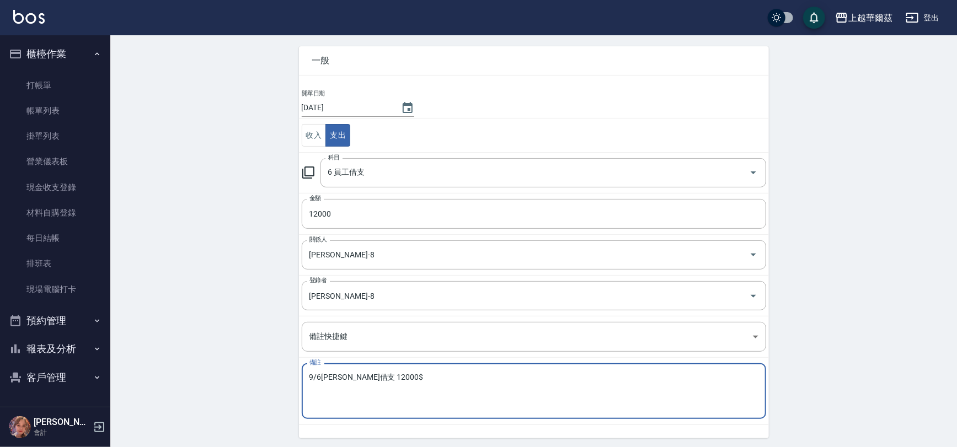
scroll to position [79, 0]
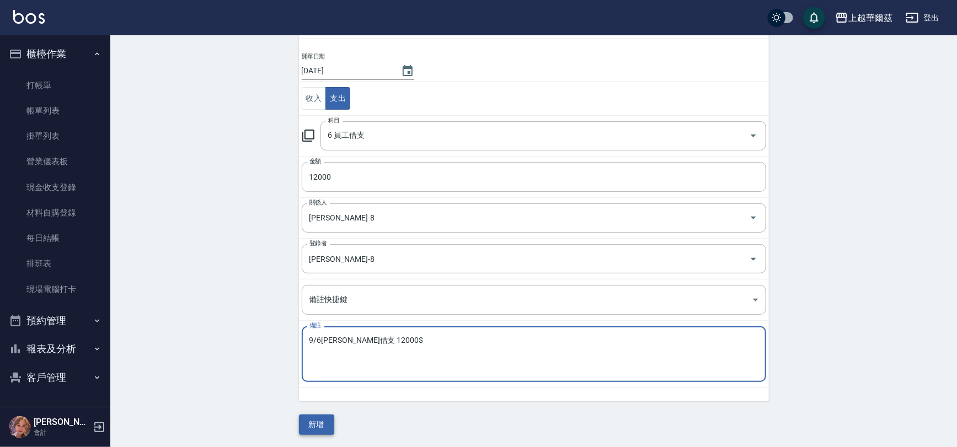
type textarea "9/6[PERSON_NAME]借支 12000$"
click at [310, 423] on button "新增" at bounding box center [316, 425] width 35 height 20
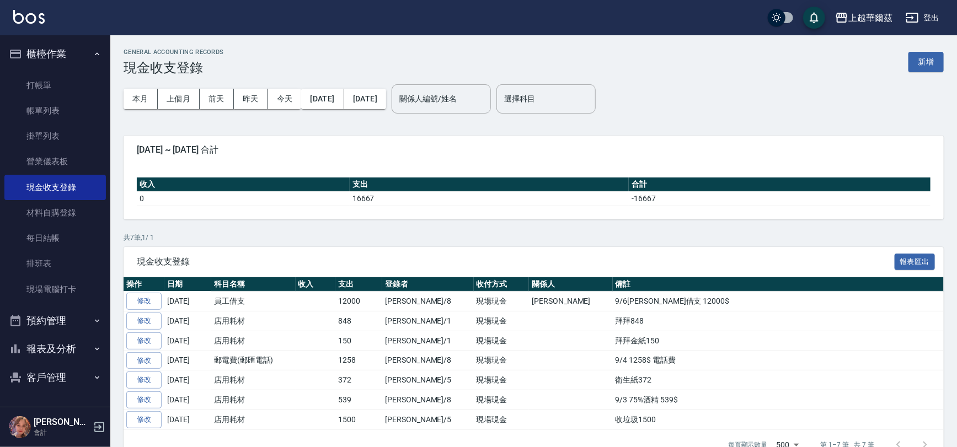
click at [57, 53] on button "櫃檯作業" at bounding box center [54, 54] width 101 height 29
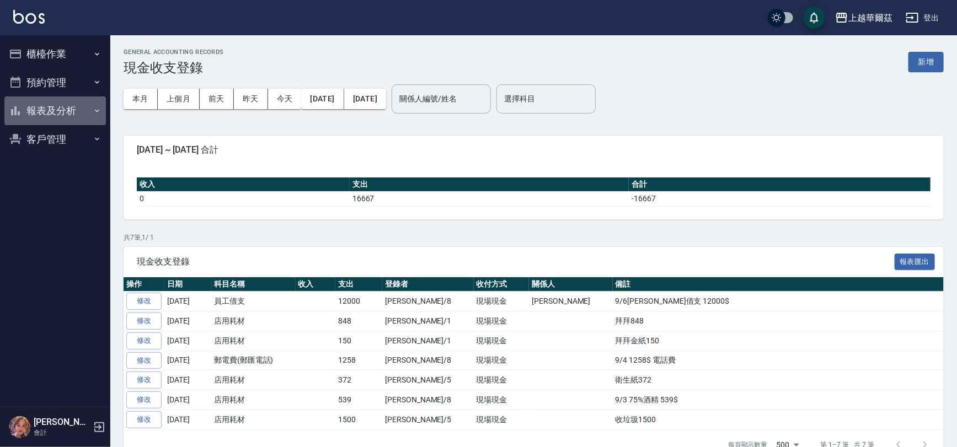
click at [61, 107] on button "報表及分析" at bounding box center [54, 110] width 101 height 29
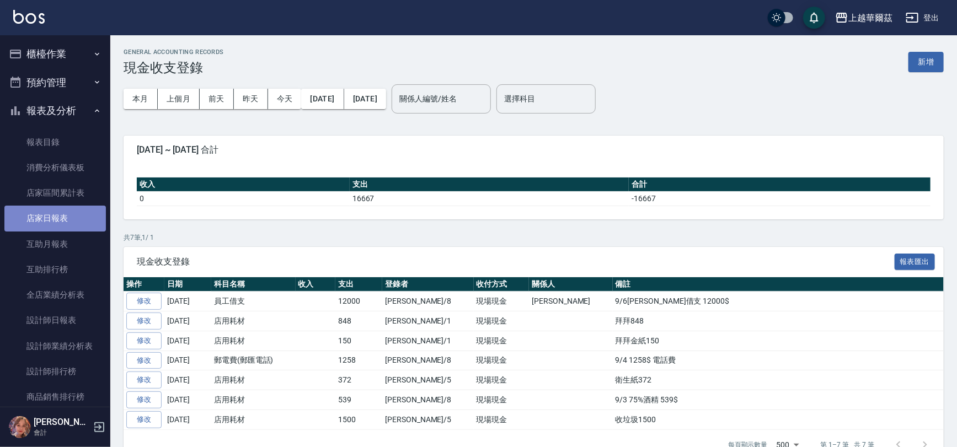
click at [63, 226] on link "店家日報表" at bounding box center [54, 218] width 101 height 25
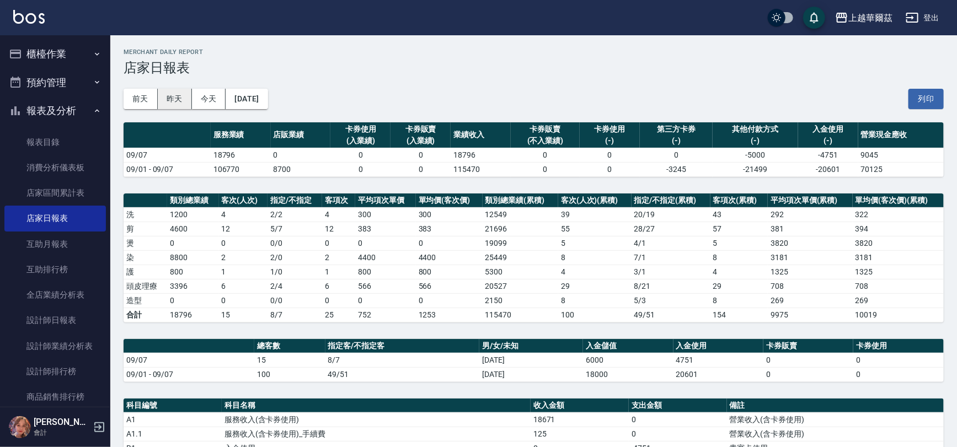
click at [175, 96] on button "昨天" at bounding box center [175, 99] width 34 height 20
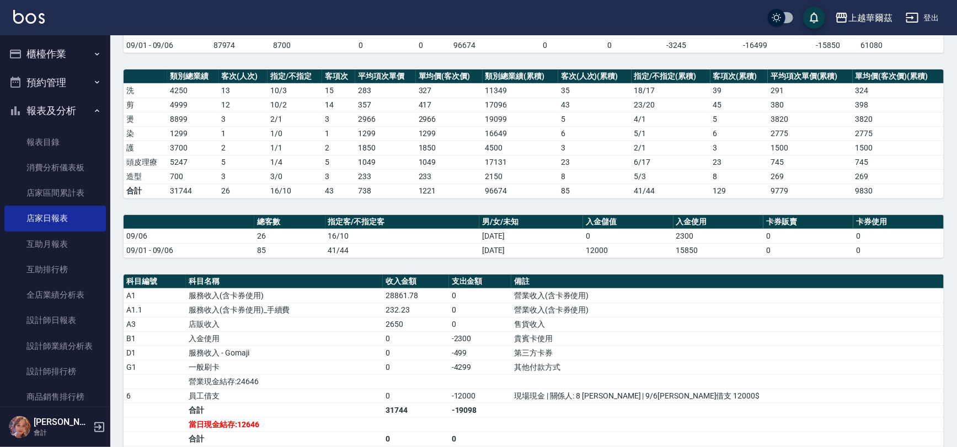
scroll to position [227, 0]
